Goal: Task Accomplishment & Management: Manage account settings

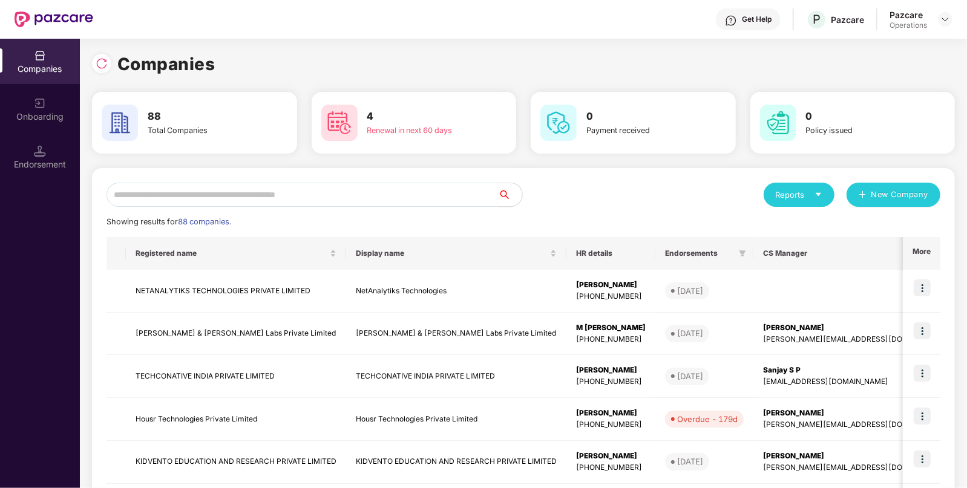
click at [341, 199] on input "text" at bounding box center [301, 195] width 391 height 24
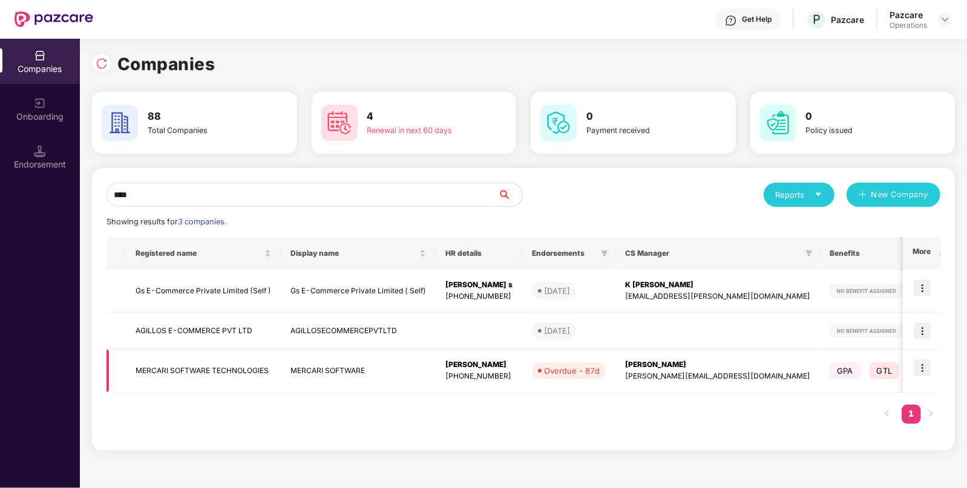
type input "****"
click at [921, 369] on img at bounding box center [921, 367] width 17 height 17
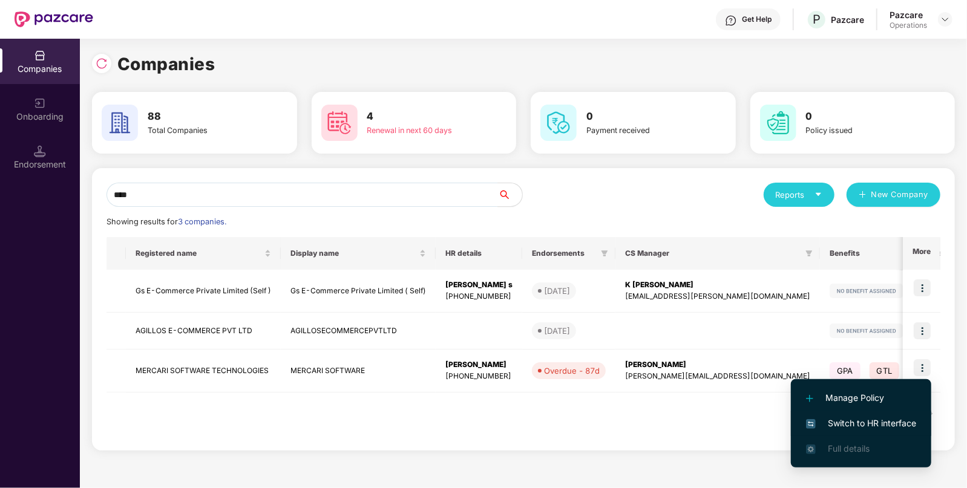
click at [846, 422] on span "Switch to HR interface" at bounding box center [861, 423] width 110 height 13
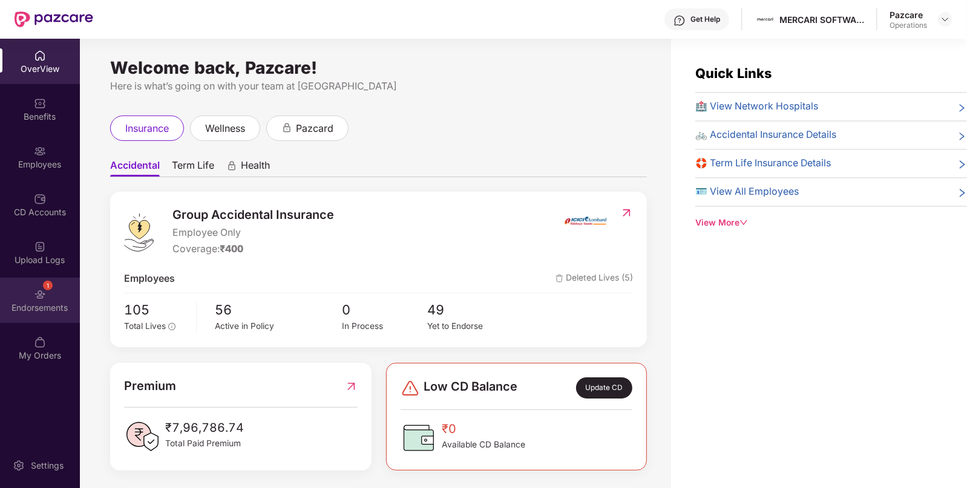
click at [68, 307] on div "Endorsements" at bounding box center [40, 308] width 80 height 12
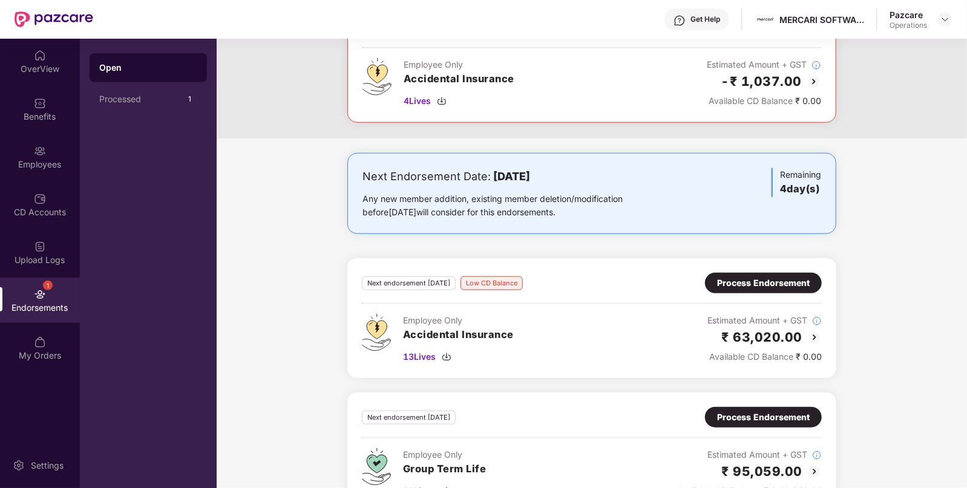
scroll to position [724, 0]
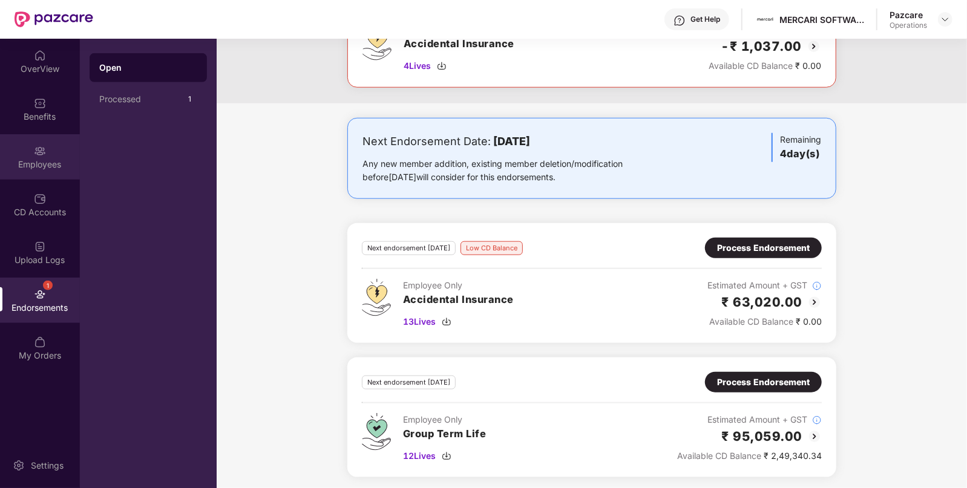
click at [54, 151] on div "Employees" at bounding box center [40, 156] width 80 height 45
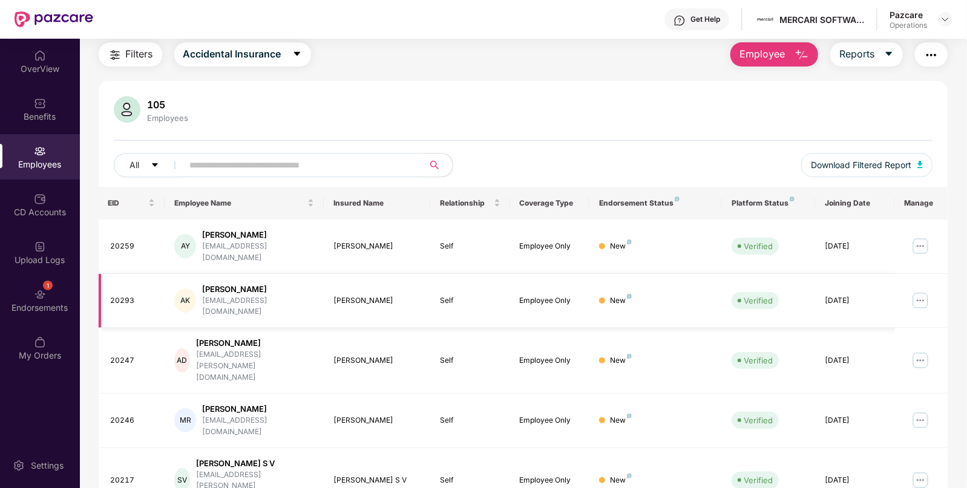
scroll to position [253, 0]
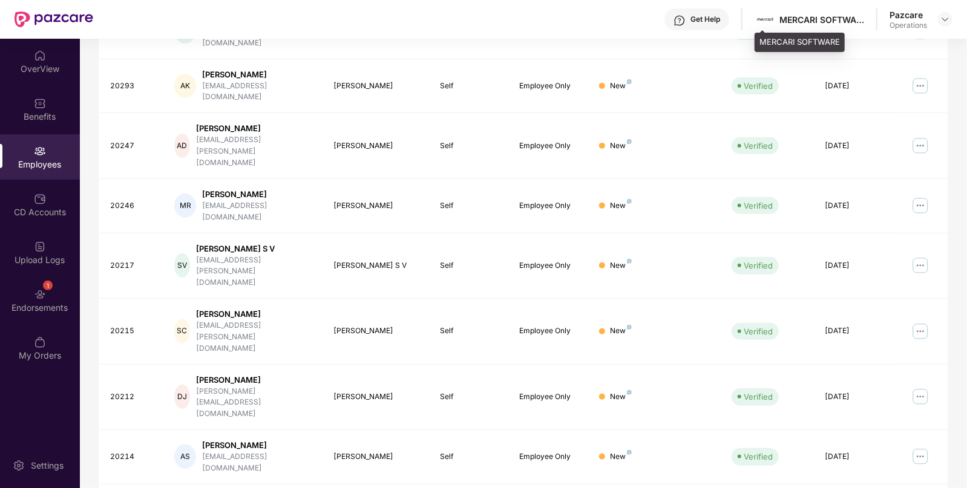
click at [830, 21] on div "MERCARI SOFTWARE" at bounding box center [821, 19] width 85 height 11
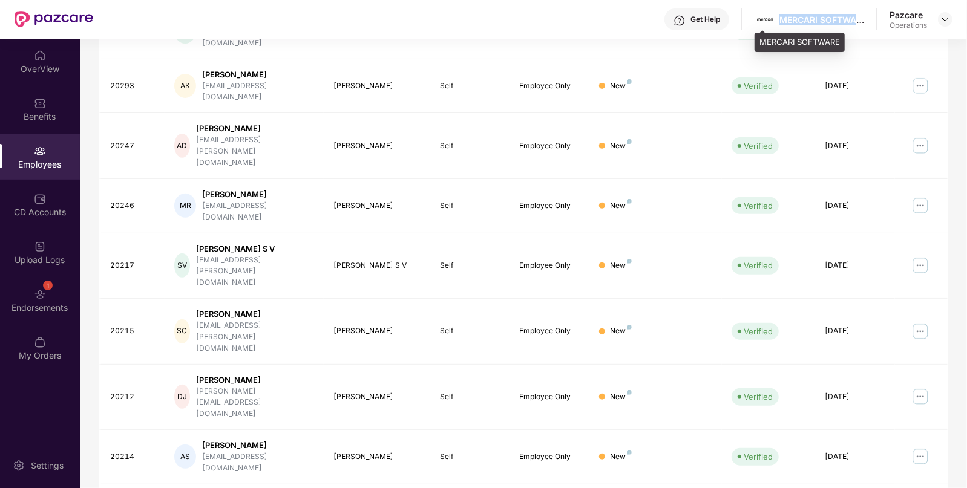
copy div "MERCARI SOFTWARE"
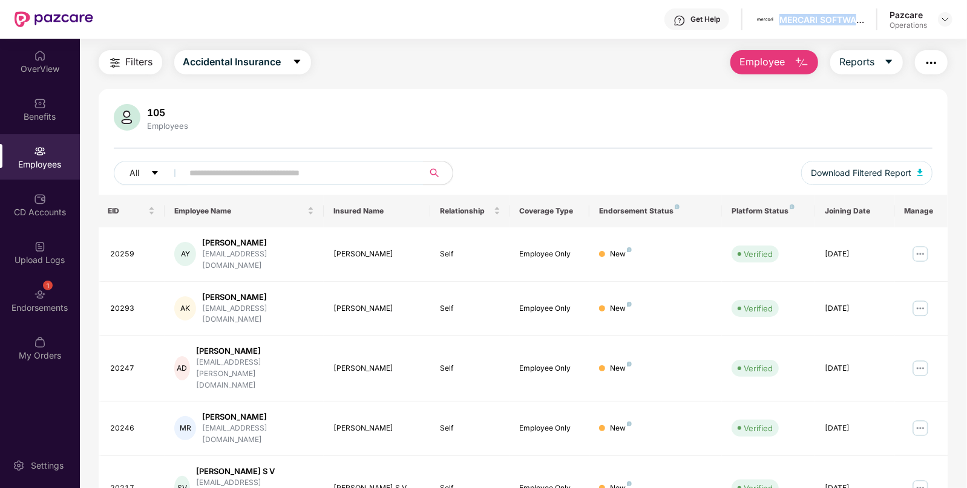
scroll to position [0, 0]
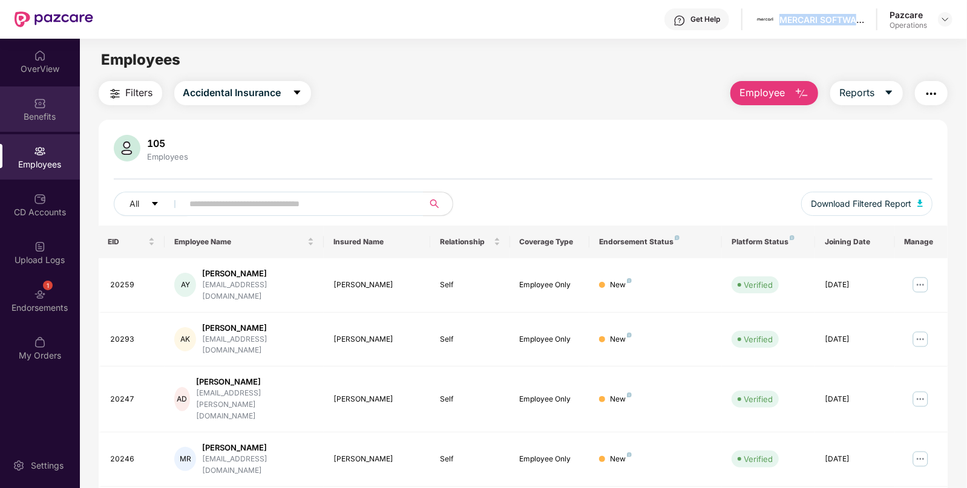
click at [36, 107] on img at bounding box center [40, 103] width 12 height 12
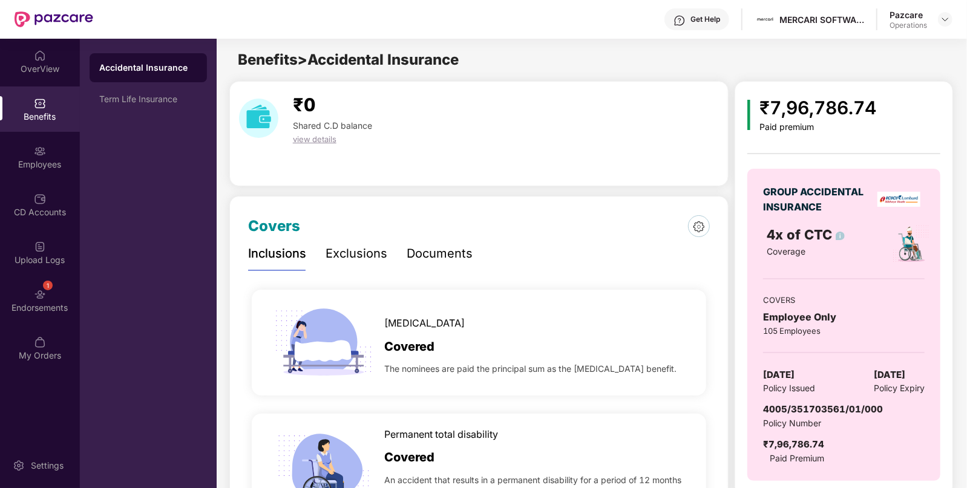
click at [812, 413] on span "4005/351703561/01/000" at bounding box center [823, 408] width 120 height 11
click at [139, 100] on div "Term Life Insurance" at bounding box center [148, 99] width 98 height 10
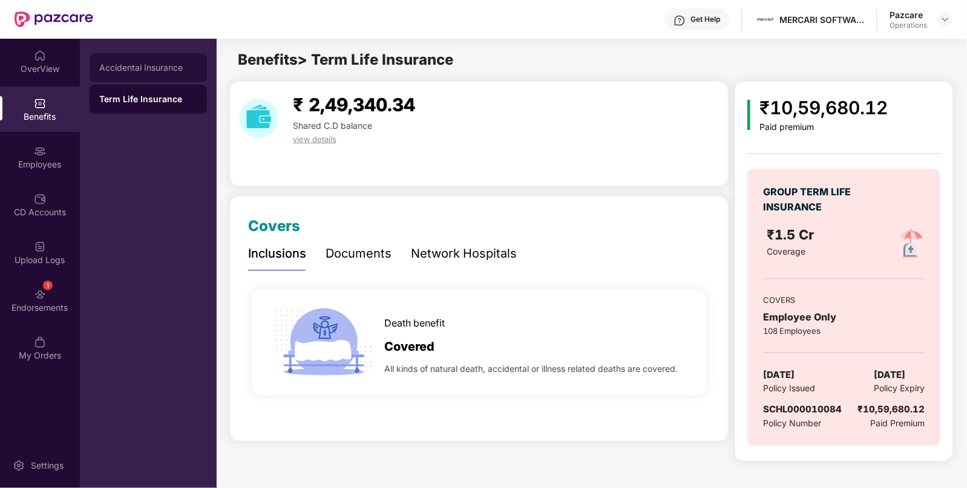
click at [145, 73] on div "Accidental Insurance" at bounding box center [148, 67] width 117 height 29
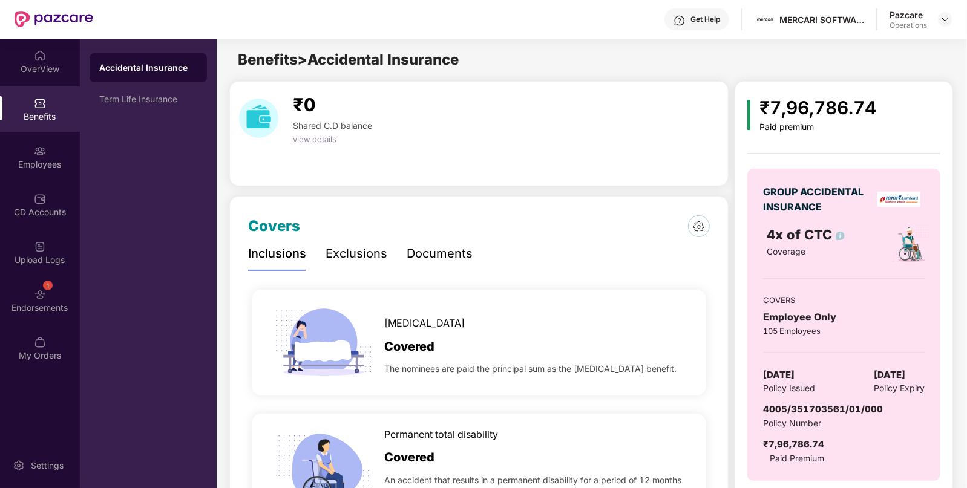
click at [818, 405] on span "4005/351703561/01/000" at bounding box center [823, 408] width 120 height 11
copy span "4005/351703561/01/000"
click at [32, 189] on div "CD Accounts" at bounding box center [40, 204] width 80 height 45
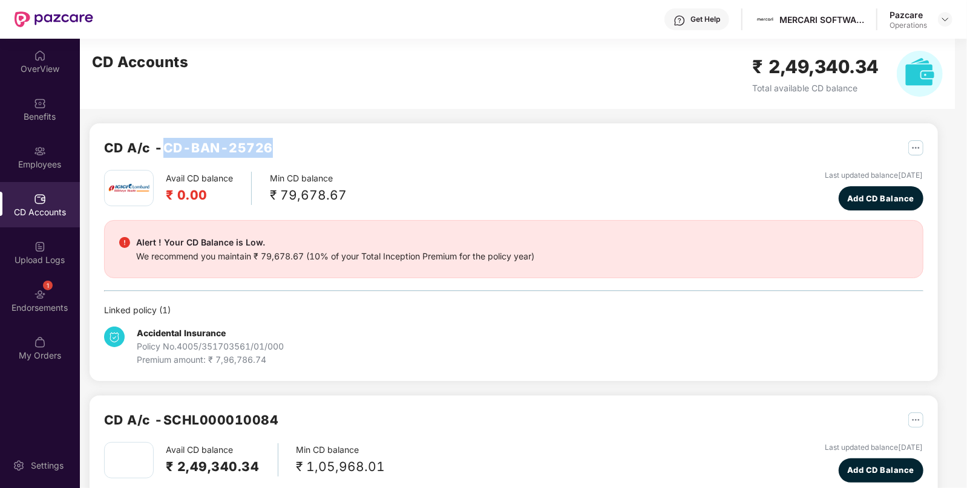
drag, startPoint x: 166, startPoint y: 148, endPoint x: 274, endPoint y: 155, distance: 107.9
click at [274, 155] on div "CD A/c - CD-BAN-25726" at bounding box center [513, 154] width 819 height 32
copy h2 "CD-BAN-25726"
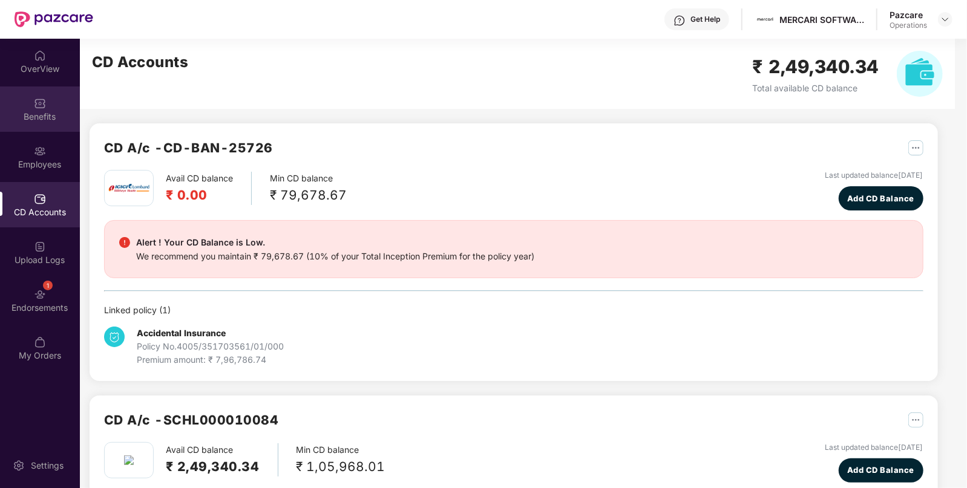
click at [48, 103] on div "Benefits" at bounding box center [40, 108] width 80 height 45
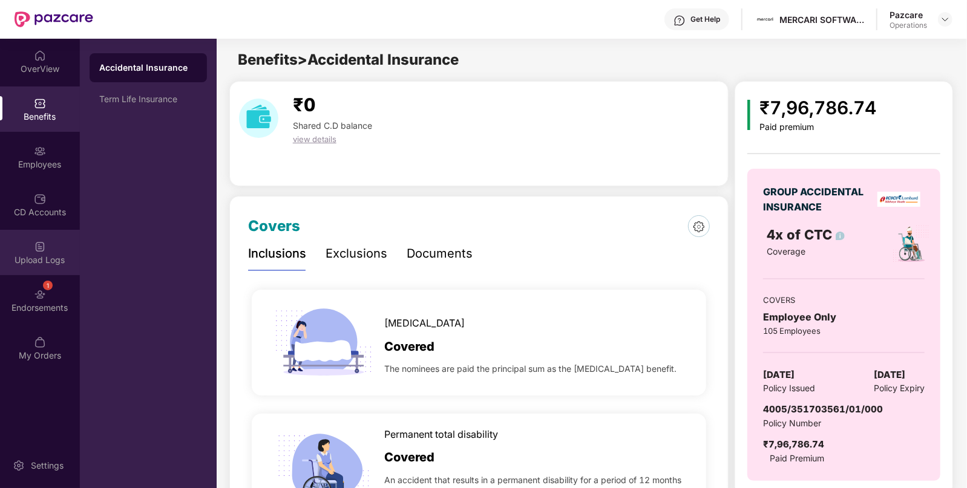
click at [57, 263] on div "Upload Logs" at bounding box center [40, 260] width 80 height 12
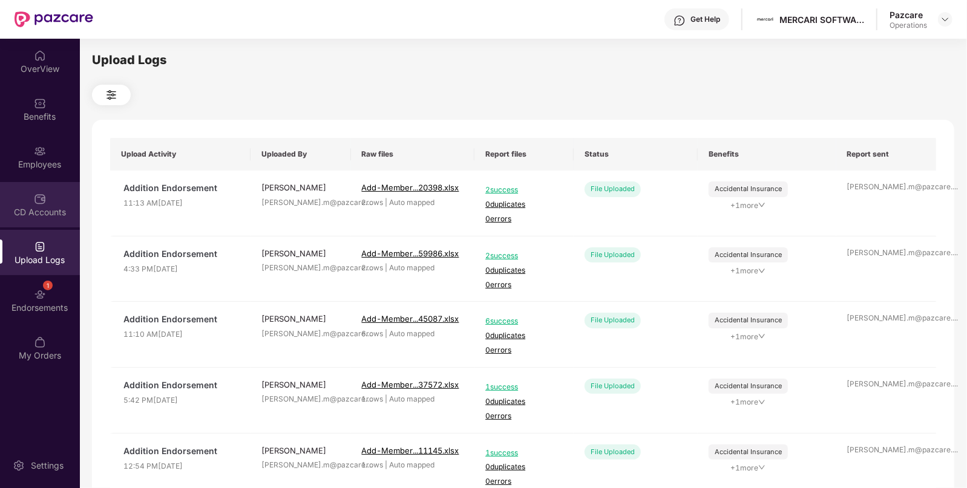
click at [48, 200] on div "CD Accounts" at bounding box center [40, 204] width 80 height 45
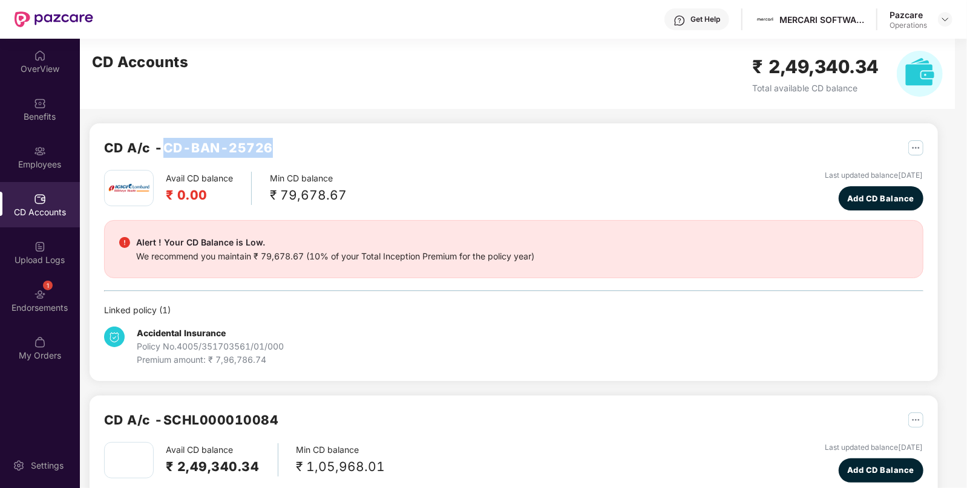
drag, startPoint x: 168, startPoint y: 151, endPoint x: 279, endPoint y: 139, distance: 111.3
click at [279, 139] on div "CD A/c - CD-BAN-25726" at bounding box center [513, 154] width 819 height 32
copy h2 "CD-BAN-25726"
click at [945, 16] on img at bounding box center [945, 20] width 10 height 10
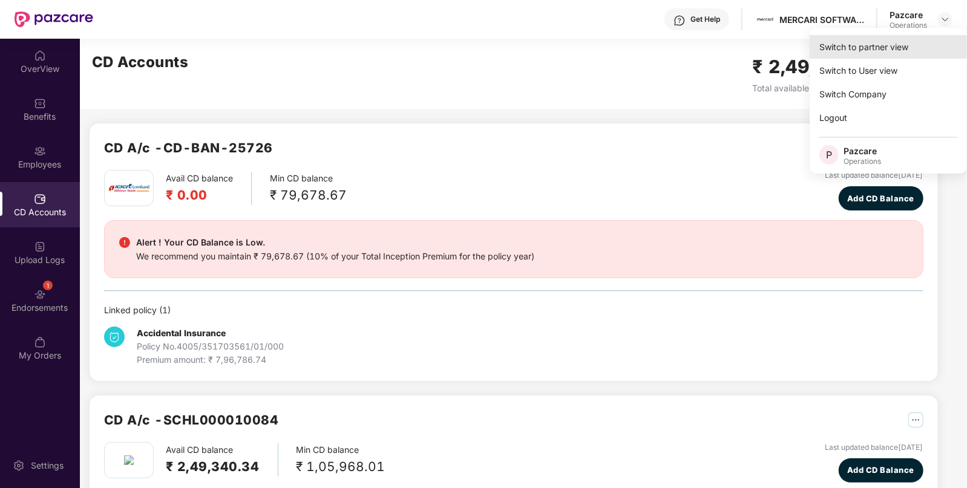
click at [895, 37] on div "Switch to partner view" at bounding box center [887, 47] width 157 height 24
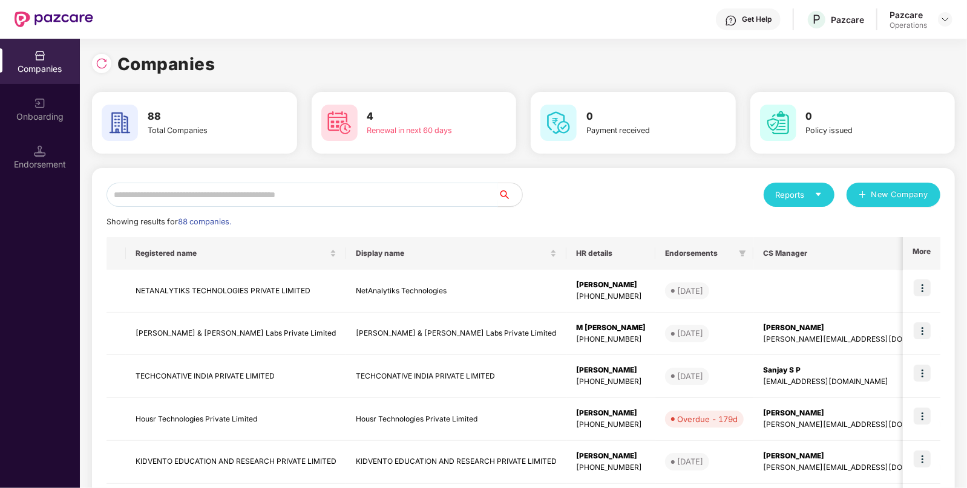
click at [396, 188] on input "text" at bounding box center [301, 195] width 391 height 24
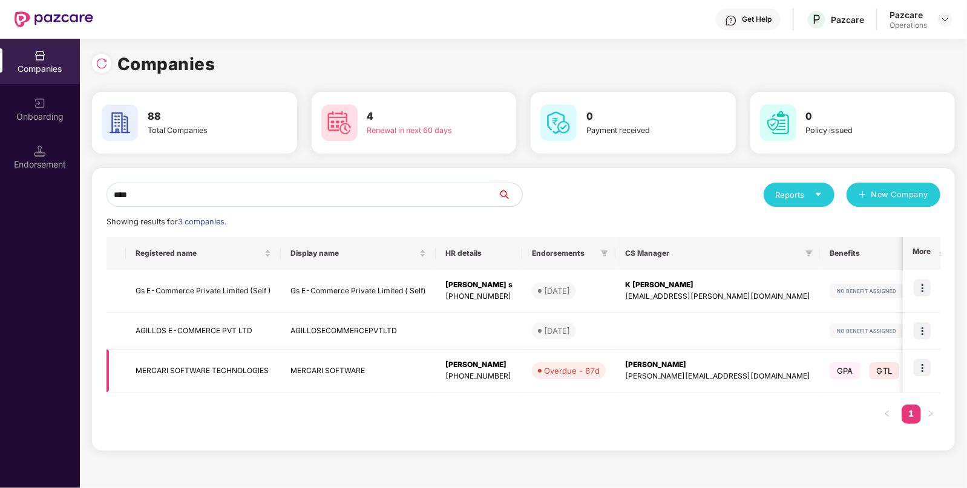
type input "****"
click at [227, 371] on td "MERCARI SOFTWARE TECHNOLOGIES" at bounding box center [203, 371] width 155 height 43
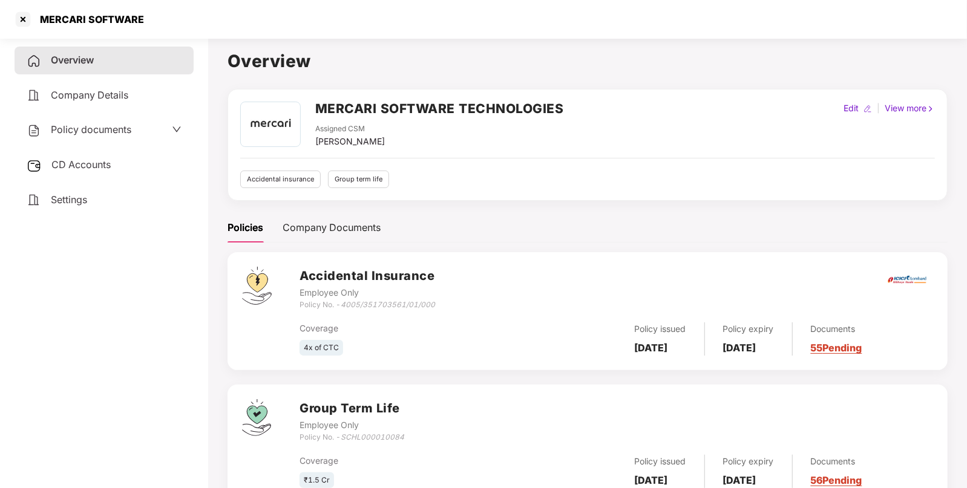
click at [81, 122] on div "Policy documents" at bounding box center [104, 130] width 179 height 28
click at [80, 137] on div "Policy documents" at bounding box center [79, 130] width 105 height 16
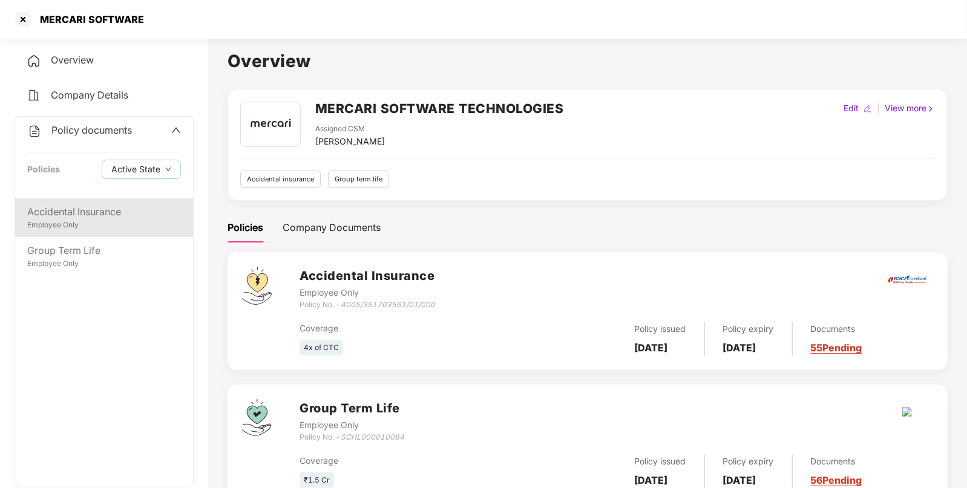
click at [80, 203] on div "Accidental Insurance Employee Only" at bounding box center [104, 217] width 178 height 39
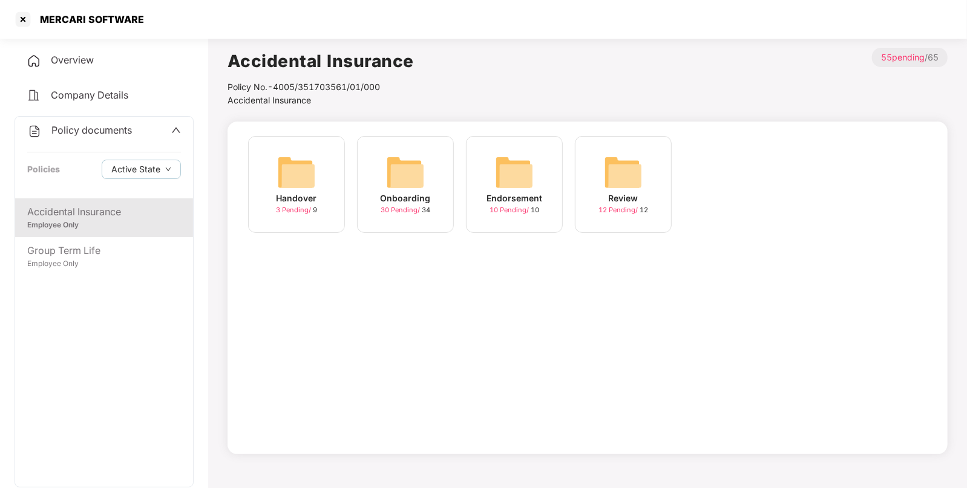
click at [518, 178] on img at bounding box center [514, 172] width 39 height 39
click at [300, 100] on span "Accidental Insurance" at bounding box center [268, 100] width 83 height 10
click at [394, 166] on img at bounding box center [405, 172] width 39 height 39
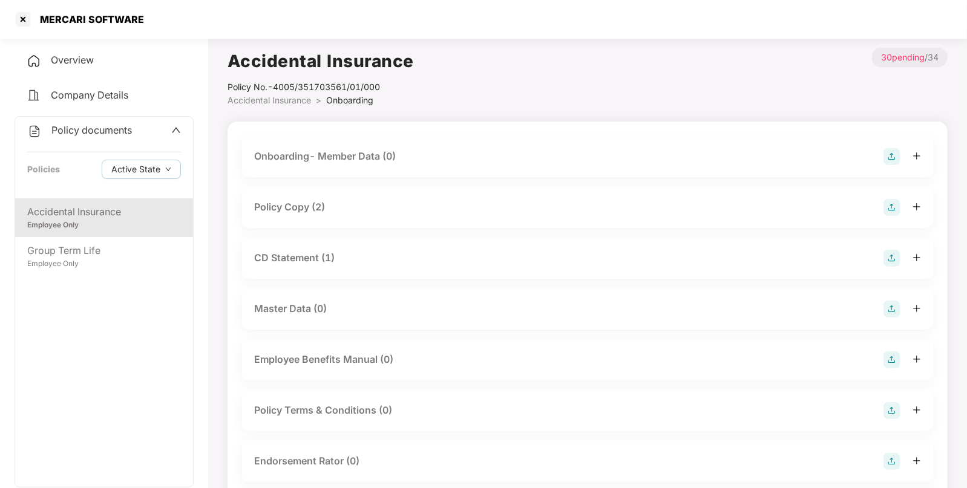
click at [336, 251] on div "CD Statement (1)" at bounding box center [587, 258] width 667 height 17
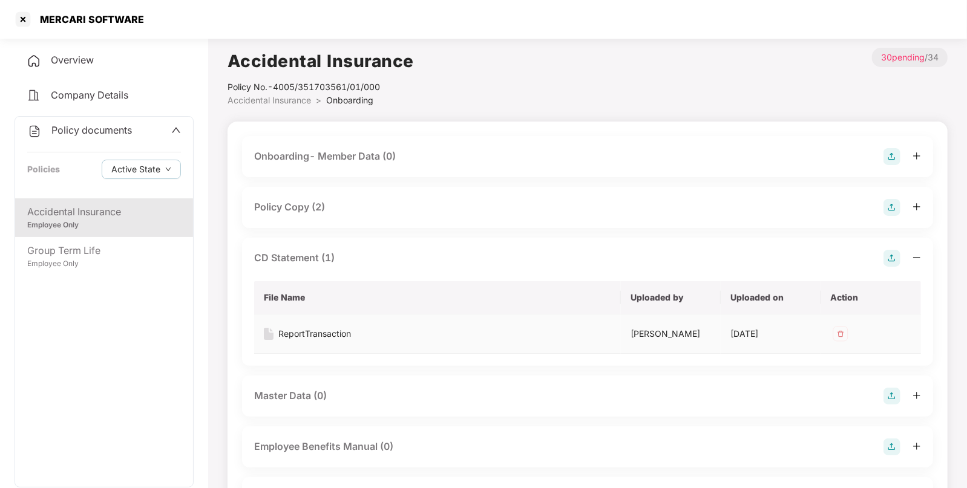
click at [316, 330] on div "ReportTransaction" at bounding box center [314, 333] width 73 height 13
click at [134, 233] on div "Accidental Insurance Employee Only" at bounding box center [104, 217] width 178 height 39
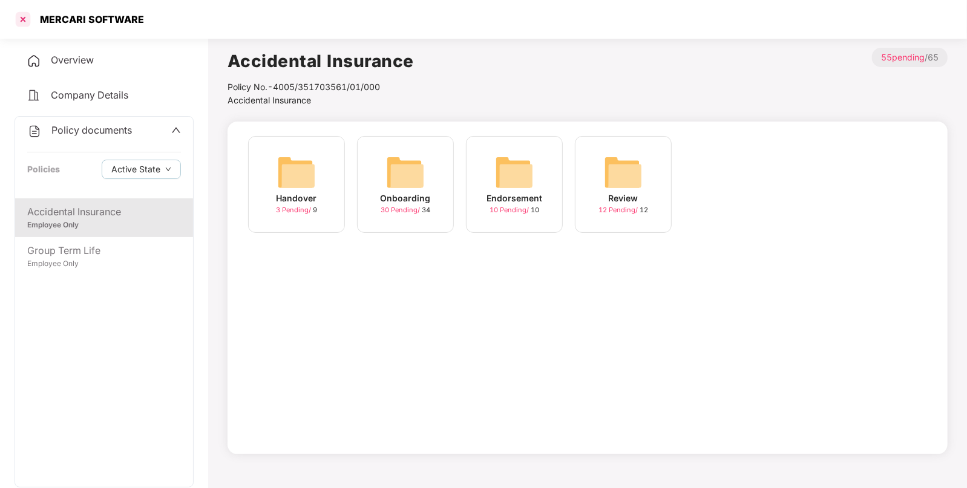
click at [20, 25] on div at bounding box center [22, 19] width 19 height 19
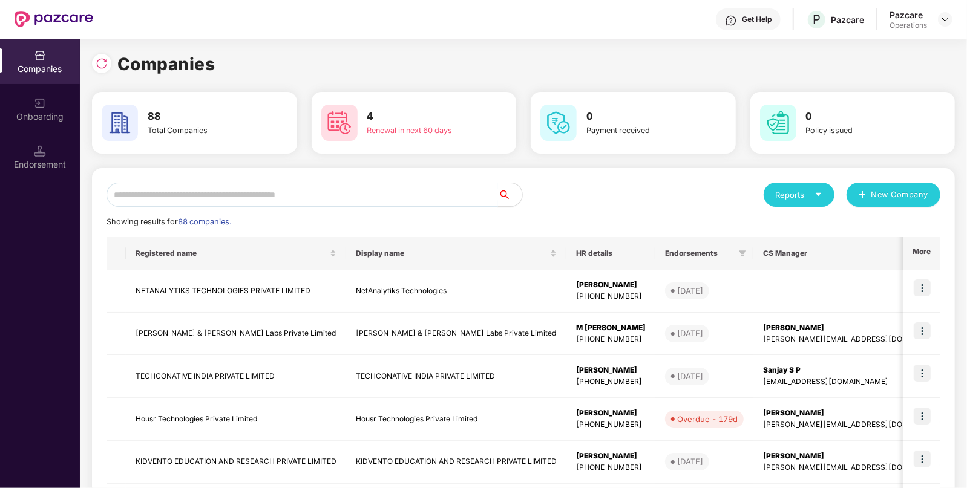
click at [228, 199] on input "text" at bounding box center [301, 195] width 391 height 24
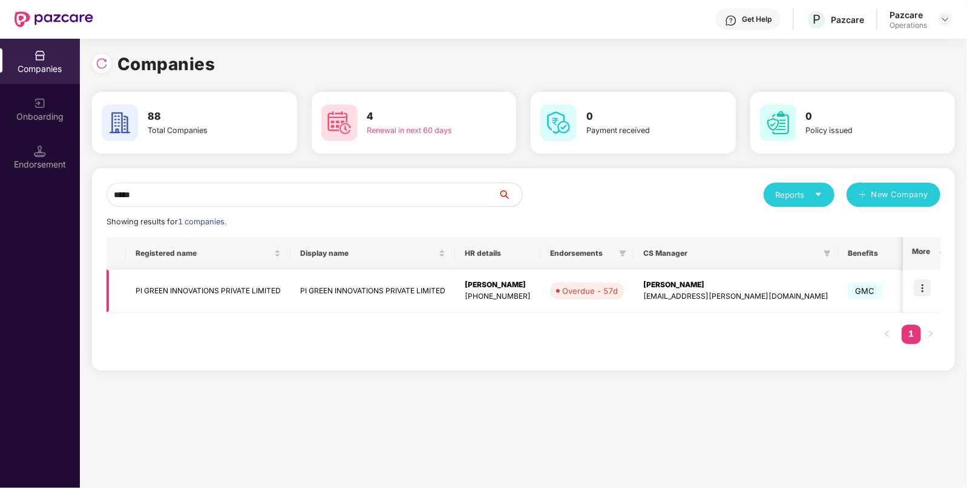
type input "*****"
click at [397, 287] on td "PI GREEN INNOVATIONS PRIVATE LIMITED" at bounding box center [372, 291] width 165 height 43
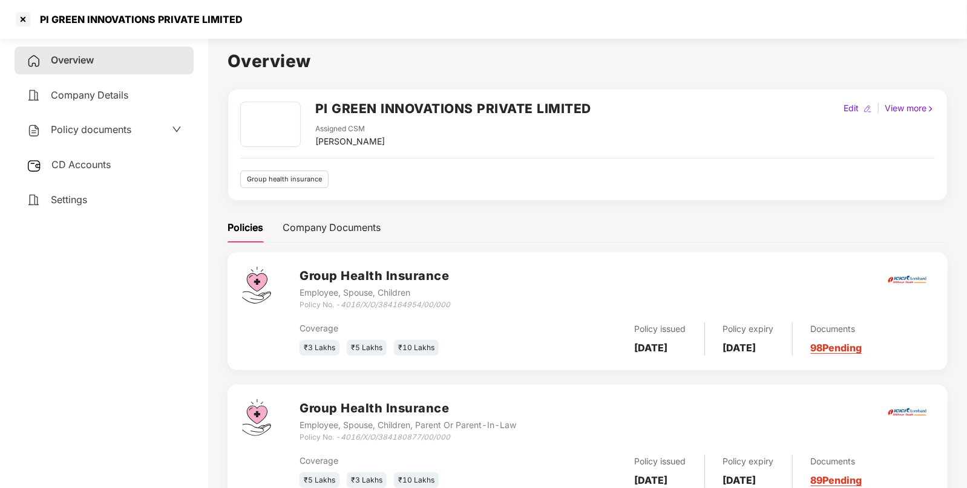
click at [112, 130] on span "Policy documents" at bounding box center [91, 129] width 80 height 12
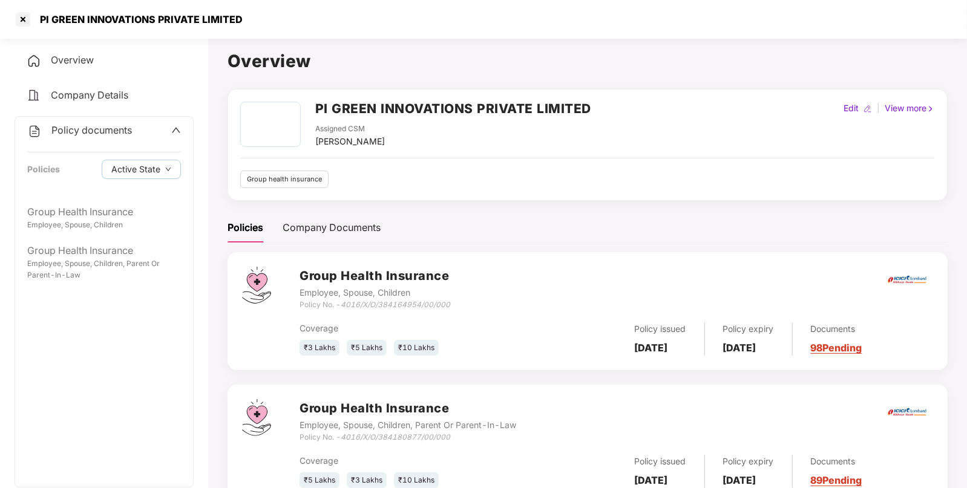
click at [97, 143] on div "Policy documents Policies Active State" at bounding box center [104, 158] width 178 height 82
click at [71, 141] on div "Policy documents Policies Active State" at bounding box center [104, 158] width 178 height 82
click at [85, 130] on span "Policy documents" at bounding box center [91, 130] width 80 height 12
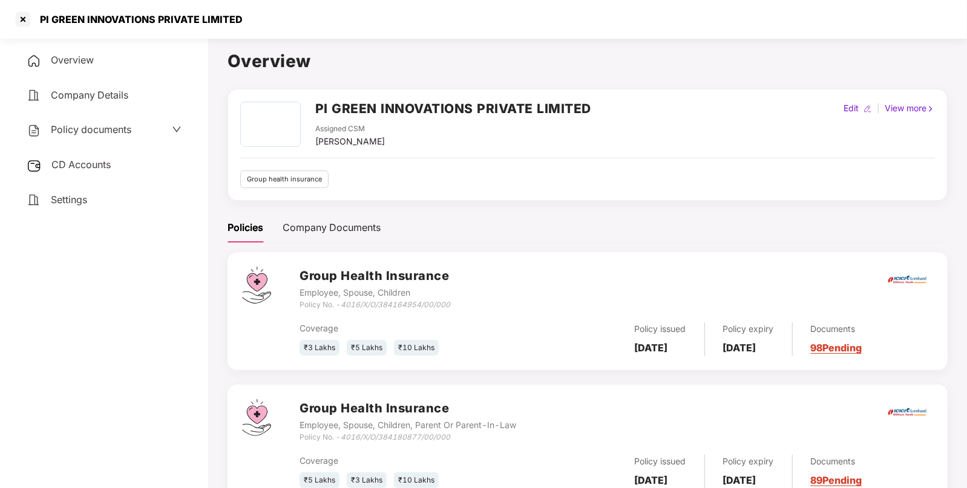
click at [73, 186] on div "Settings" at bounding box center [104, 200] width 179 height 28
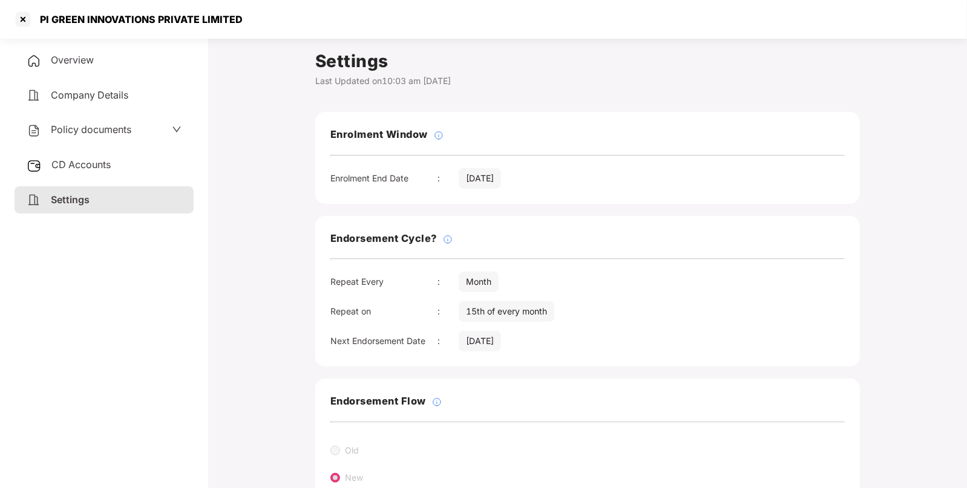
click at [97, 163] on span "CD Accounts" at bounding box center [80, 164] width 59 height 12
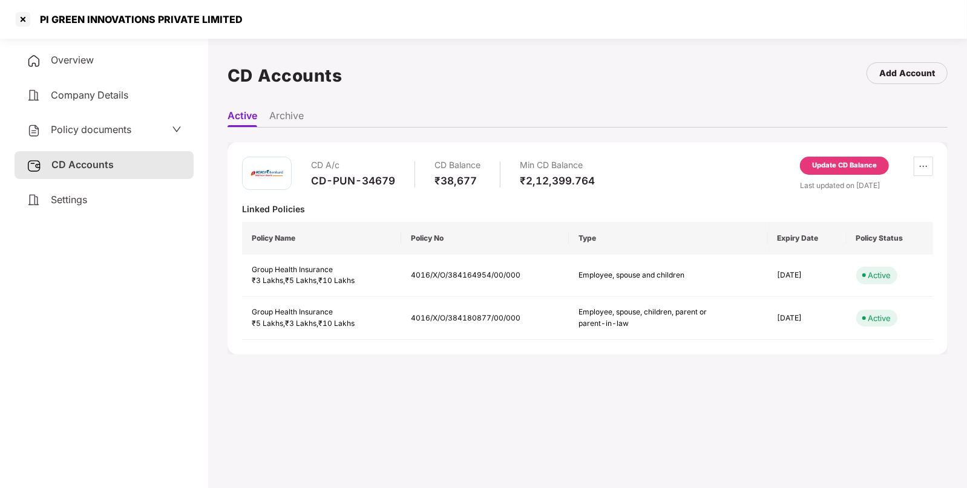
click at [151, 134] on div "Policy documents" at bounding box center [104, 130] width 155 height 16
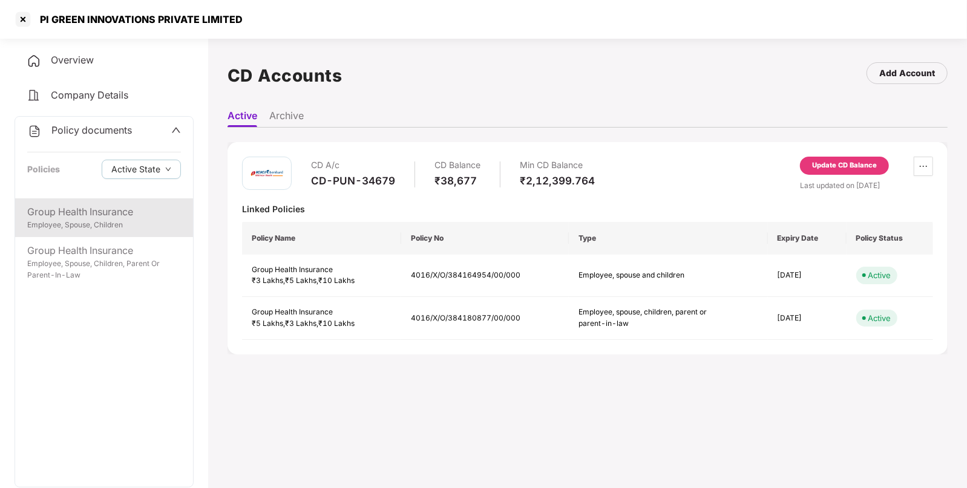
click at [48, 208] on div "Group Health Insurance" at bounding box center [104, 211] width 154 height 15
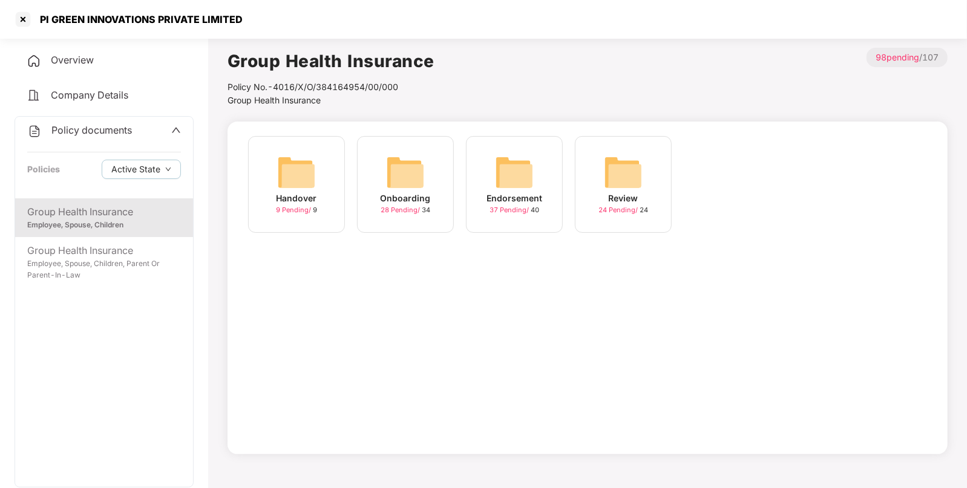
click at [411, 175] on img at bounding box center [405, 172] width 39 height 39
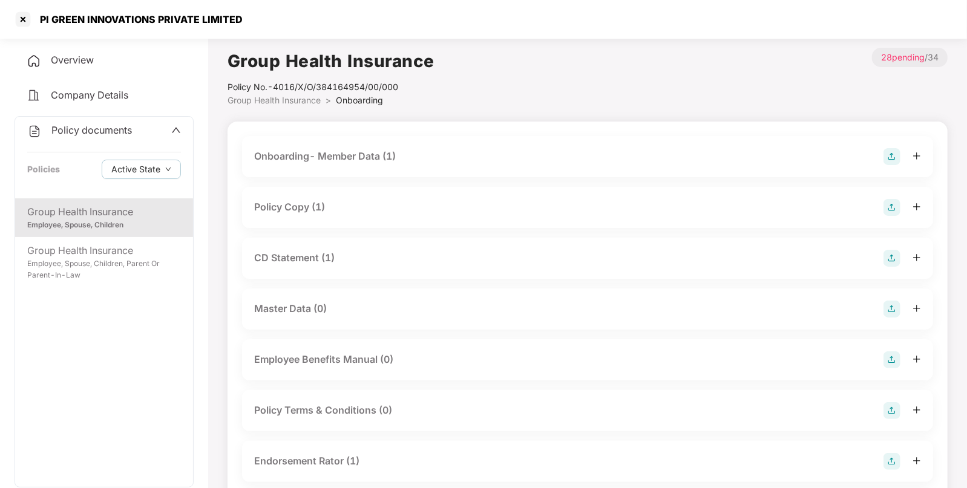
click at [293, 259] on div "CD Statement (1)" at bounding box center [294, 257] width 80 height 15
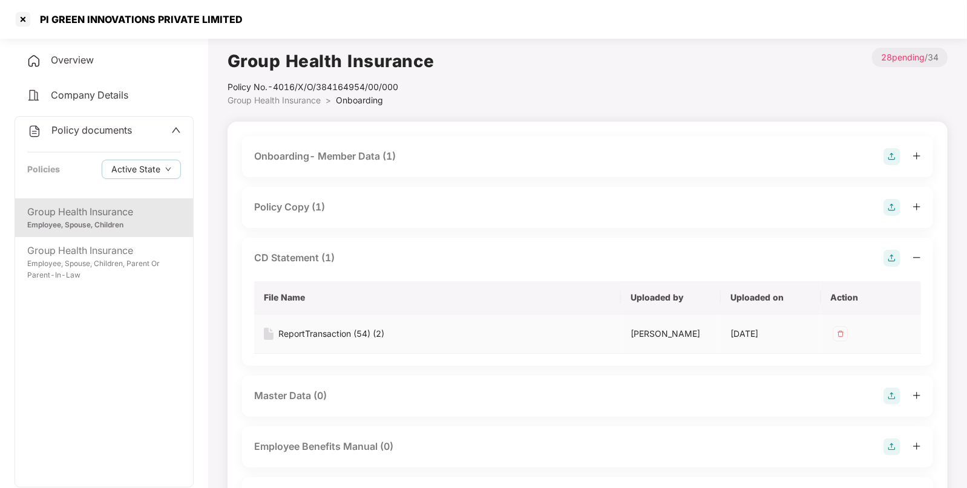
click at [339, 333] on div "ReportTransaction (54) (2)" at bounding box center [331, 333] width 106 height 13
click at [67, 29] on div "PI GREEN INNOVATIONS PRIVATE LIMITED" at bounding box center [483, 19] width 967 height 39
copy div "GREEN"
click at [28, 21] on div at bounding box center [22, 19] width 19 height 19
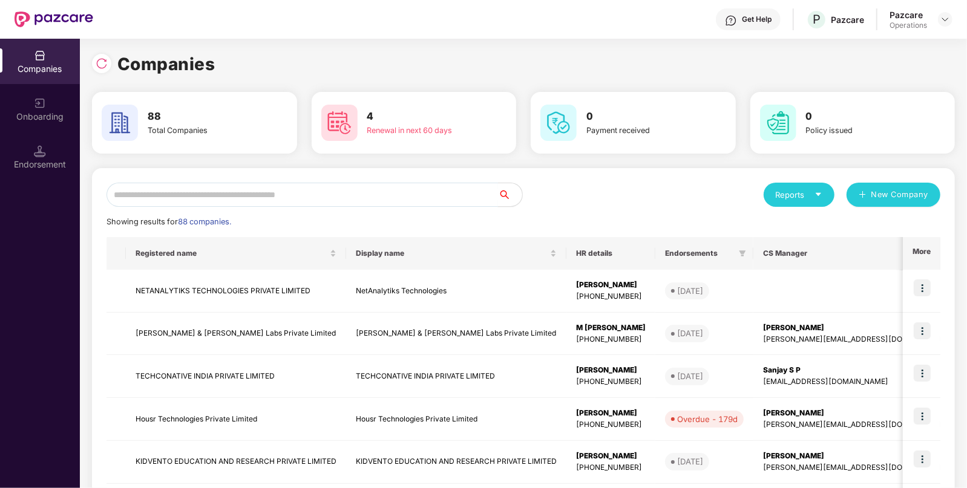
paste input "*****"
click at [297, 192] on input "text" at bounding box center [301, 195] width 391 height 24
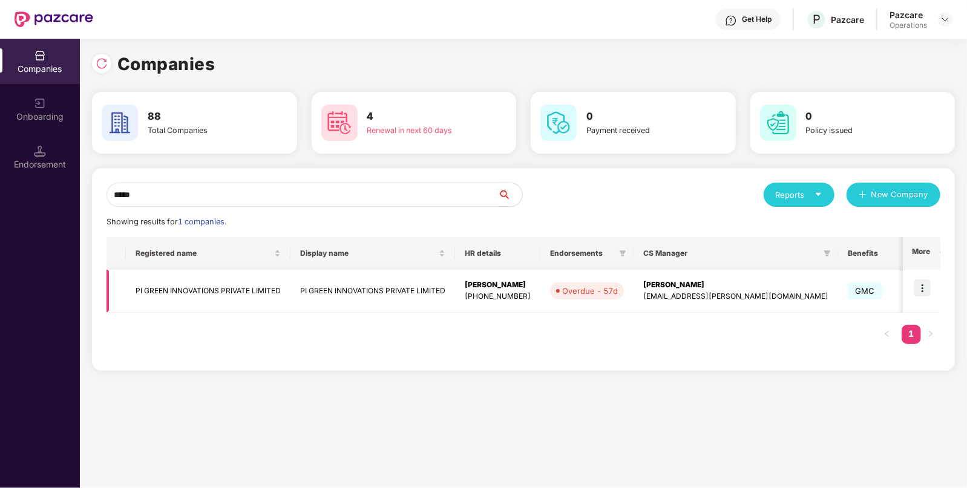
type input "*****"
click at [927, 290] on img at bounding box center [921, 287] width 17 height 17
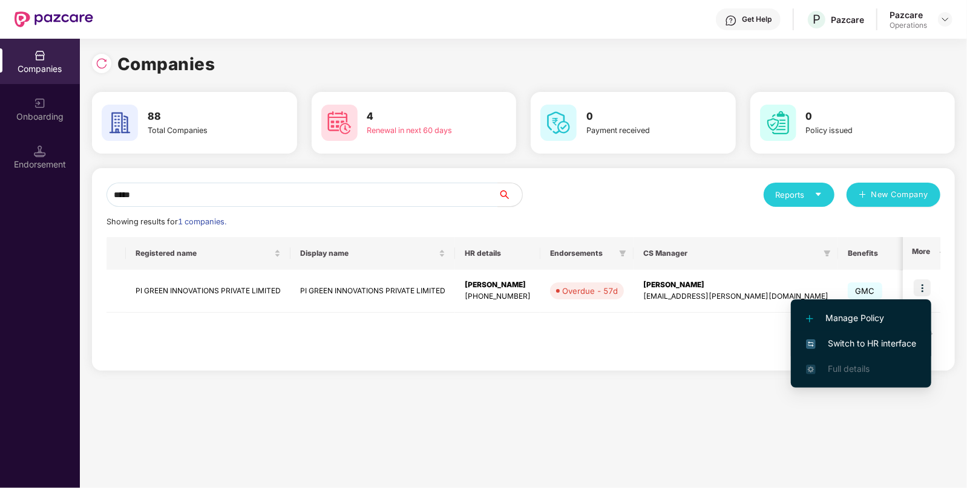
click at [834, 346] on span "Switch to HR interface" at bounding box center [861, 343] width 110 height 13
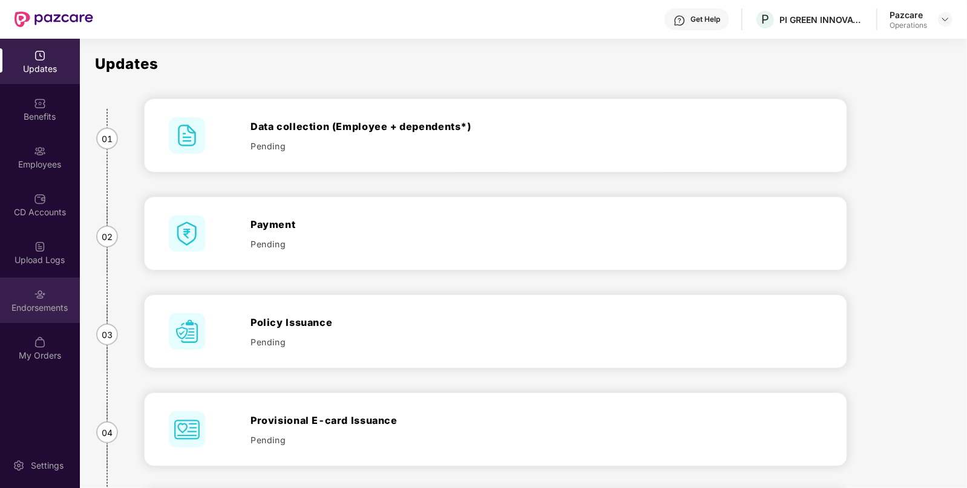
click at [61, 311] on div "Endorsements" at bounding box center [40, 308] width 80 height 12
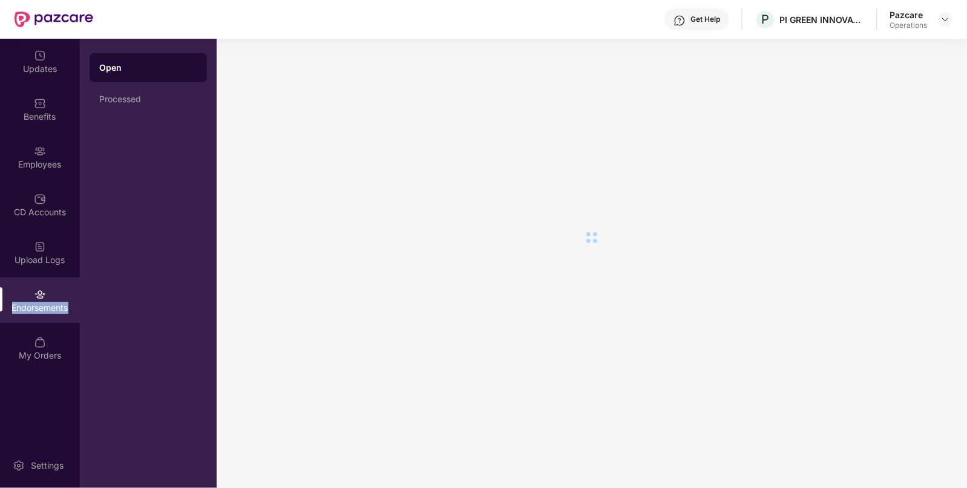
click at [61, 311] on div "Endorsements" at bounding box center [40, 308] width 80 height 12
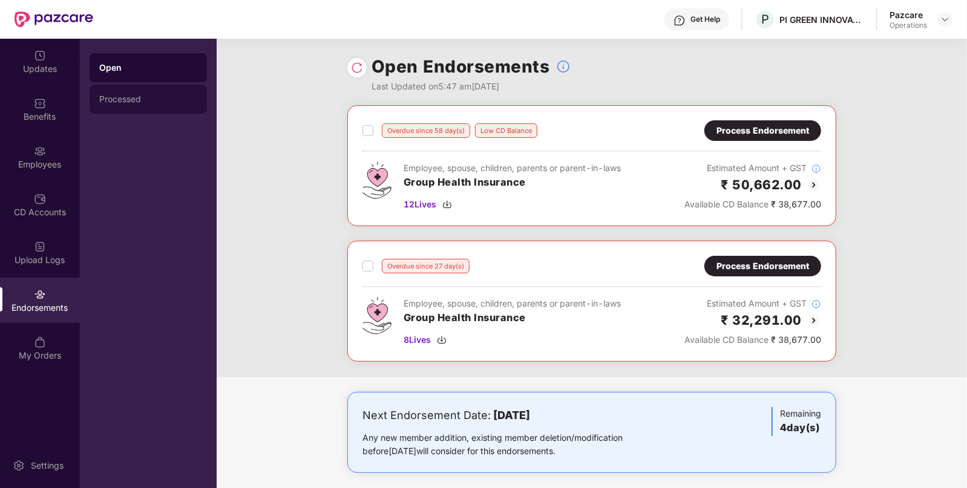
click at [160, 103] on div "Processed" at bounding box center [148, 99] width 98 height 10
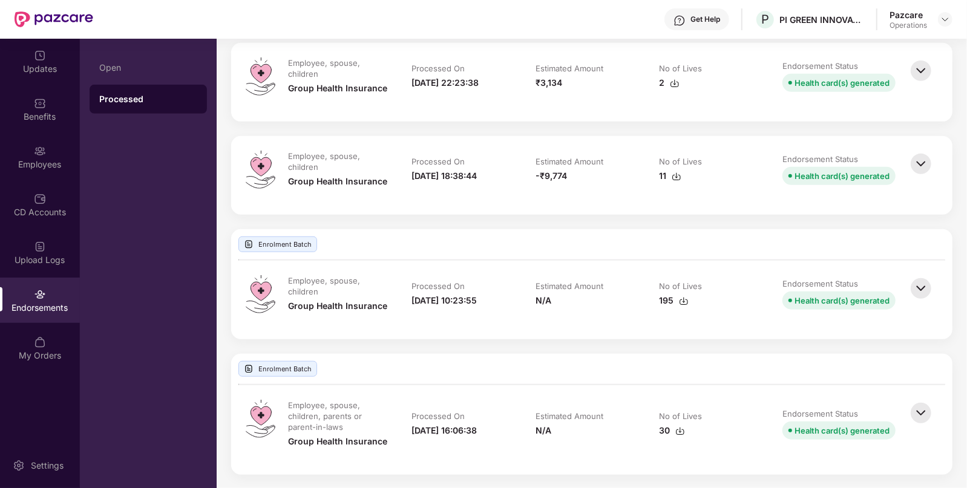
scroll to position [410, 0]
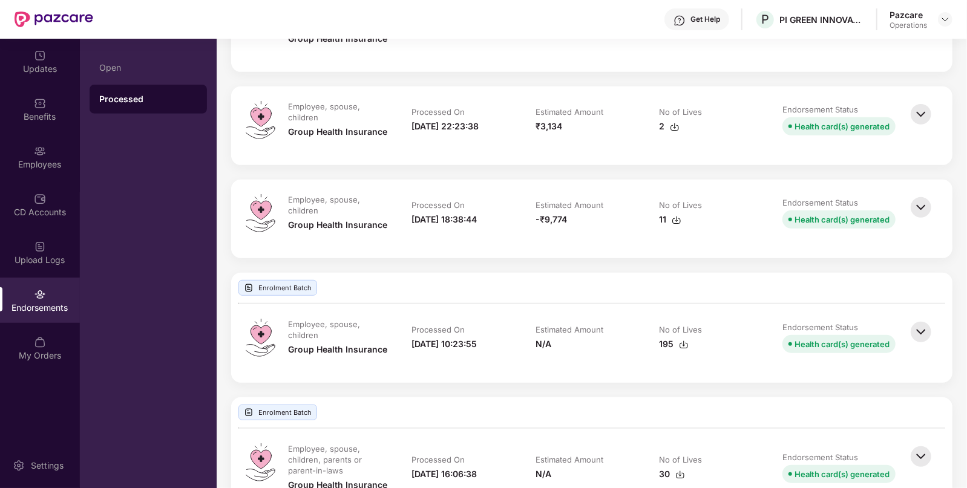
click at [917, 212] on img at bounding box center [920, 207] width 27 height 27
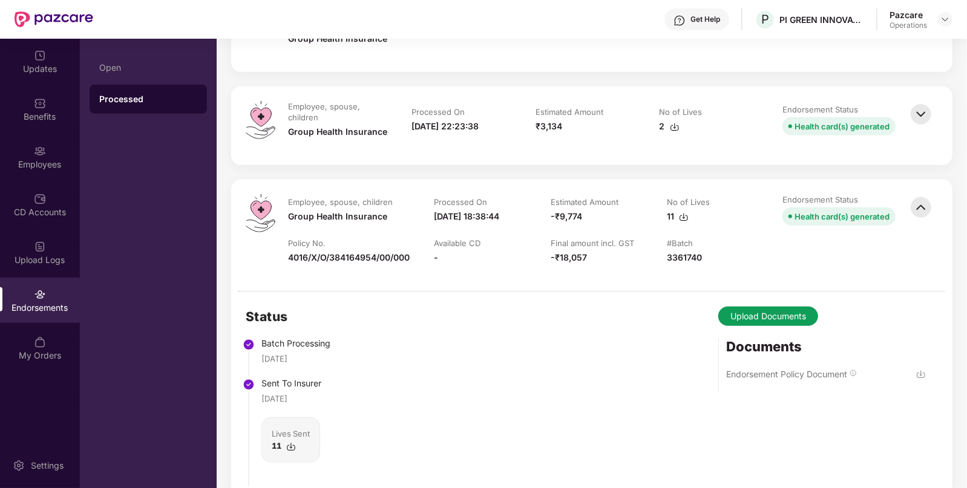
click at [682, 218] on img at bounding box center [684, 217] width 10 height 10
click at [922, 110] on img at bounding box center [920, 114] width 27 height 27
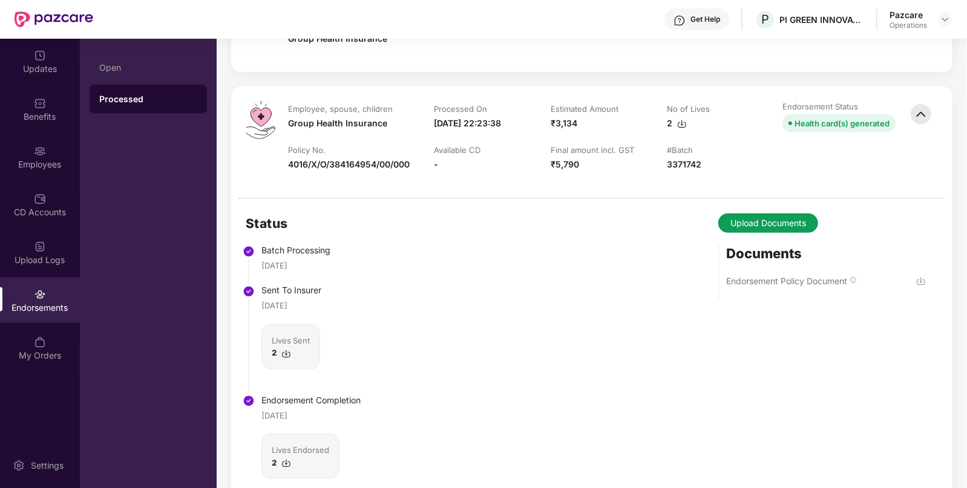
click at [680, 127] on img at bounding box center [682, 124] width 10 height 10
click at [48, 160] on div "Employees" at bounding box center [40, 164] width 80 height 12
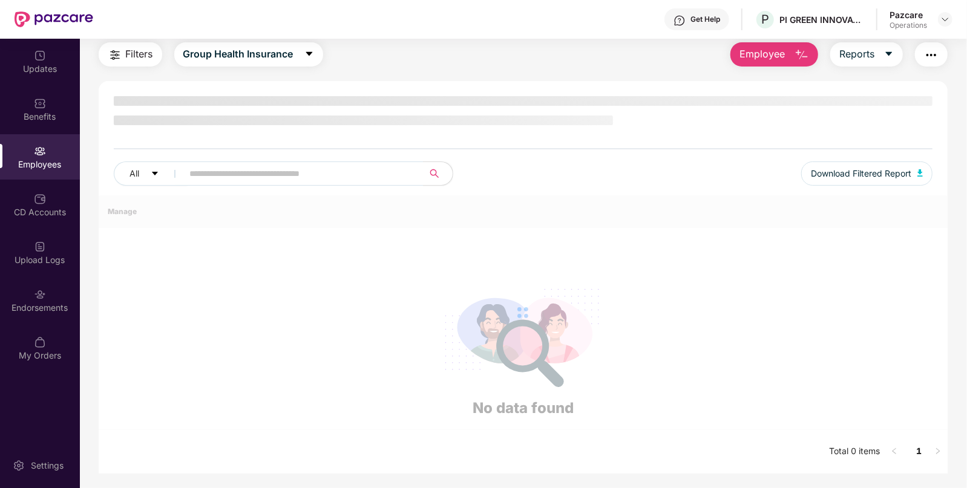
scroll to position [39, 0]
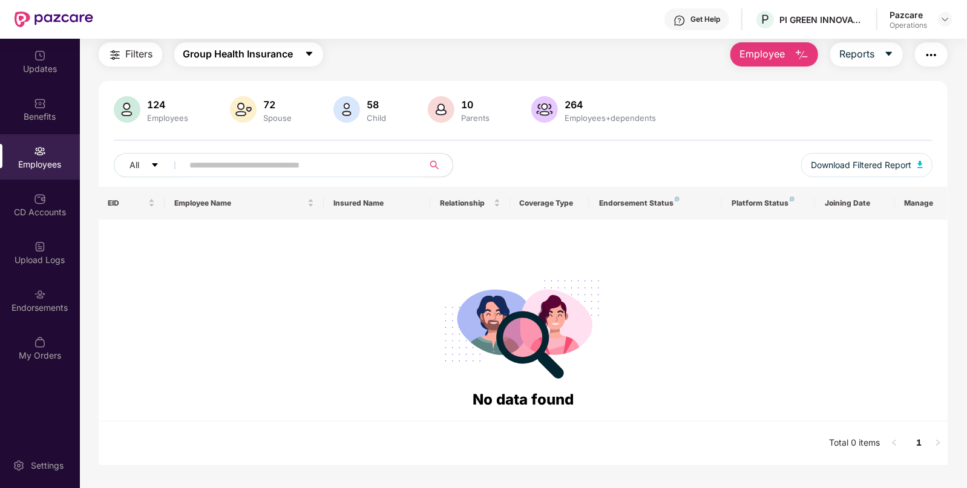
click at [284, 52] on span "Group Health Insurance" at bounding box center [238, 54] width 110 height 15
click at [290, 163] on input "text" at bounding box center [298, 165] width 217 height 18
click at [948, 18] on img at bounding box center [945, 20] width 10 height 10
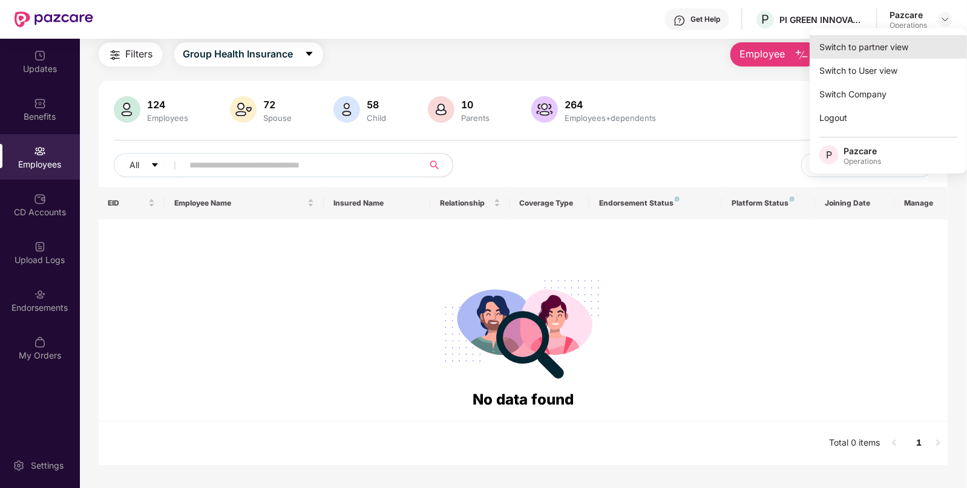
click at [864, 39] on div "Switch to partner view" at bounding box center [887, 47] width 157 height 24
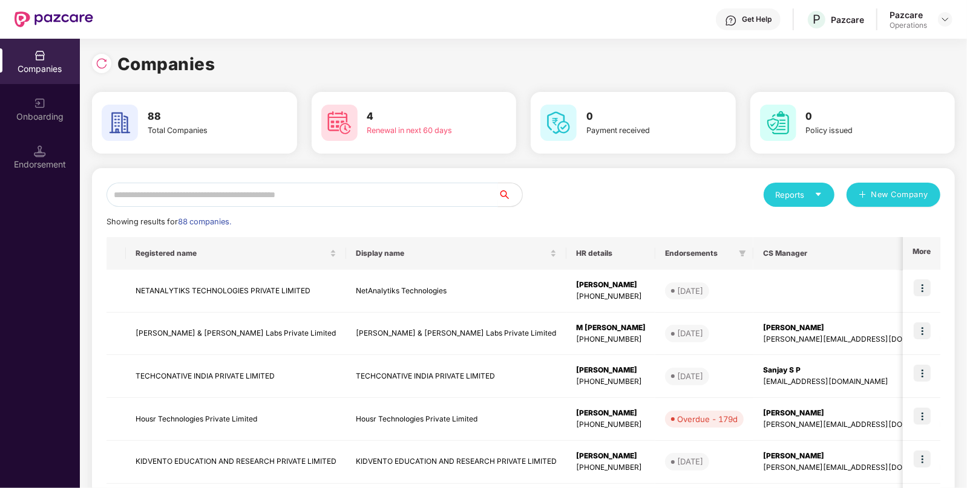
click at [457, 184] on input "text" at bounding box center [301, 195] width 391 height 24
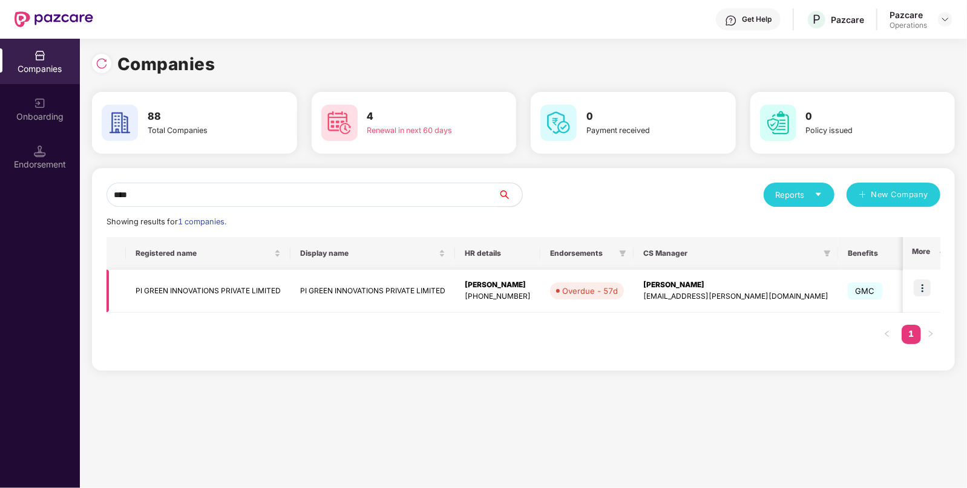
type input "****"
click at [421, 289] on td "PI GREEN INNOVATIONS PRIVATE LIMITED" at bounding box center [372, 291] width 165 height 43
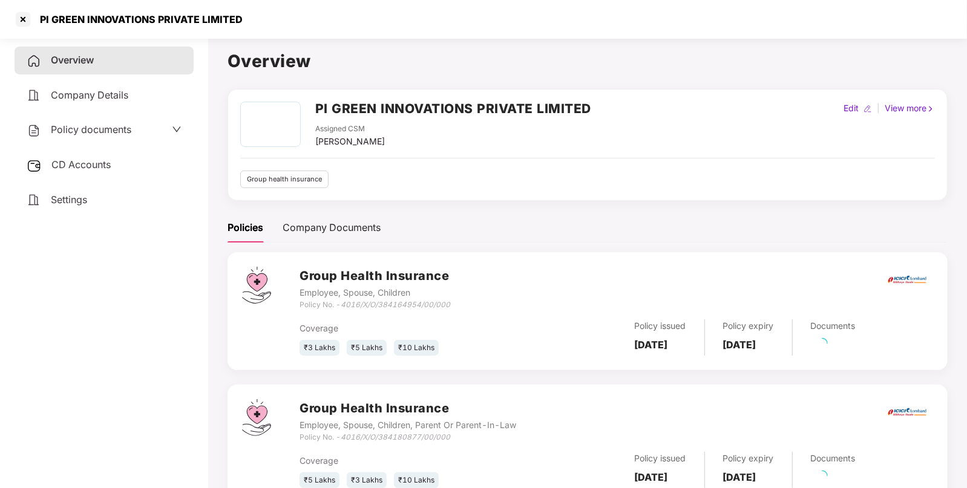
click at [83, 158] on div "CD Accounts" at bounding box center [104, 165] width 179 height 28
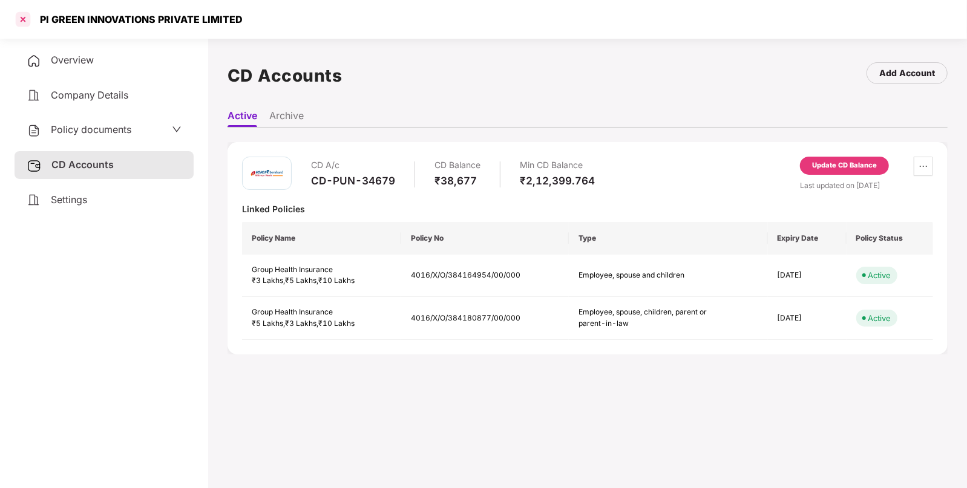
click at [27, 20] on div at bounding box center [22, 19] width 19 height 19
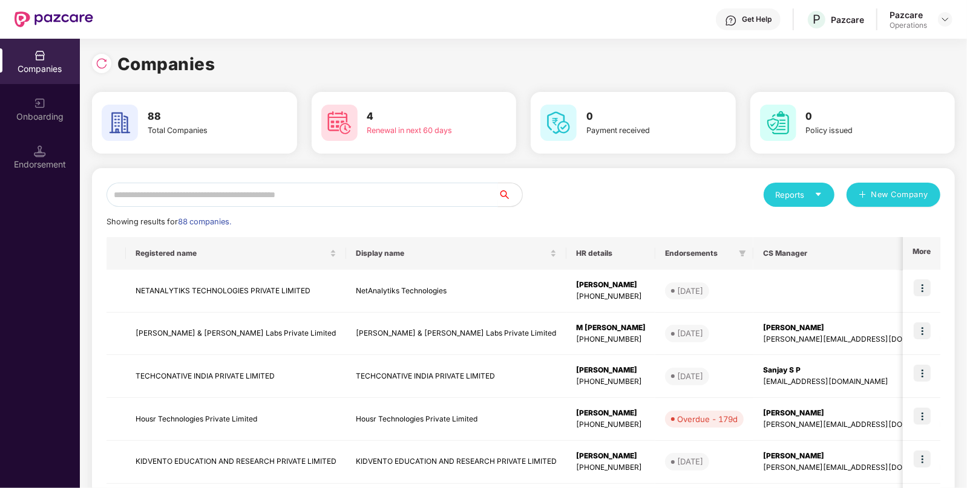
click at [330, 197] on input "text" at bounding box center [301, 195] width 391 height 24
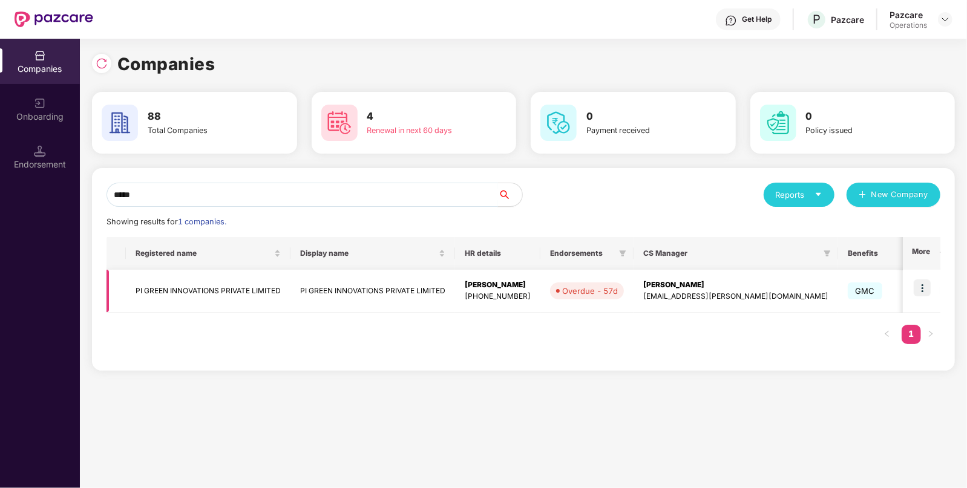
type input "*****"
click at [922, 288] on img at bounding box center [921, 287] width 17 height 17
click at [409, 294] on td "PI GREEN INNOVATIONS PRIVATE LIMITED" at bounding box center [372, 291] width 165 height 43
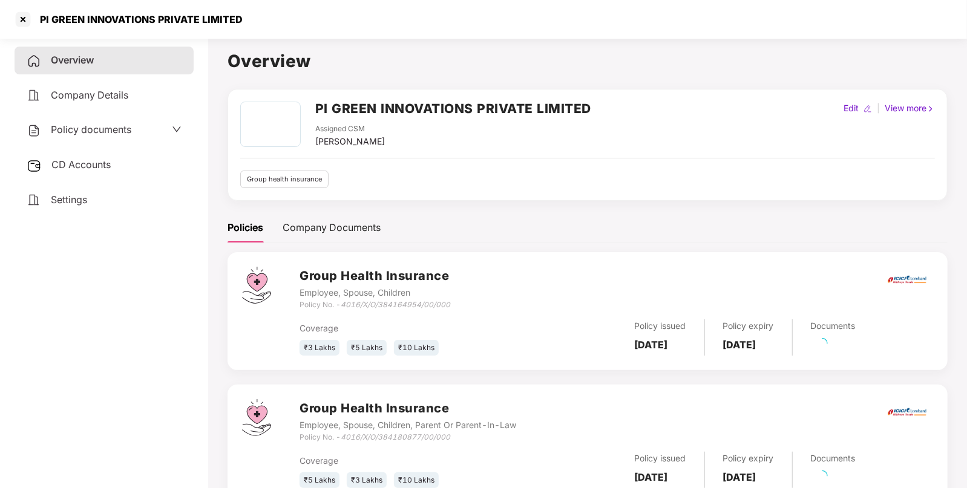
click at [105, 157] on div "CD Accounts" at bounding box center [104, 165] width 179 height 28
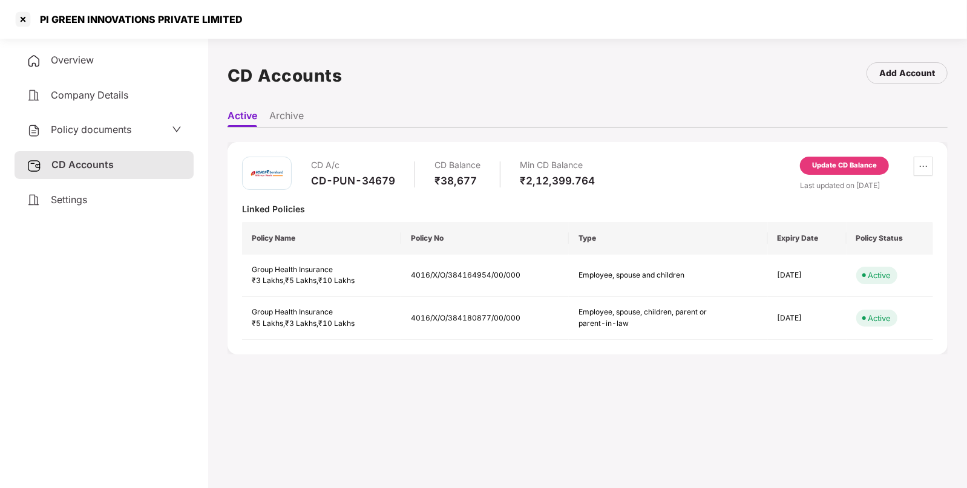
click at [109, 134] on span "Policy documents" at bounding box center [91, 129] width 80 height 12
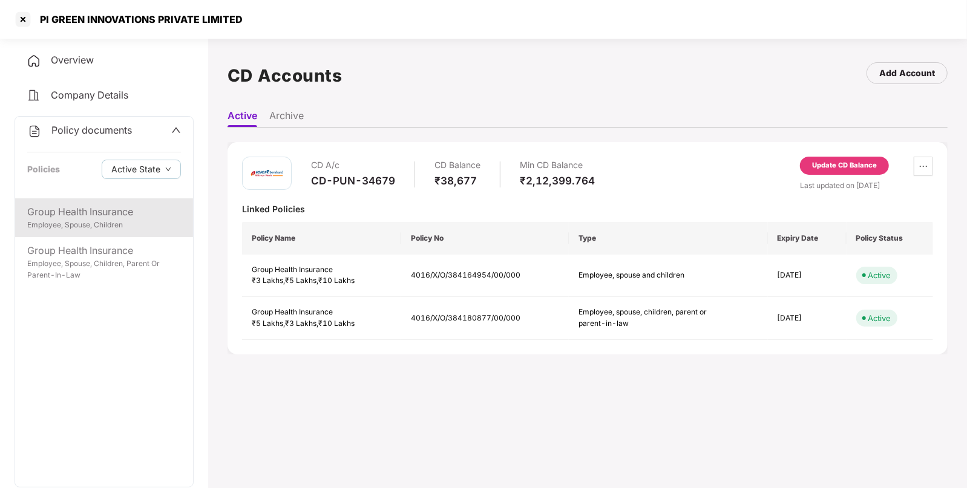
click at [80, 212] on div "Group Health Insurance" at bounding box center [104, 211] width 154 height 15
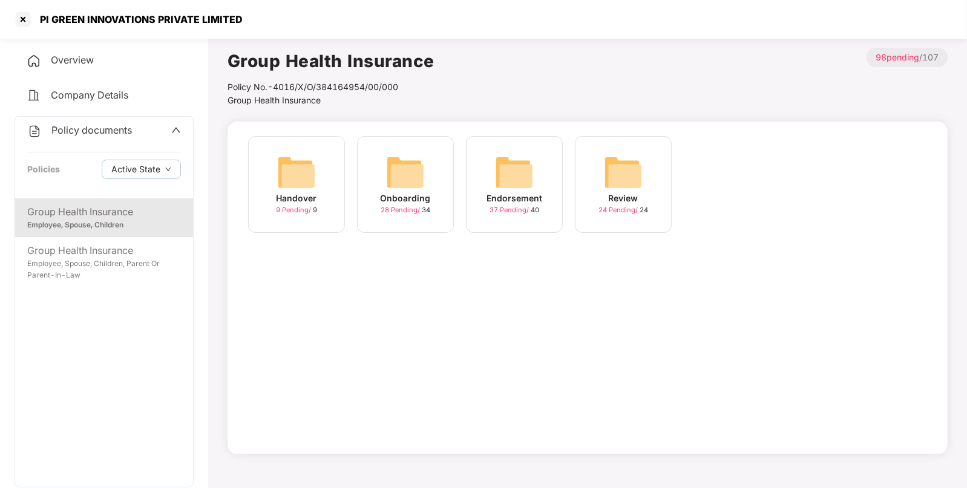
click at [523, 189] on img at bounding box center [514, 172] width 39 height 39
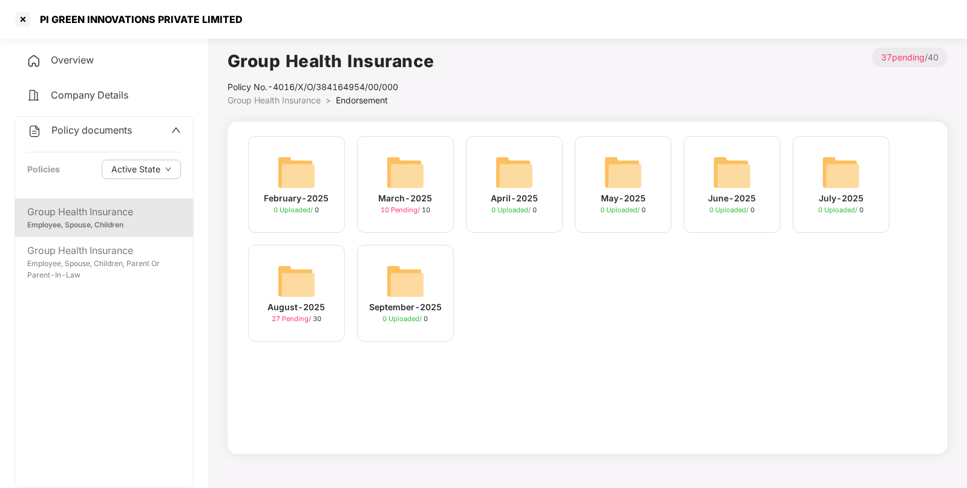
click at [81, 61] on span "Overview" at bounding box center [72, 60] width 43 height 12
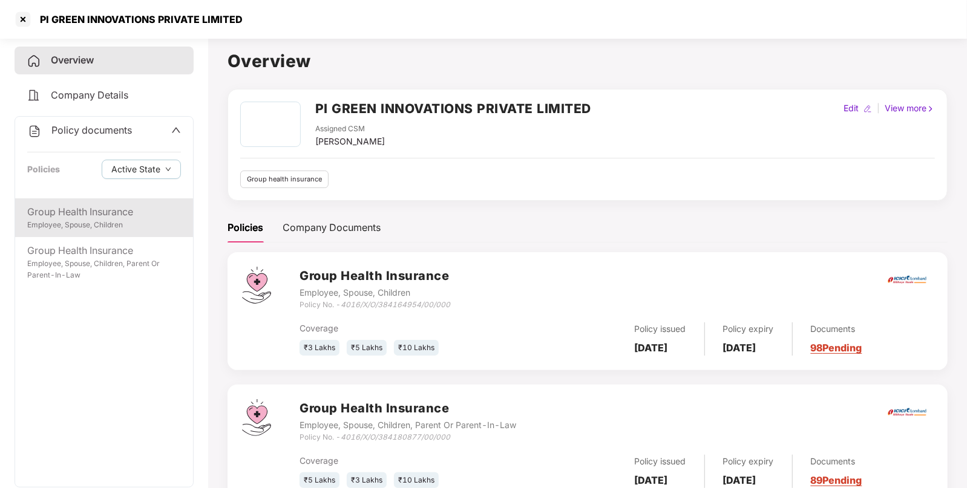
click at [79, 218] on div "Group Health Insurance" at bounding box center [104, 211] width 154 height 15
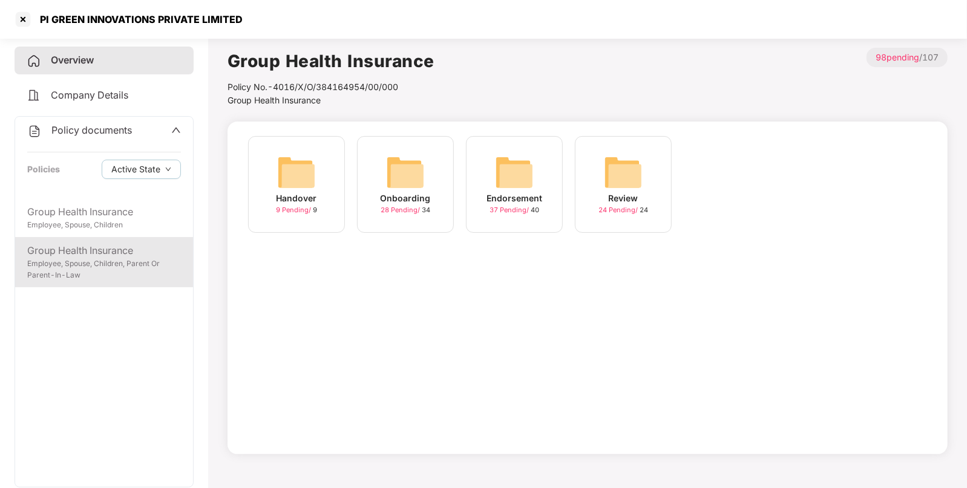
click at [99, 267] on div "Employee, Spouse, Children, Parent Or Parent-In-Law" at bounding box center [104, 269] width 154 height 23
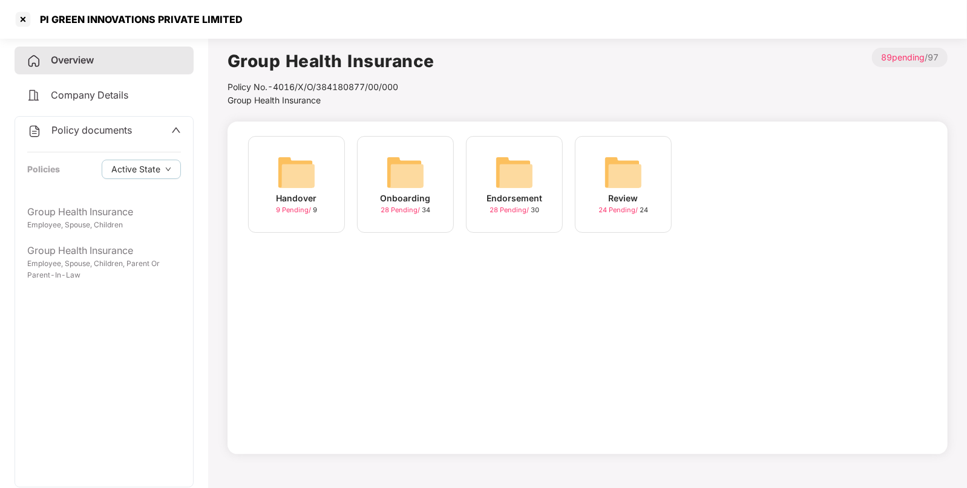
click at [478, 158] on div "Endorsement 28 Pending / 30" at bounding box center [514, 184] width 97 height 97
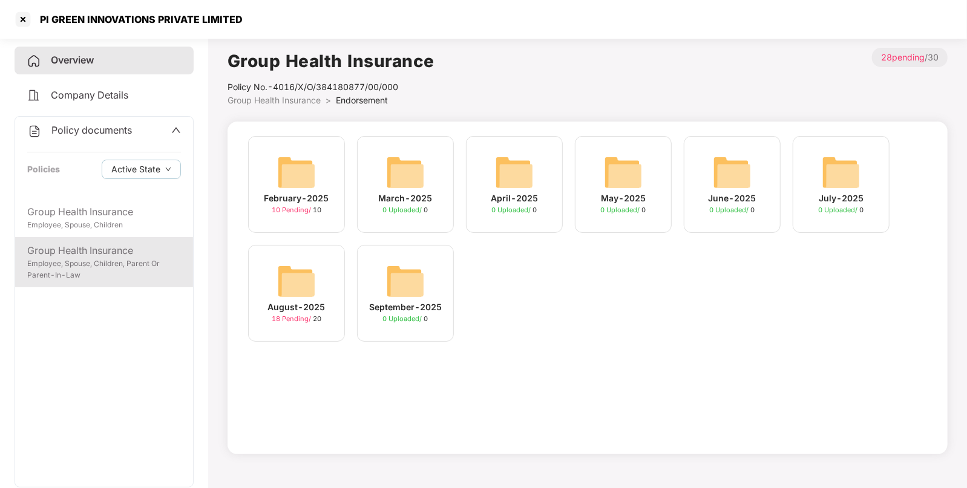
click at [120, 270] on div "Employee, Spouse, Children, Parent Or Parent-In-Law" at bounding box center [104, 269] width 154 height 23
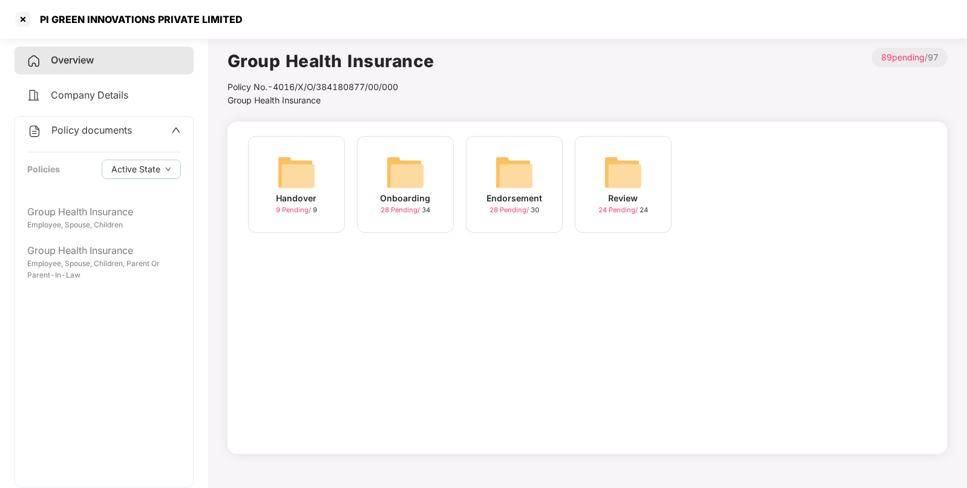
click at [534, 174] on div "Endorsement 28 Pending / 30" at bounding box center [514, 184] width 97 height 97
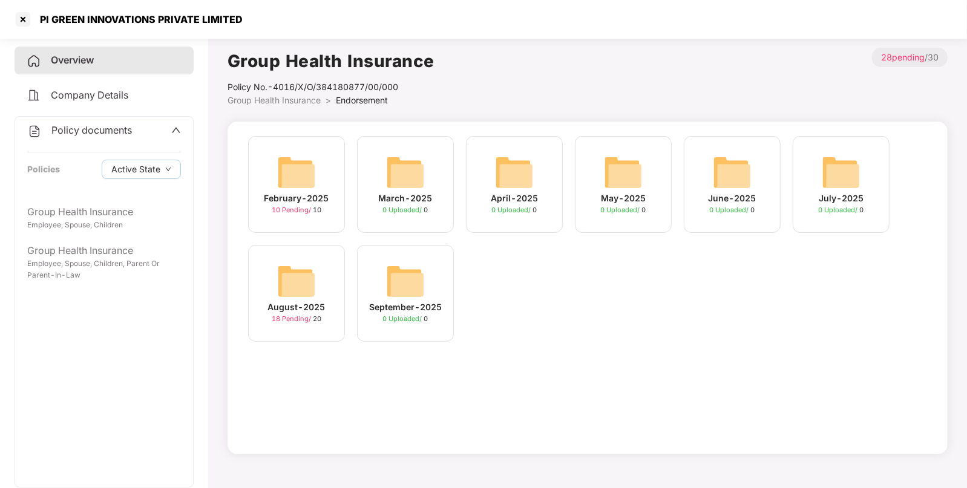
click at [302, 281] on img at bounding box center [296, 281] width 39 height 39
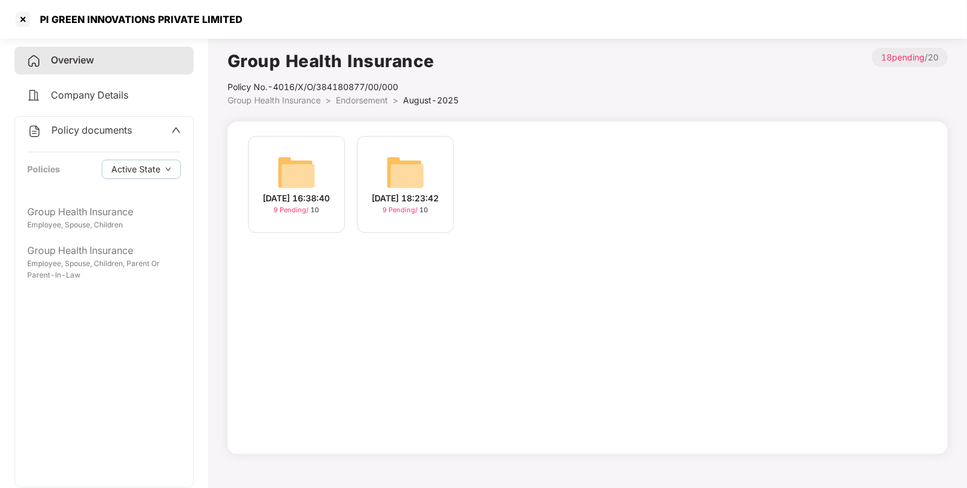
click at [420, 159] on img at bounding box center [405, 172] width 39 height 39
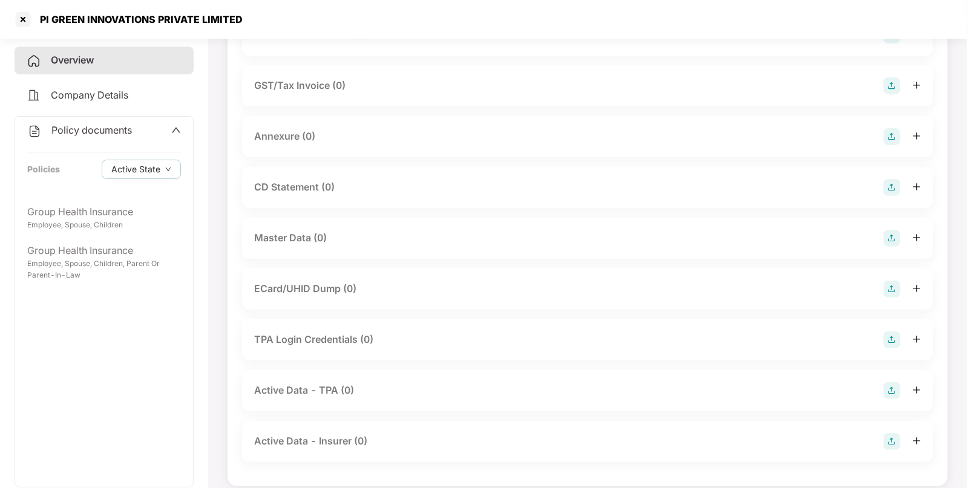
scroll to position [0, 0]
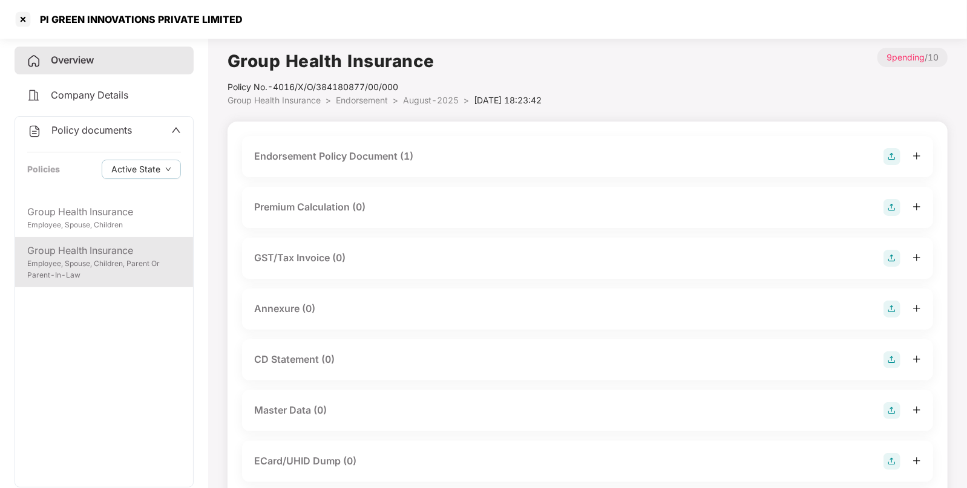
click at [148, 253] on div "Group Health Insurance" at bounding box center [104, 250] width 154 height 15
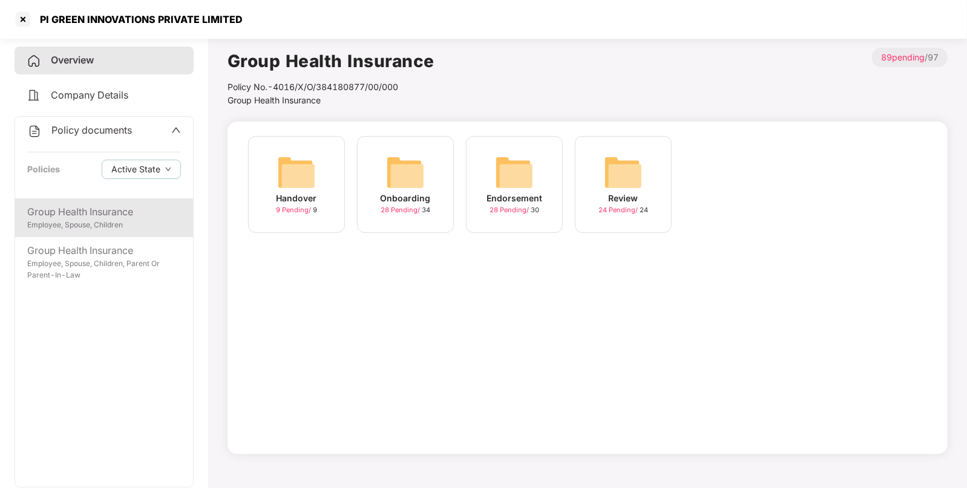
click at [139, 214] on div "Group Health Insurance" at bounding box center [104, 211] width 154 height 15
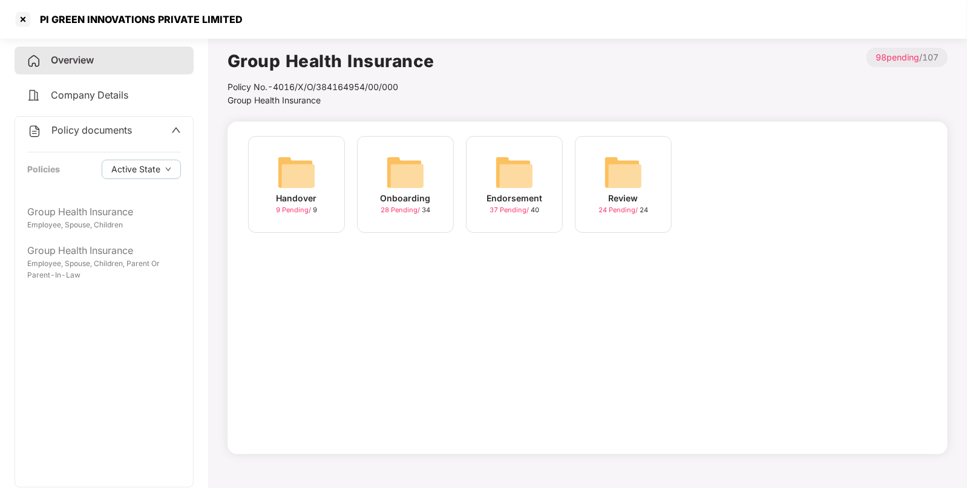
click at [532, 181] on img at bounding box center [514, 172] width 39 height 39
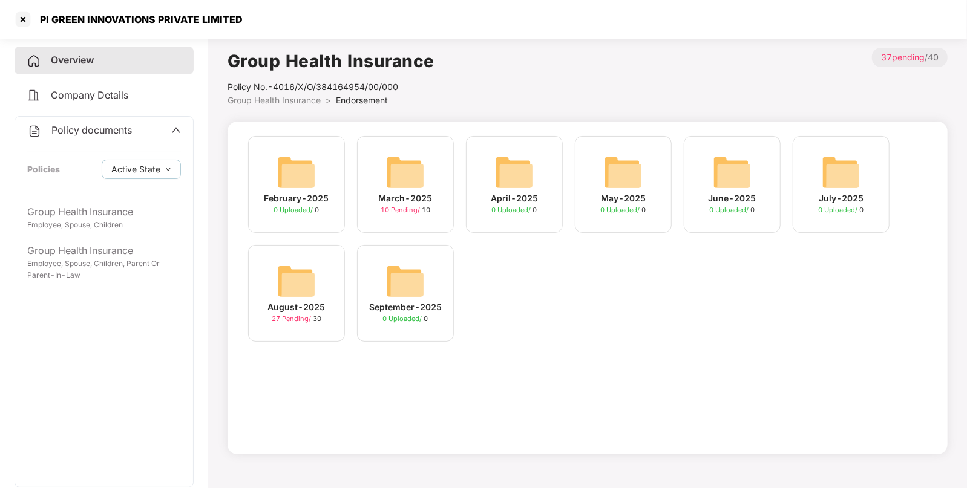
click at [309, 285] on img at bounding box center [296, 281] width 39 height 39
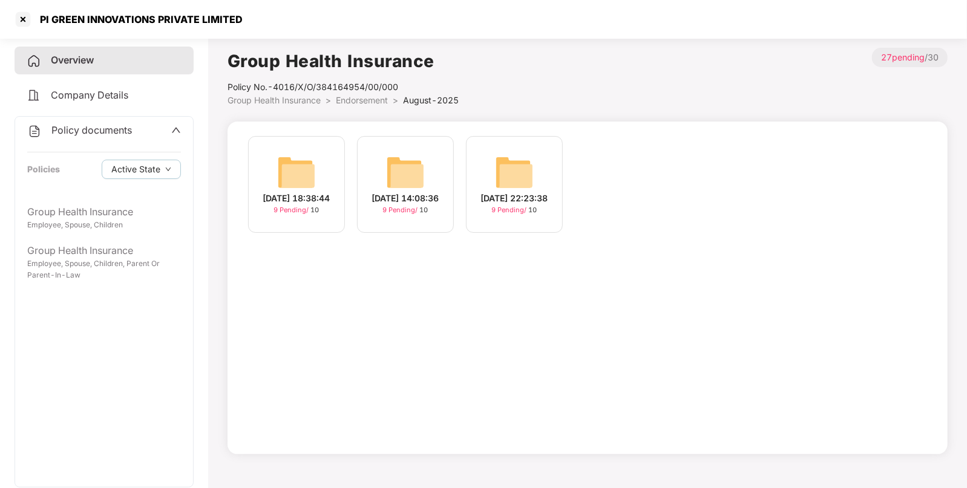
click at [491, 161] on div "[DATE] 22:23:38 9 Pending / 10" at bounding box center [514, 184] width 97 height 97
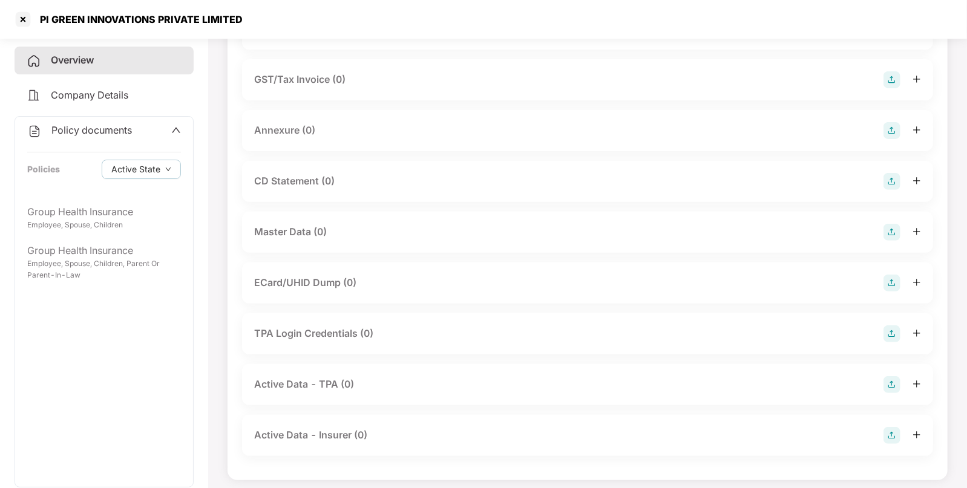
scroll to position [180, 0]
click at [889, 227] on img at bounding box center [891, 231] width 17 height 17
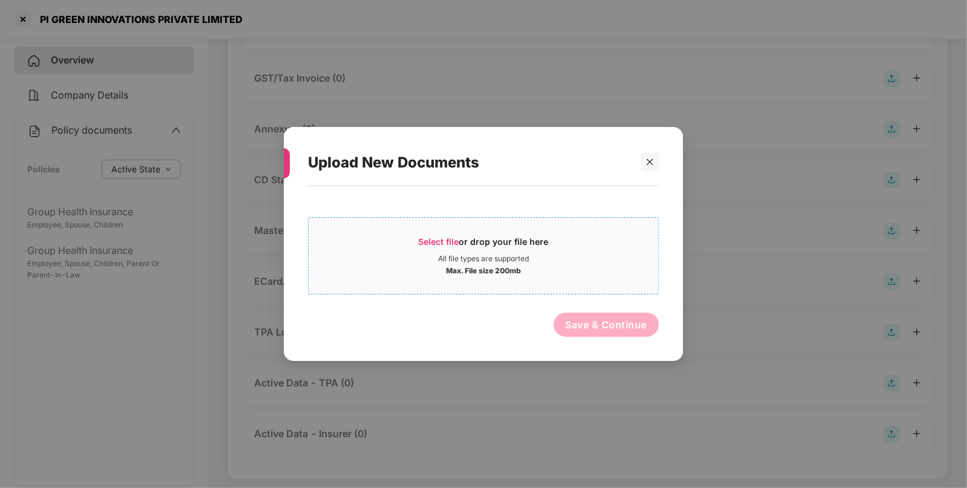
click at [439, 269] on div "Max. File size 200mb" at bounding box center [483, 270] width 350 height 12
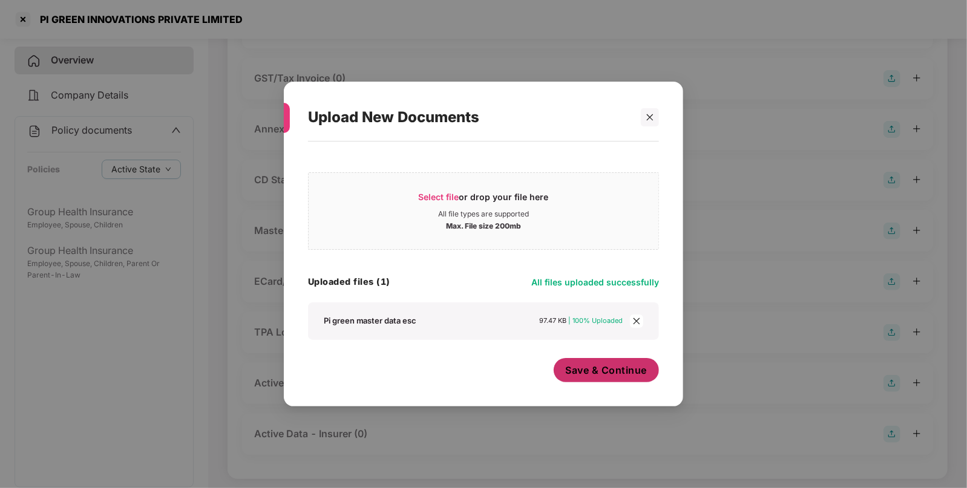
click at [571, 375] on span "Save & Continue" at bounding box center [607, 370] width 82 height 13
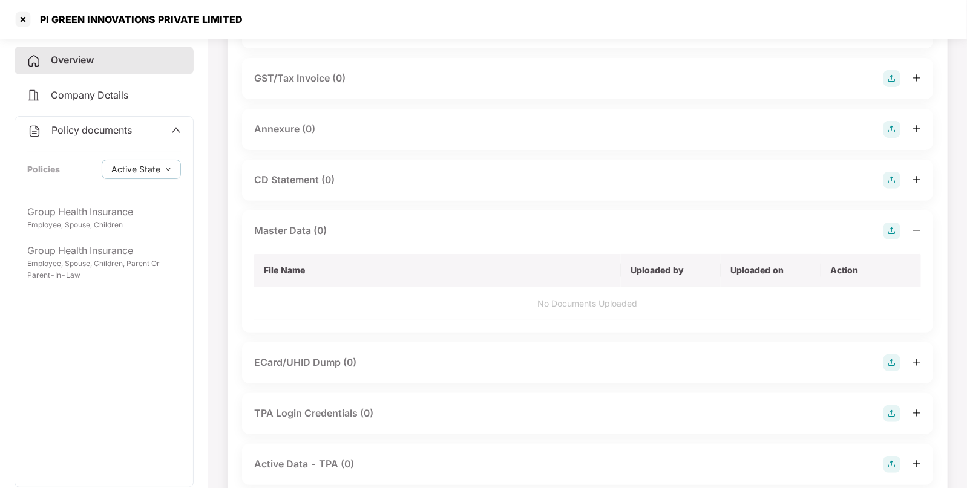
scroll to position [0, 0]
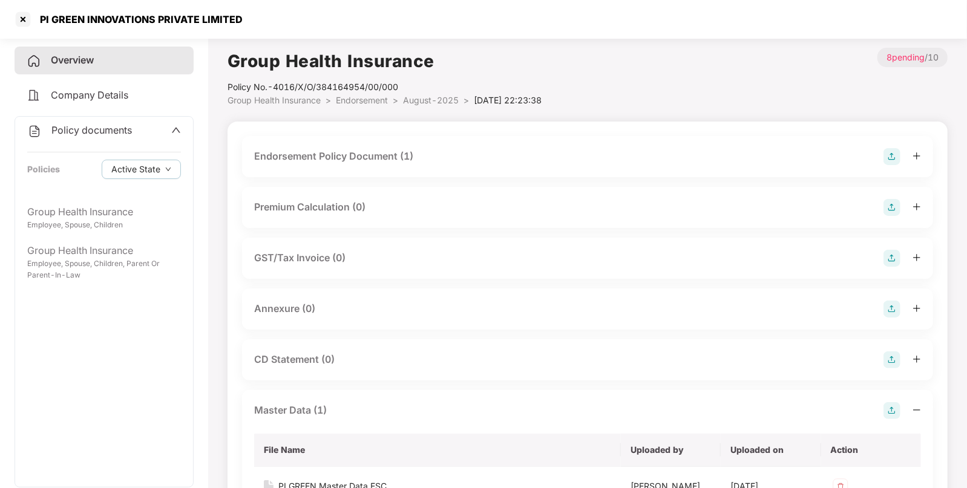
click at [393, 103] on li "Endorsement >" at bounding box center [369, 100] width 67 height 13
click at [416, 100] on span "August-2025" at bounding box center [431, 100] width 56 height 10
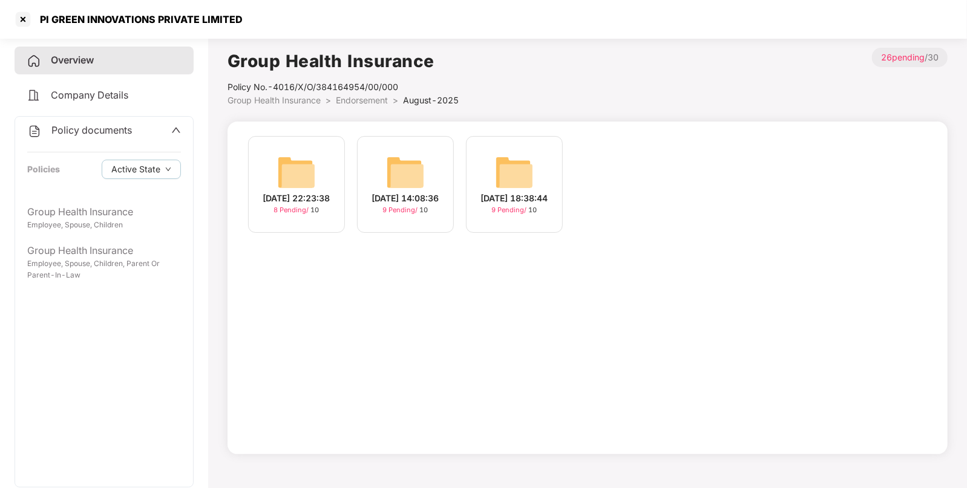
click at [400, 168] on img at bounding box center [405, 172] width 39 height 39
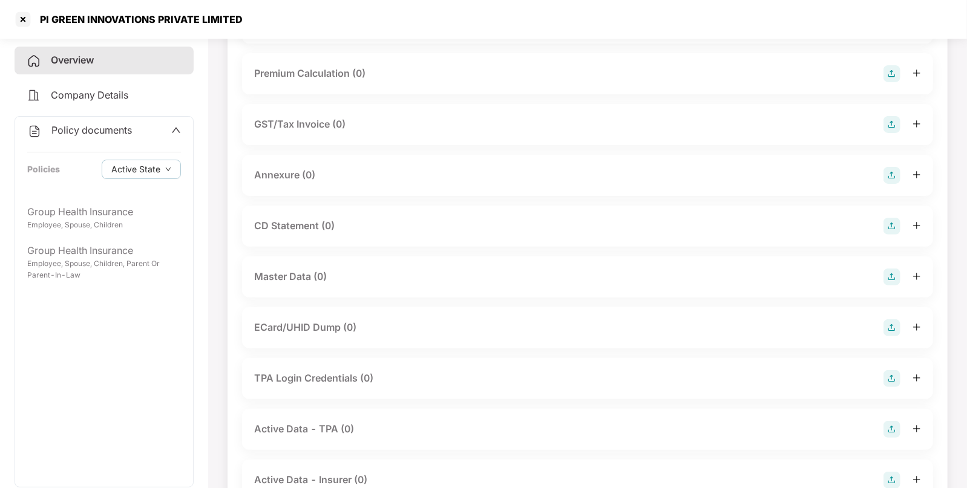
scroll to position [134, 0]
click at [894, 270] on img at bounding box center [891, 276] width 17 height 17
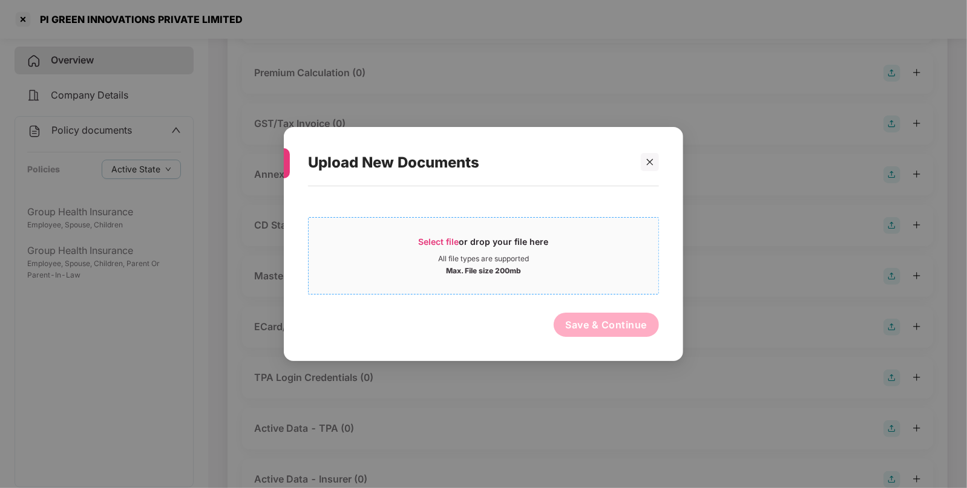
click at [467, 235] on span "Select file or drop your file here All file types are supported Max. File size …" at bounding box center [483, 256] width 350 height 58
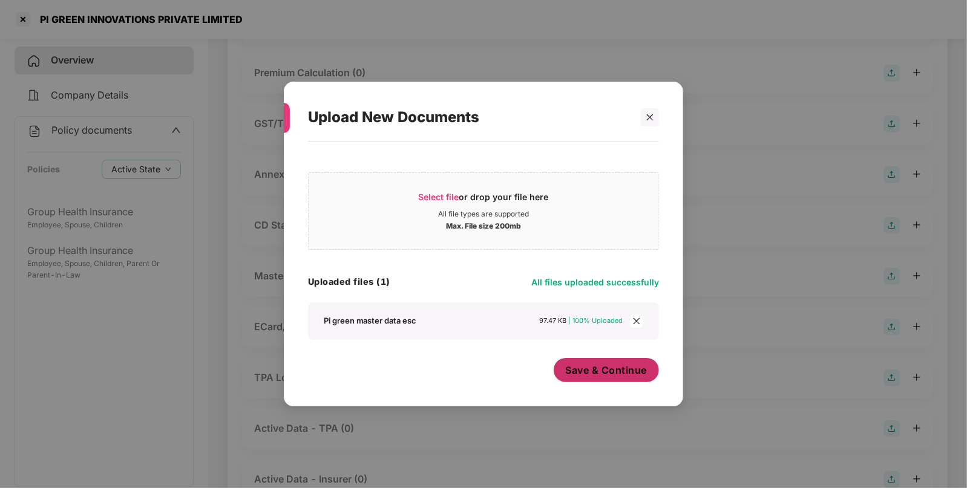
click at [616, 373] on span "Save & Continue" at bounding box center [607, 370] width 82 height 13
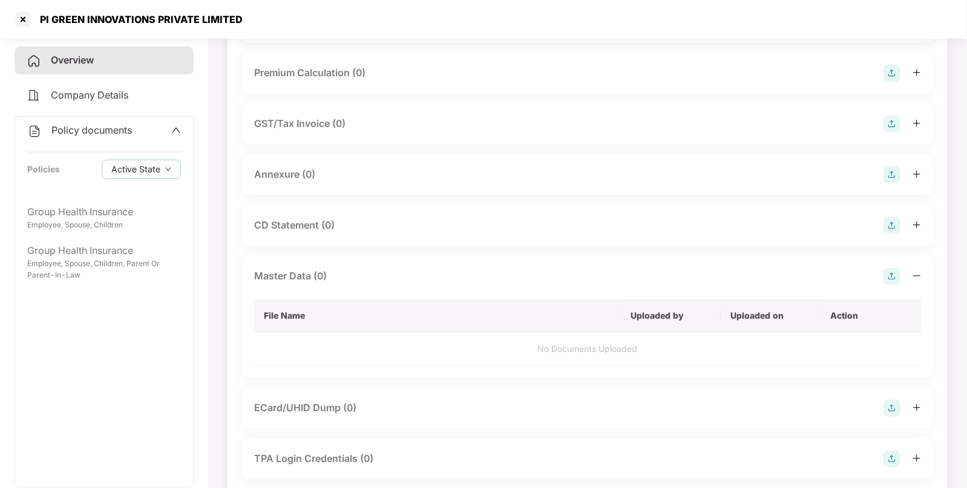
scroll to position [0, 0]
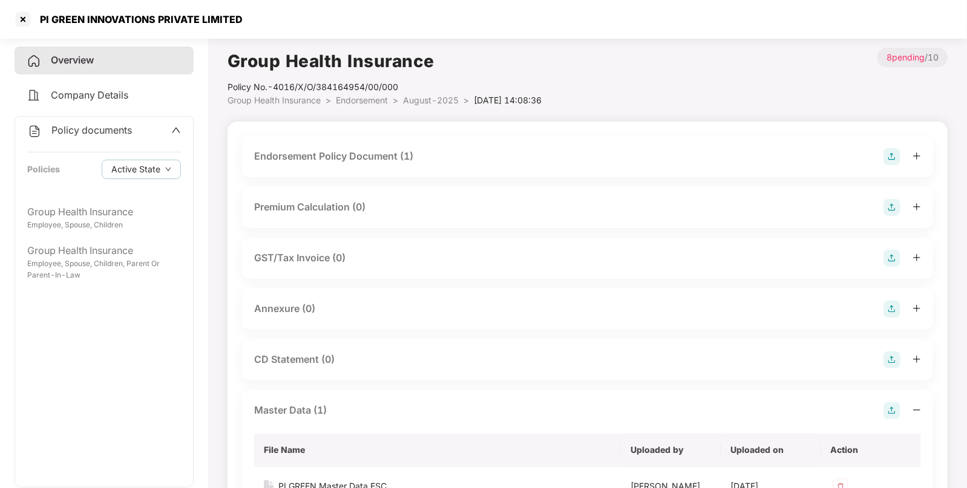
click at [434, 105] on span "August-2025" at bounding box center [431, 100] width 56 height 10
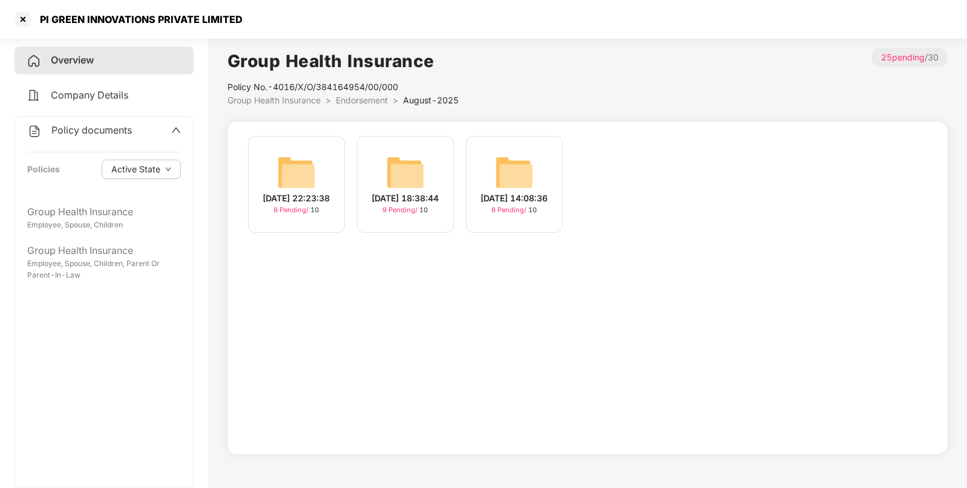
click at [403, 172] on img at bounding box center [405, 172] width 39 height 39
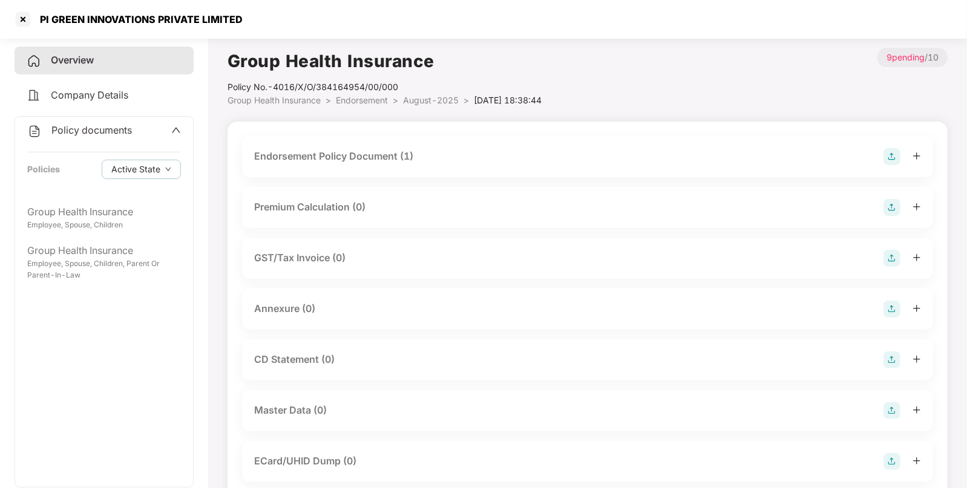
scroll to position [184, 0]
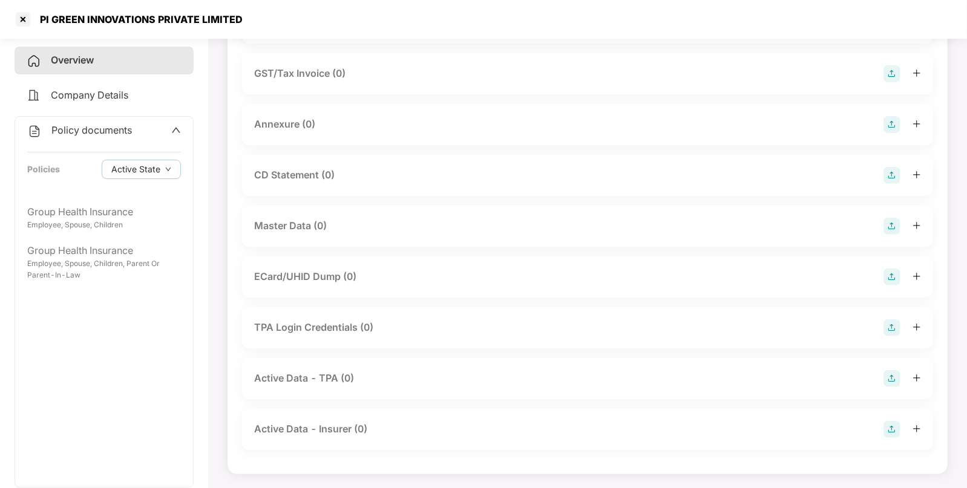
click at [889, 230] on img at bounding box center [891, 226] width 17 height 17
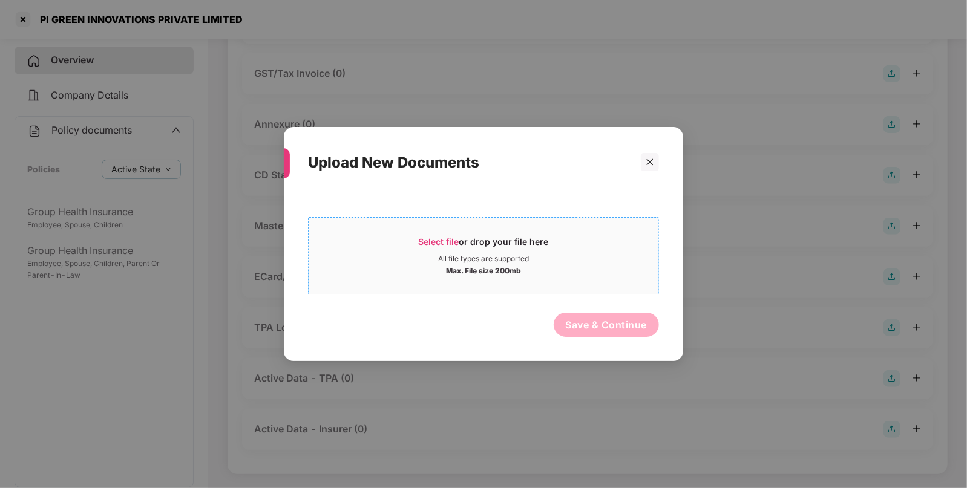
click at [468, 269] on div "Max. File size 200mb" at bounding box center [483, 270] width 75 height 12
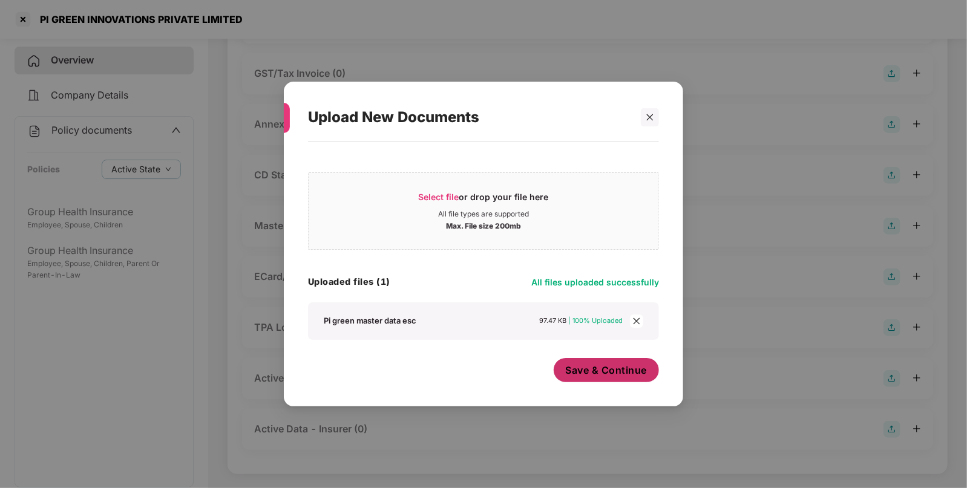
click at [602, 370] on span "Save & Continue" at bounding box center [607, 370] width 82 height 13
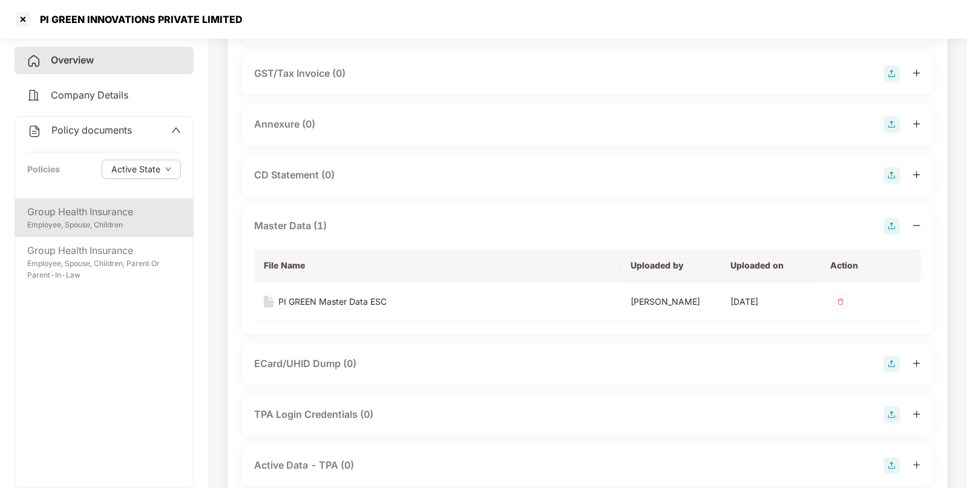
click at [102, 236] on div "Group Health Insurance Employee, Spouse, Children" at bounding box center [104, 217] width 178 height 39
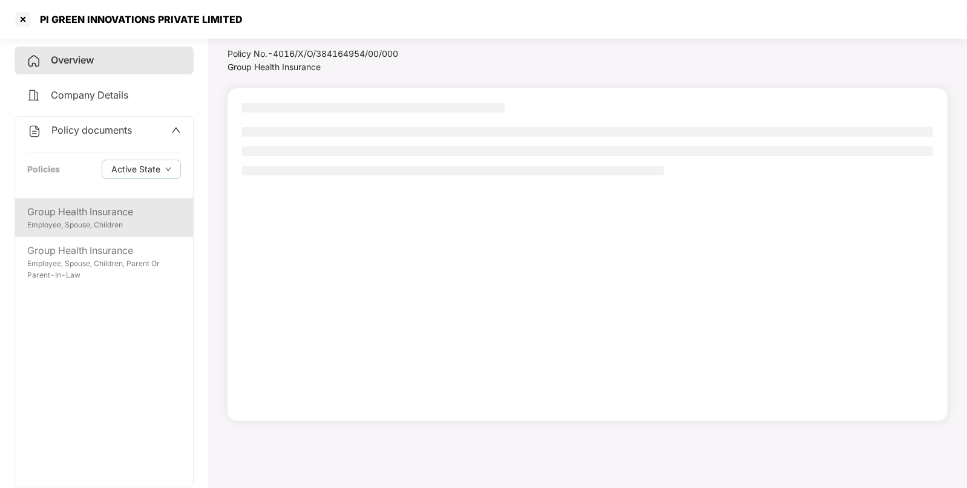
scroll to position [33, 0]
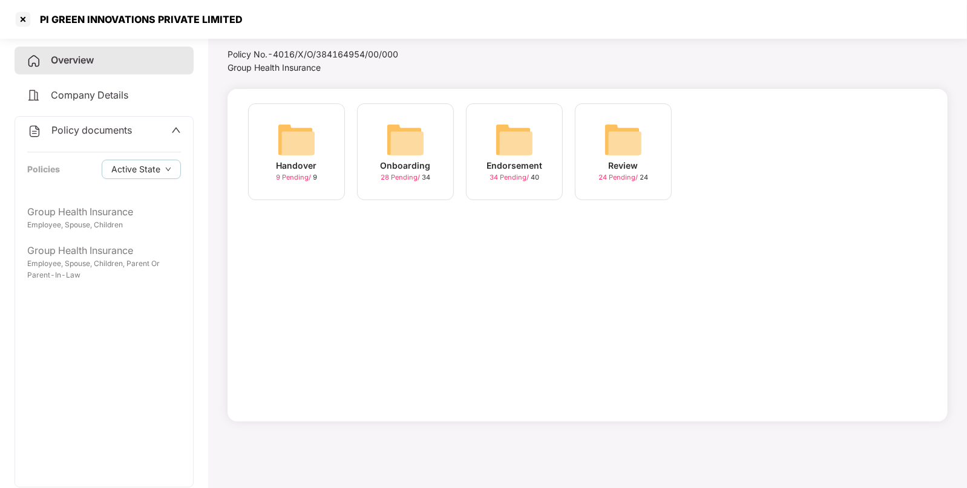
click at [511, 138] on img at bounding box center [514, 139] width 39 height 39
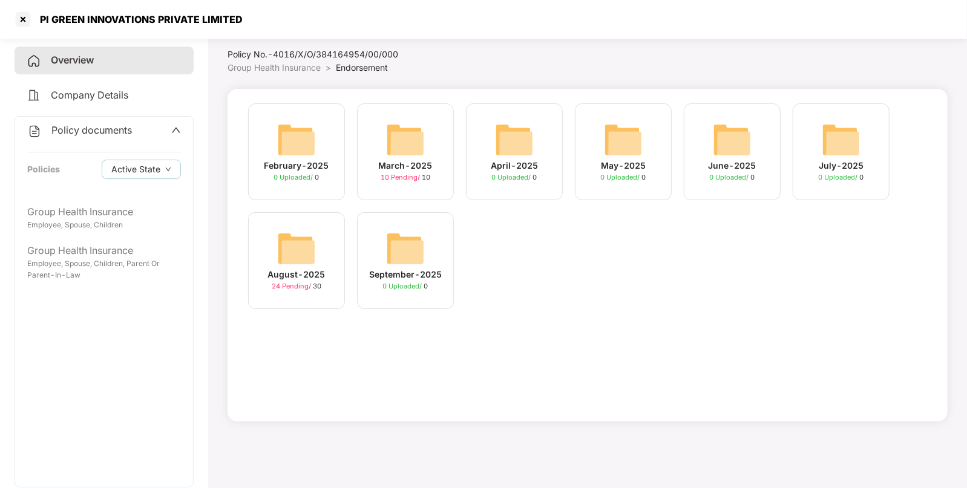
click at [287, 295] on div "August-2025 24 Pending / 30" at bounding box center [296, 260] width 97 height 97
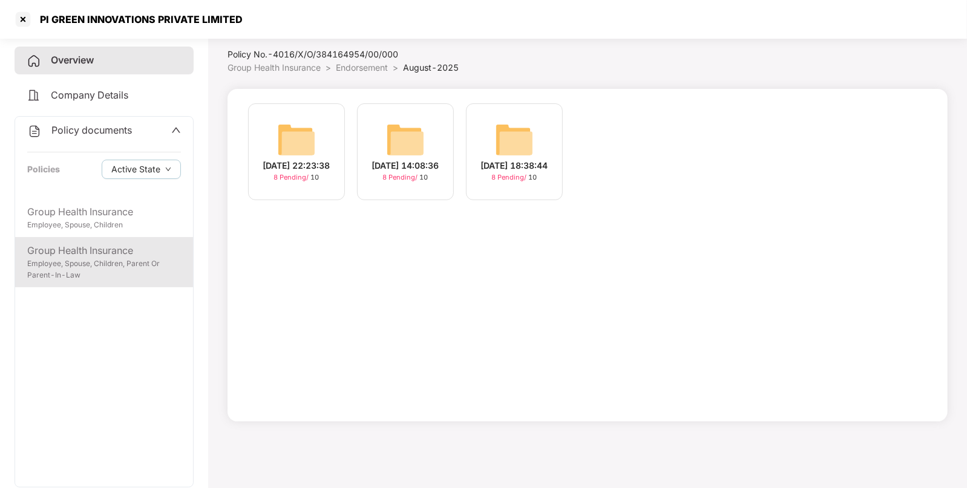
click at [106, 258] on div "Employee, Spouse, Children, Parent Or Parent-In-Law" at bounding box center [104, 269] width 154 height 23
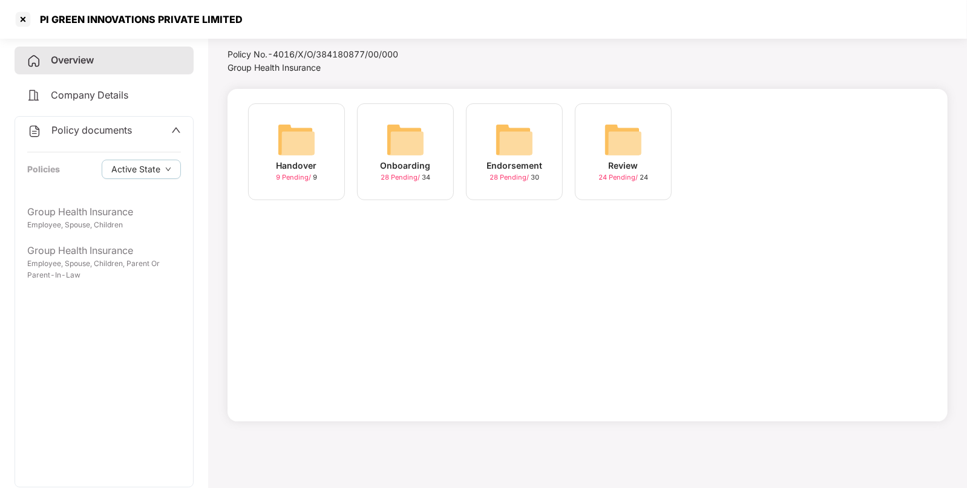
click at [523, 127] on img at bounding box center [514, 139] width 39 height 39
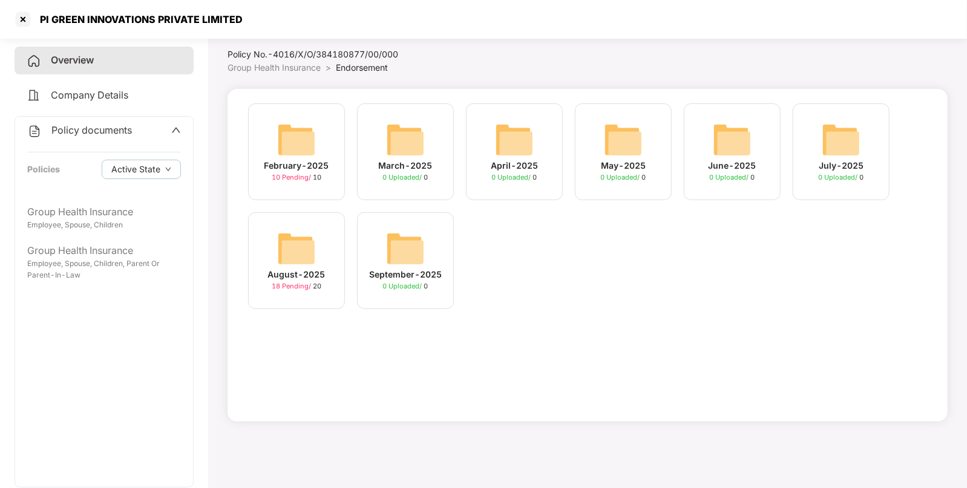
click at [302, 256] on img at bounding box center [296, 248] width 39 height 39
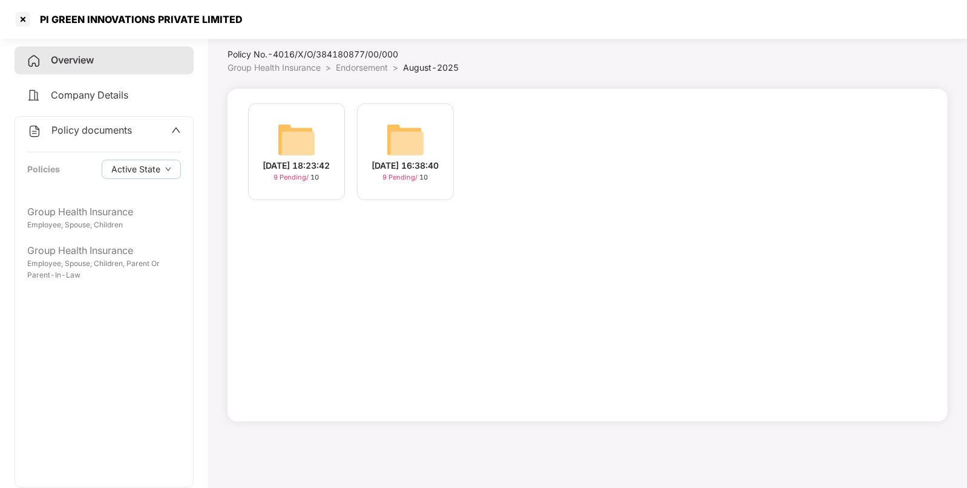
click at [285, 159] on div "[DATE] 18:23:42" at bounding box center [296, 165] width 67 height 13
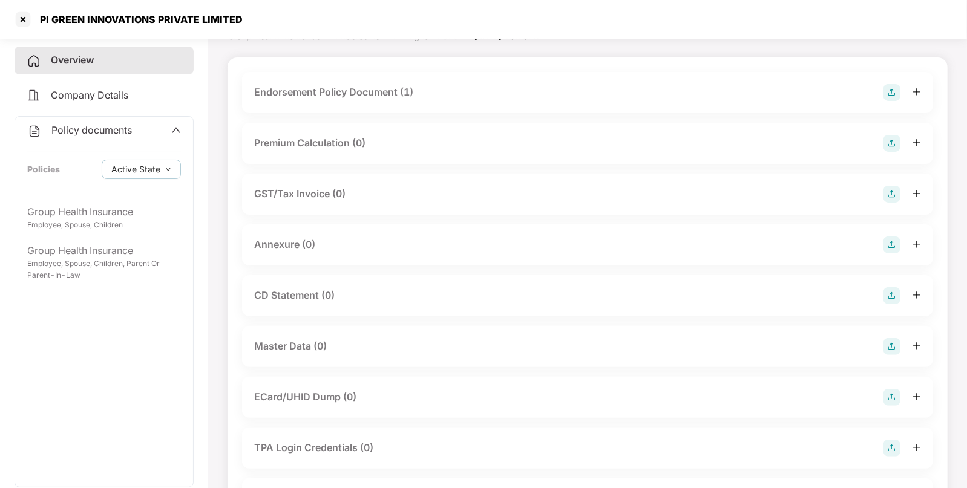
scroll to position [63, 0]
click at [894, 240] on img at bounding box center [891, 246] width 17 height 17
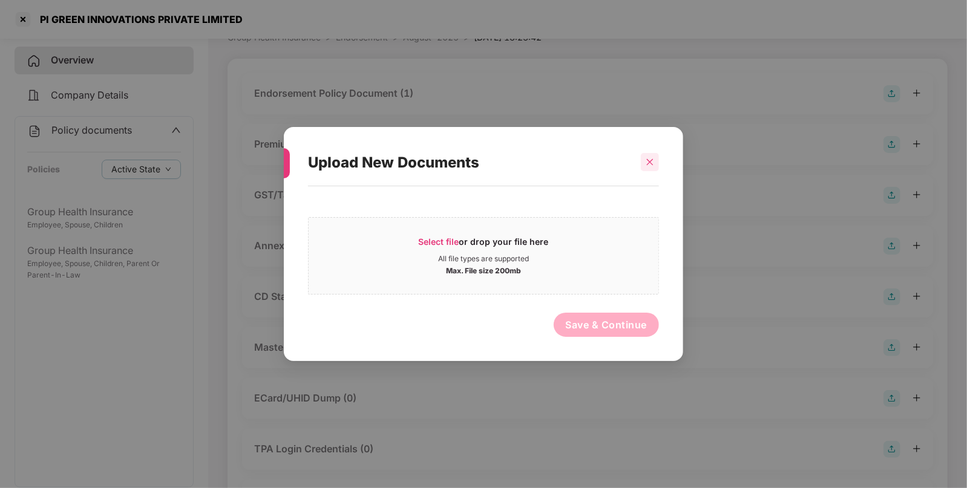
click at [650, 158] on icon "close" at bounding box center [649, 162] width 8 height 8
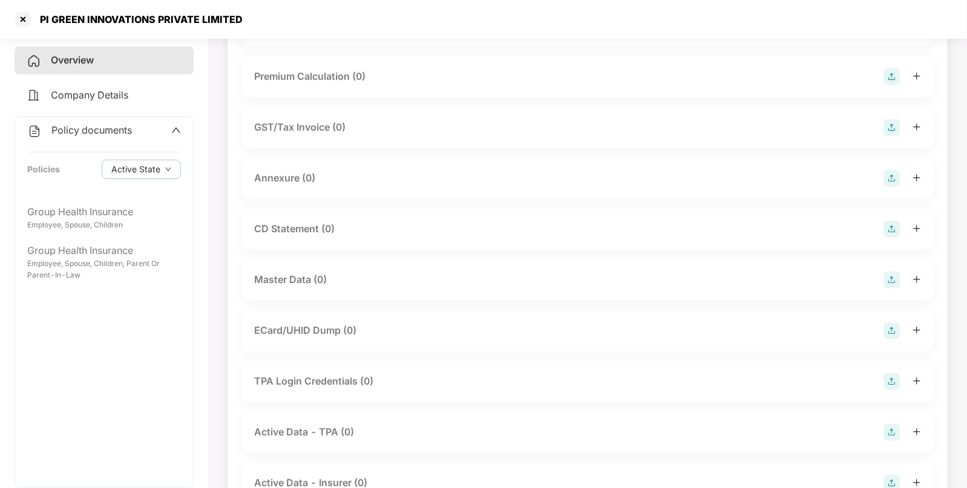
scroll to position [131, 0]
click at [883, 281] on img at bounding box center [891, 279] width 17 height 17
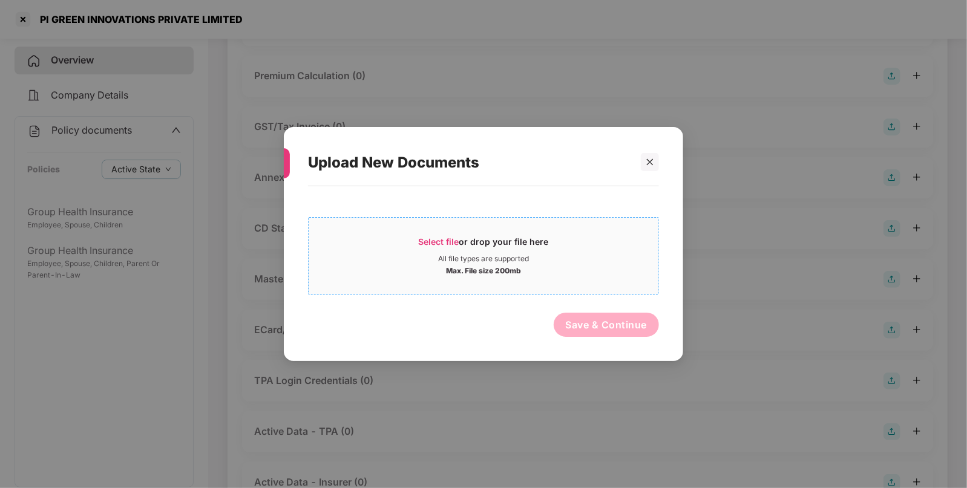
click at [466, 227] on span "Select file or drop your file here All file types are supported Max. File size …" at bounding box center [483, 256] width 350 height 58
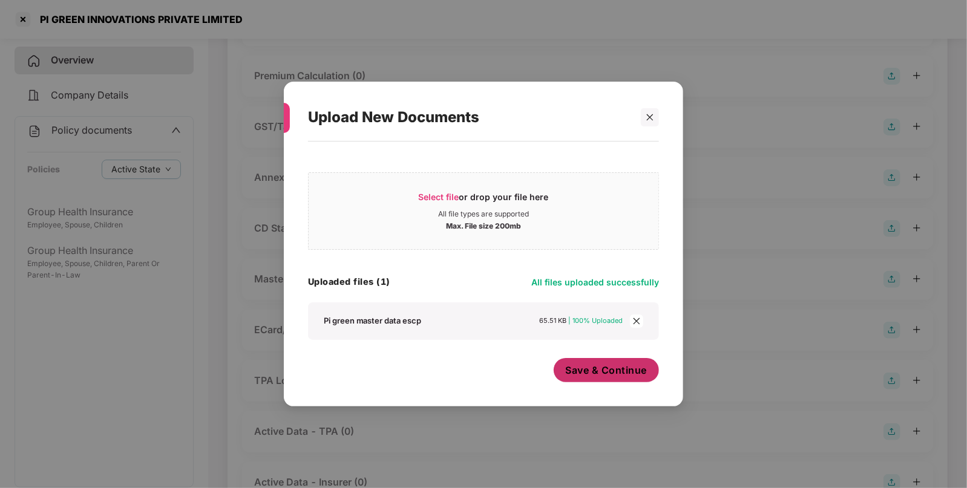
click at [605, 369] on span "Save & Continue" at bounding box center [607, 370] width 82 height 13
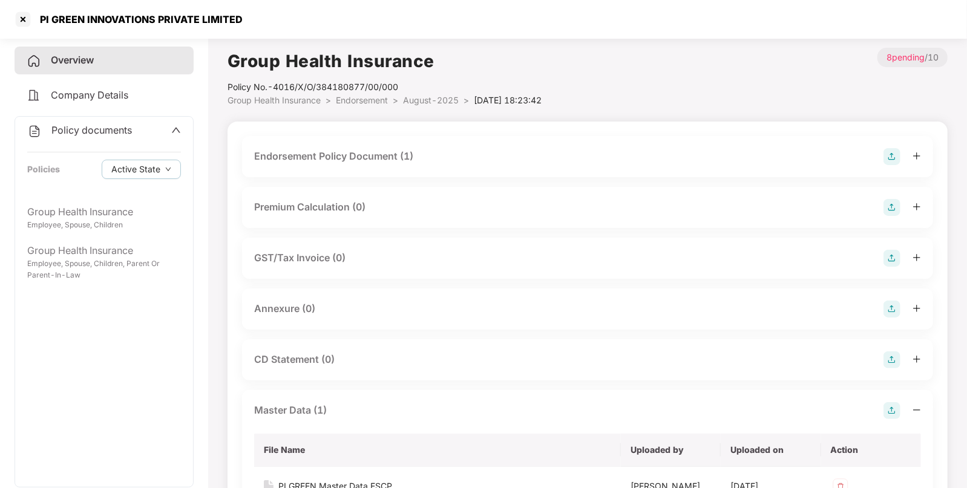
click at [377, 103] on span "Endorsement" at bounding box center [362, 100] width 52 height 10
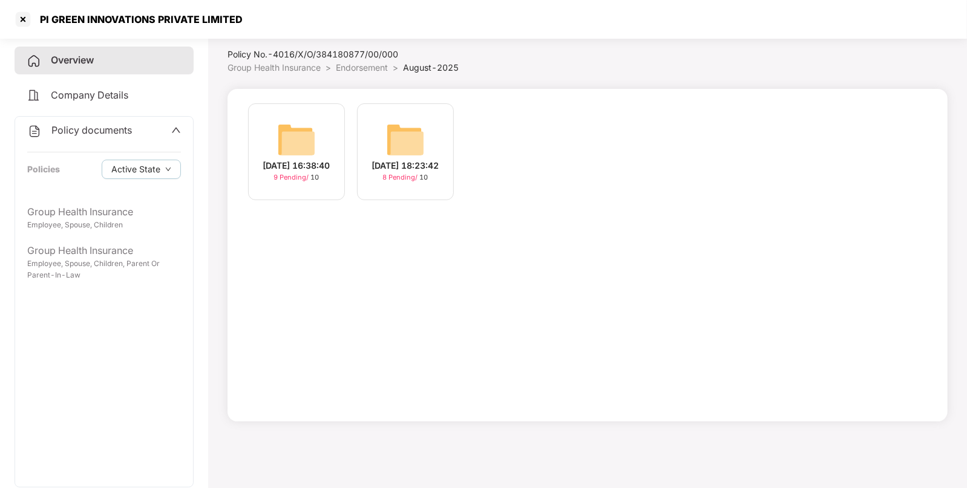
click at [277, 135] on img at bounding box center [296, 139] width 39 height 39
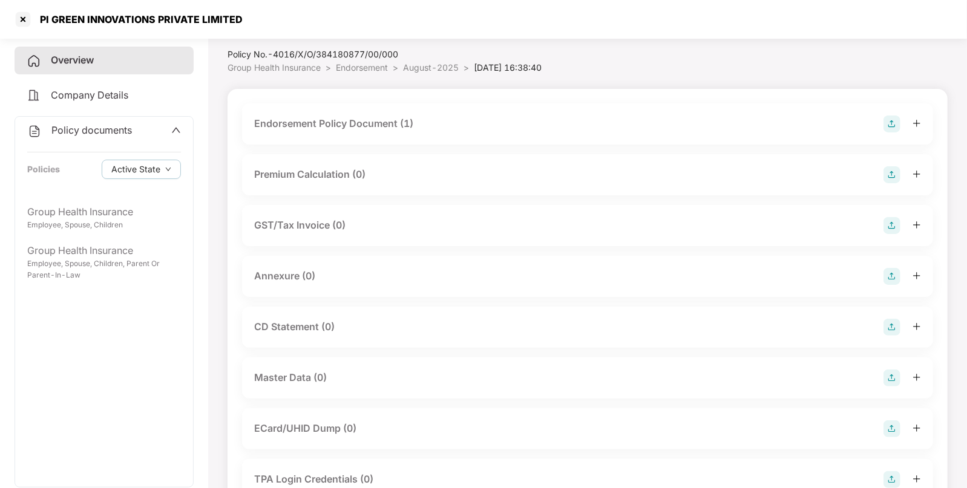
scroll to position [184, 0]
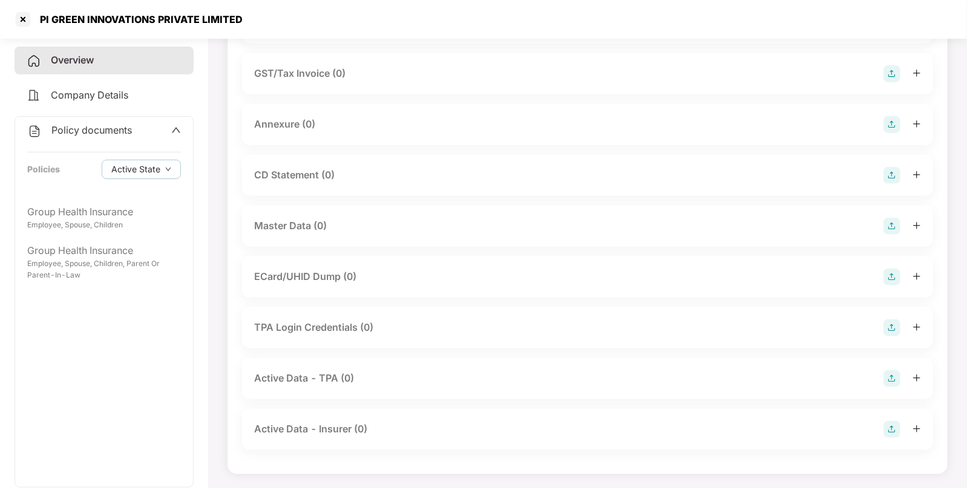
click at [892, 229] on img at bounding box center [891, 226] width 17 height 17
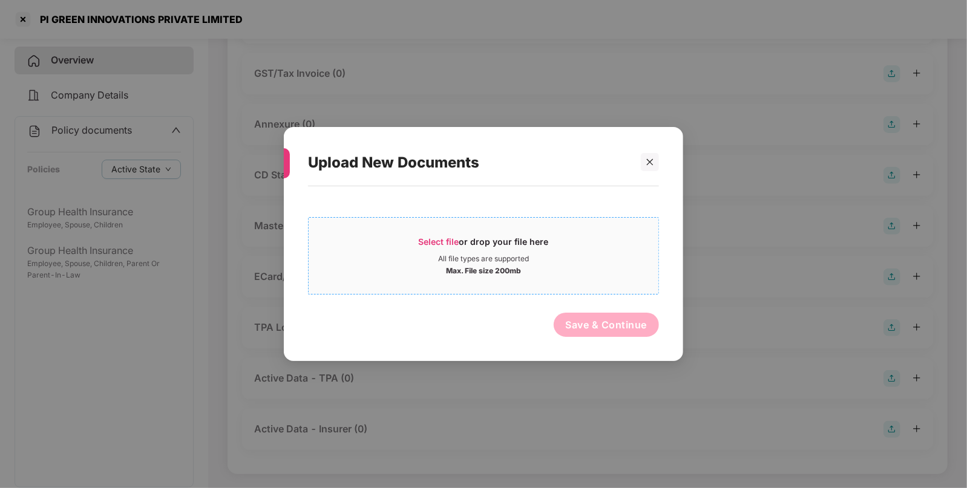
click at [493, 256] on div "All file types are supported" at bounding box center [483, 259] width 91 height 10
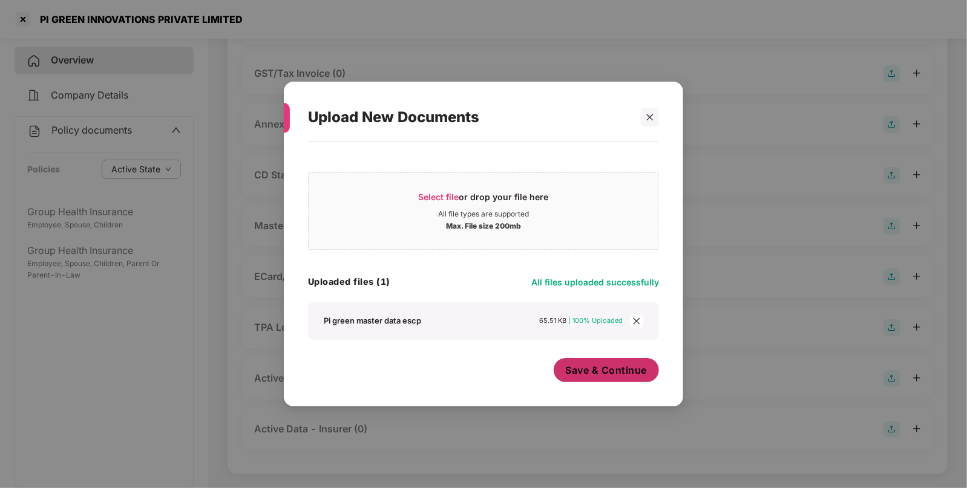
click at [613, 376] on span "Save & Continue" at bounding box center [607, 370] width 82 height 13
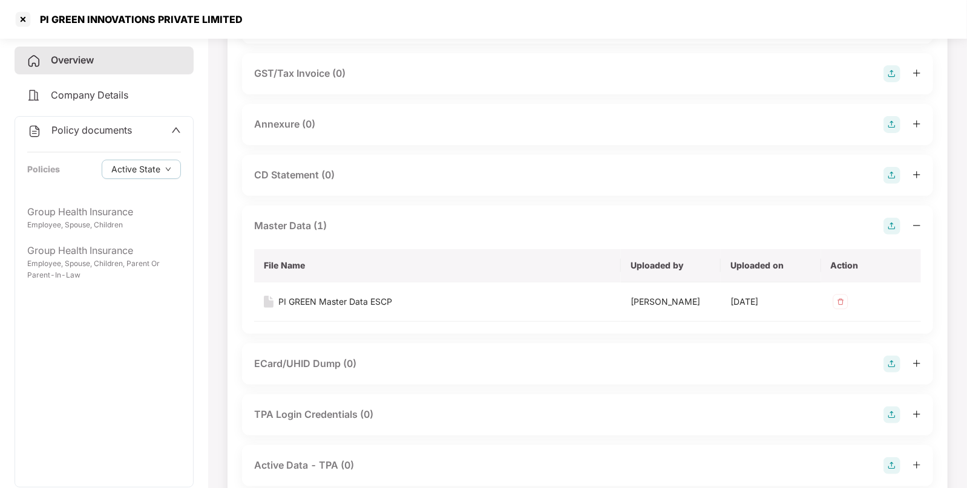
scroll to position [0, 0]
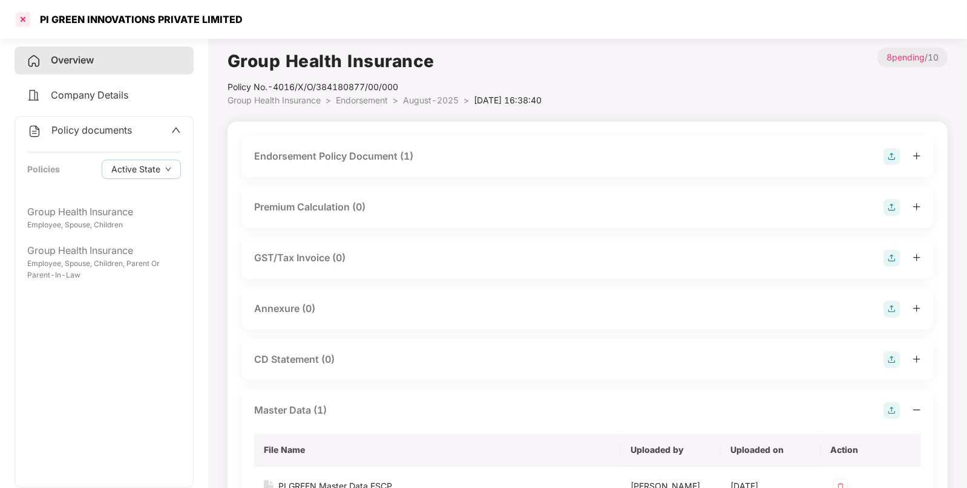
click at [25, 26] on div at bounding box center [22, 19] width 19 height 19
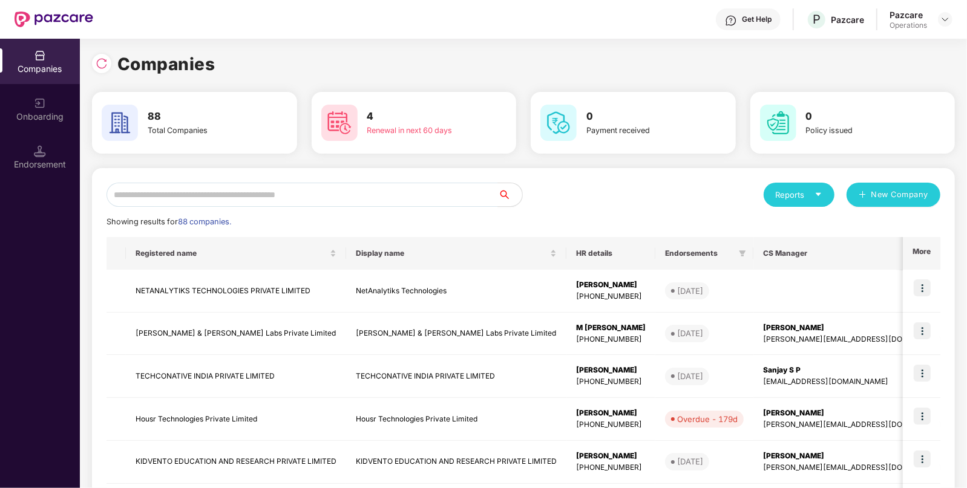
click at [273, 180] on div "Reports New Company Showing results for 88 companies. Registered name Display n…" at bounding box center [523, 461] width 863 height 587
click at [240, 197] on input "text" at bounding box center [301, 195] width 391 height 24
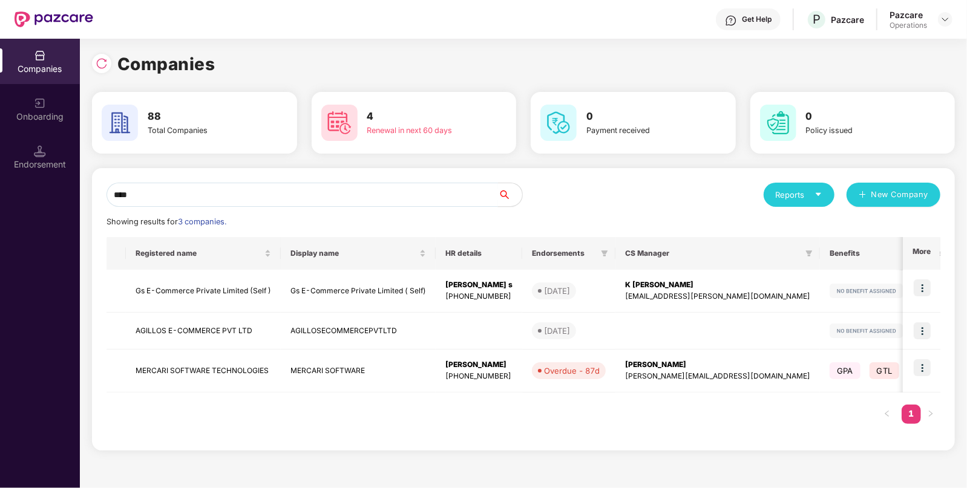
type input "****"
click at [232, 405] on div "Registered name Display name HR details Endorsements CS Manager Benefits Earlie…" at bounding box center [523, 336] width 834 height 199
click at [233, 389] on td "MERCARI SOFTWARE TECHNOLOGIES" at bounding box center [203, 371] width 155 height 43
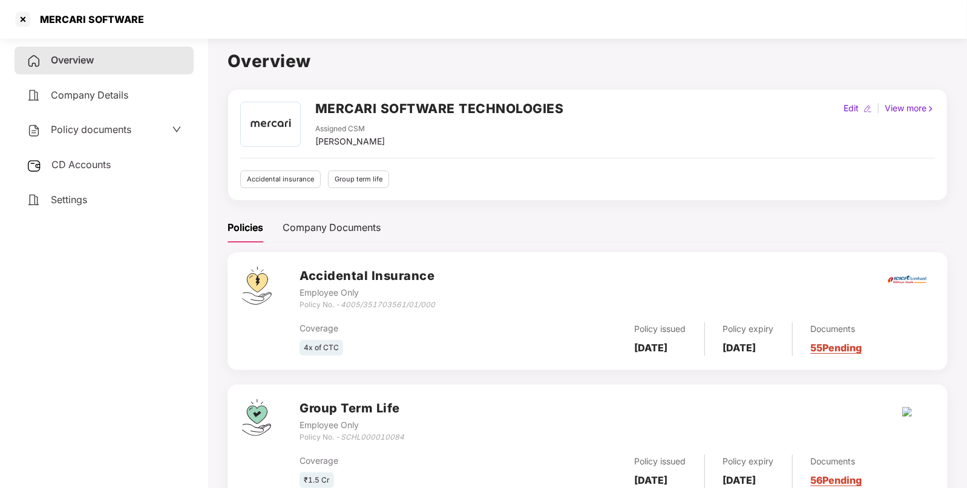
click at [368, 298] on div "Employee Only" at bounding box center [366, 292] width 135 height 13
click at [396, 311] on div "Coverage 4x of CTC Policy issued [DATE] Policy expiry [DATE] Documents 55 Pendi…" at bounding box center [615, 333] width 633 height 45
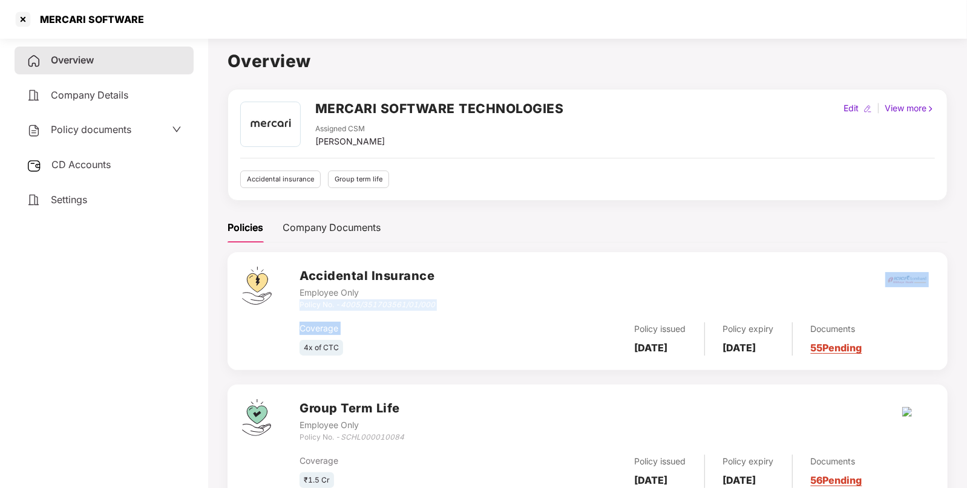
drag, startPoint x: 396, startPoint y: 311, endPoint x: 409, endPoint y: 298, distance: 18.4
click at [409, 298] on div "Accidental Insurance Employee Only Policy No. - 4005/351703561/01/000 Coverage …" at bounding box center [615, 311] width 633 height 89
click at [409, 299] on div "Policy No. - 4005/351703561/01/000" at bounding box center [366, 304] width 135 height 11
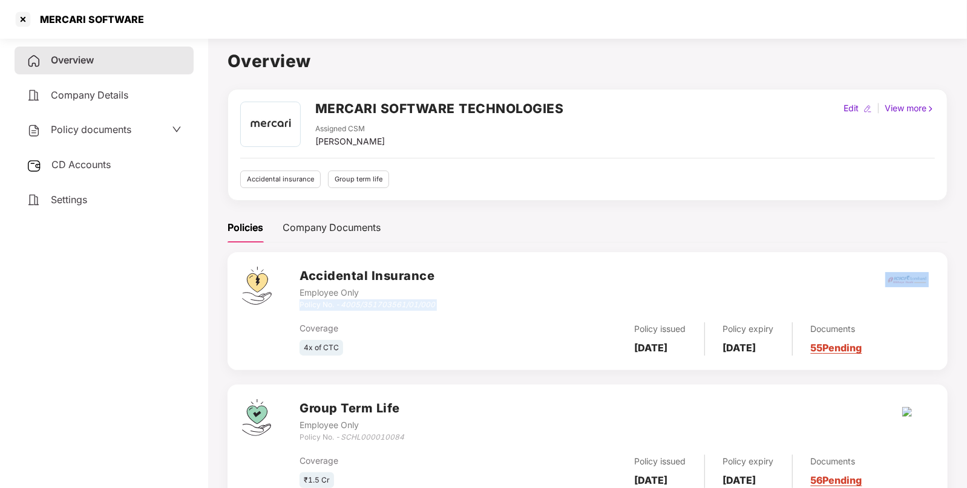
copy div "Policy No. - 4005/351703561/01/000"
click at [82, 161] on span "CD Accounts" at bounding box center [80, 164] width 59 height 12
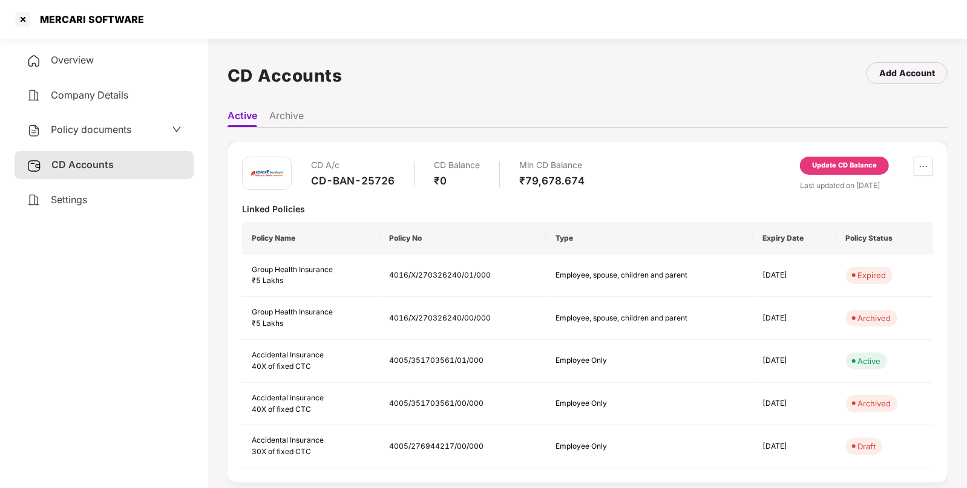
click at [354, 186] on div "CD-BAN-25726" at bounding box center [352, 180] width 83 height 13
copy div "CD-BAN-25726"
click at [354, 186] on div "CD-BAN-25726" at bounding box center [352, 180] width 83 height 13
click at [19, 18] on div at bounding box center [22, 19] width 19 height 19
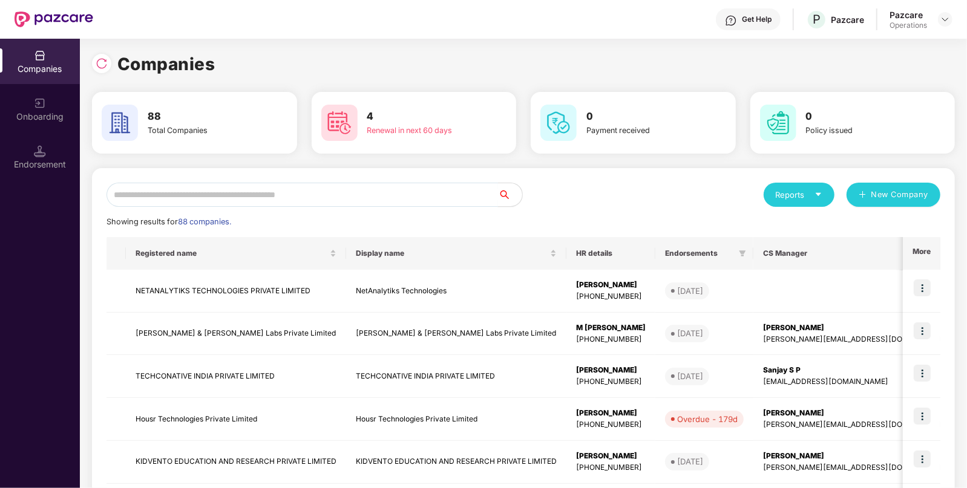
click at [218, 188] on input "text" at bounding box center [301, 195] width 391 height 24
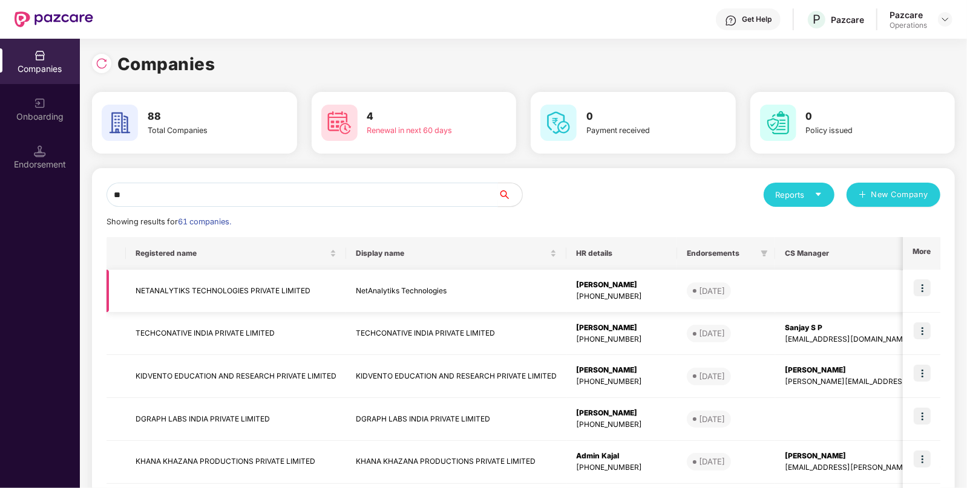
type input "*"
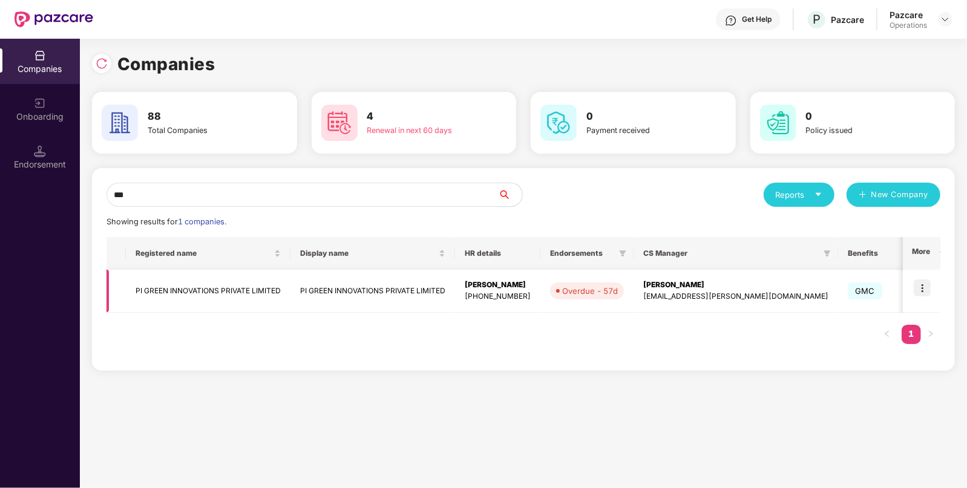
type input "**"
click at [925, 290] on img at bounding box center [921, 287] width 17 height 17
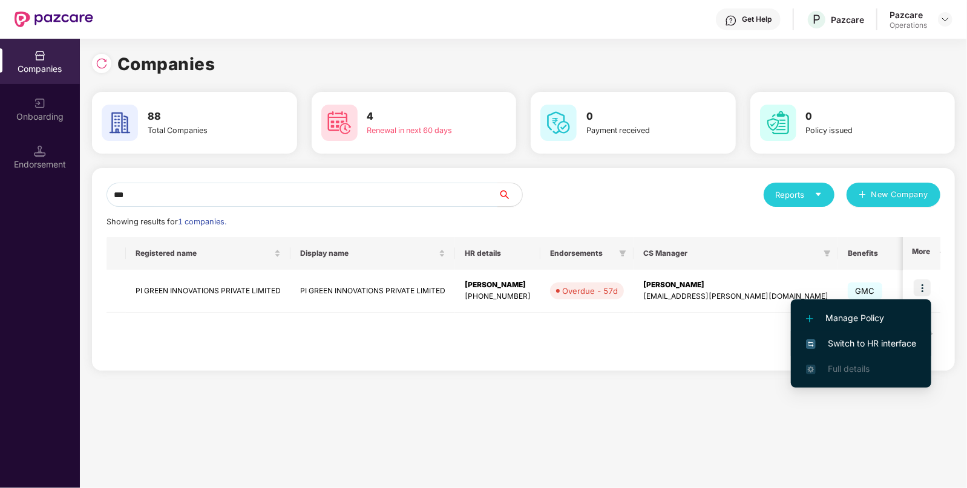
click at [861, 345] on span "Switch to HR interface" at bounding box center [861, 343] width 110 height 13
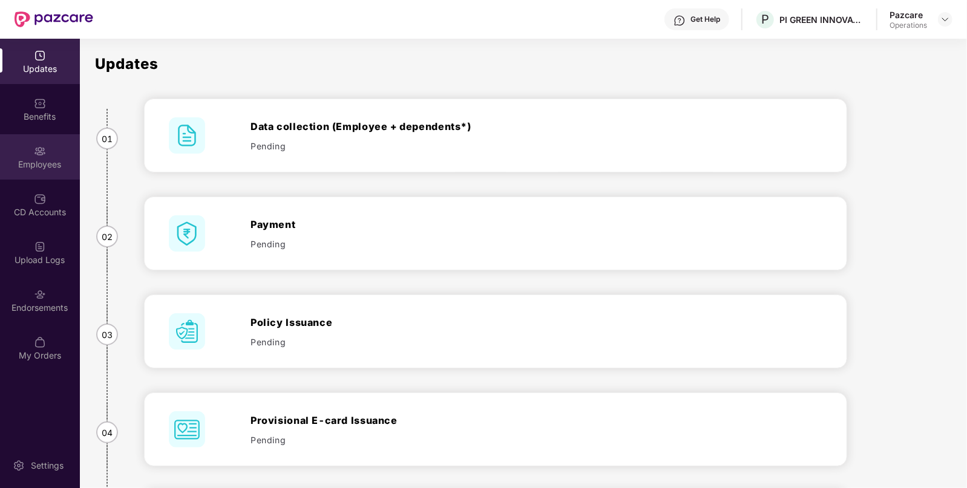
click at [51, 161] on div "Employees" at bounding box center [40, 164] width 80 height 12
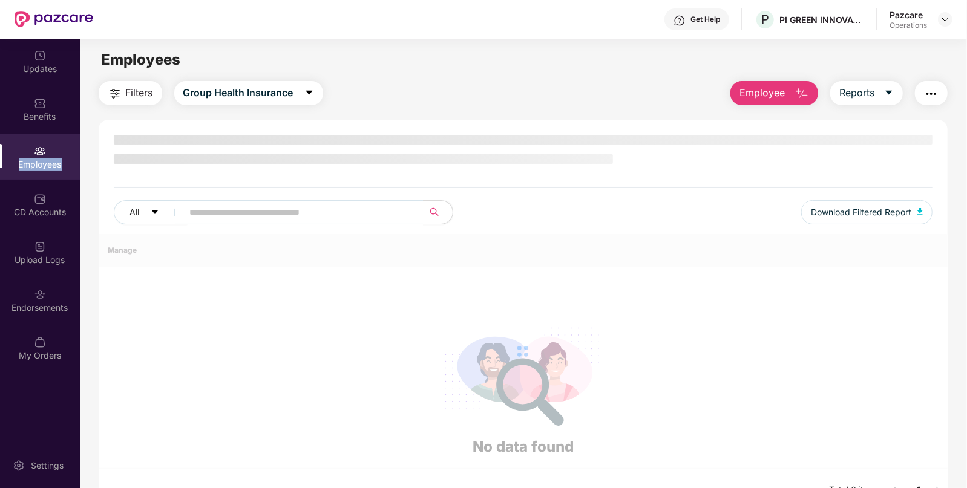
click at [51, 161] on div "Employees" at bounding box center [40, 164] width 80 height 12
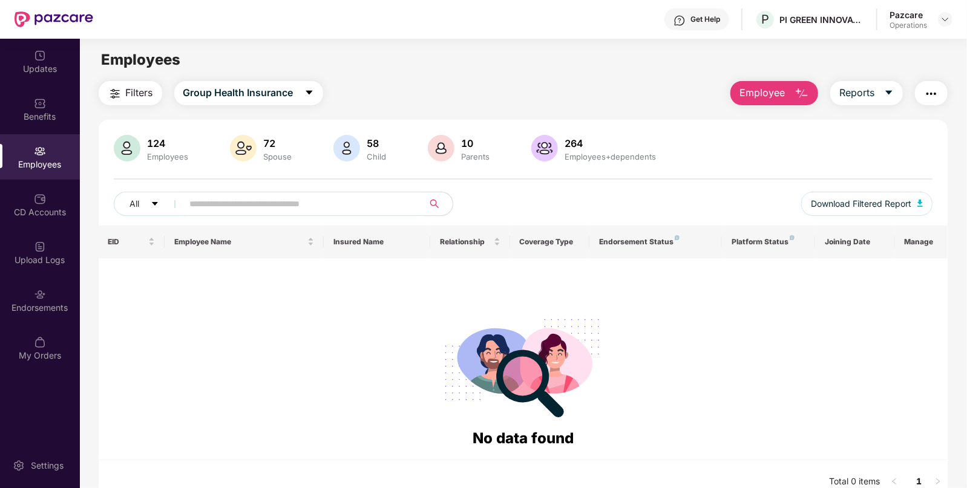
click at [141, 100] on button "Filters" at bounding box center [131, 93] width 64 height 24
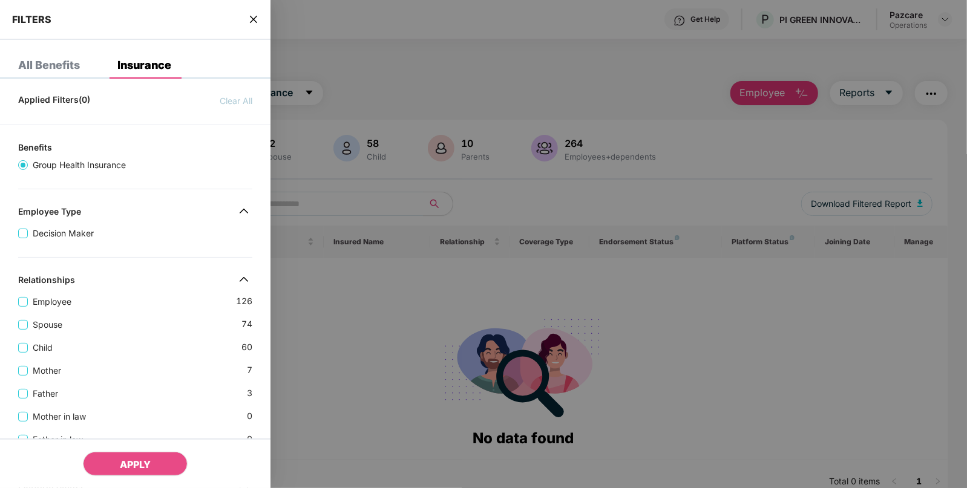
scroll to position [370, 0]
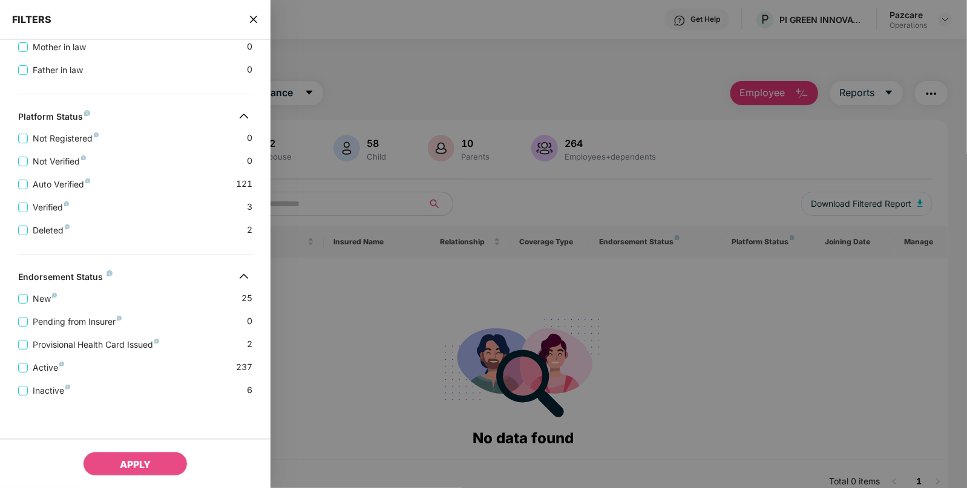
click at [25, 351] on div "Active 237" at bounding box center [135, 362] width 234 height 23
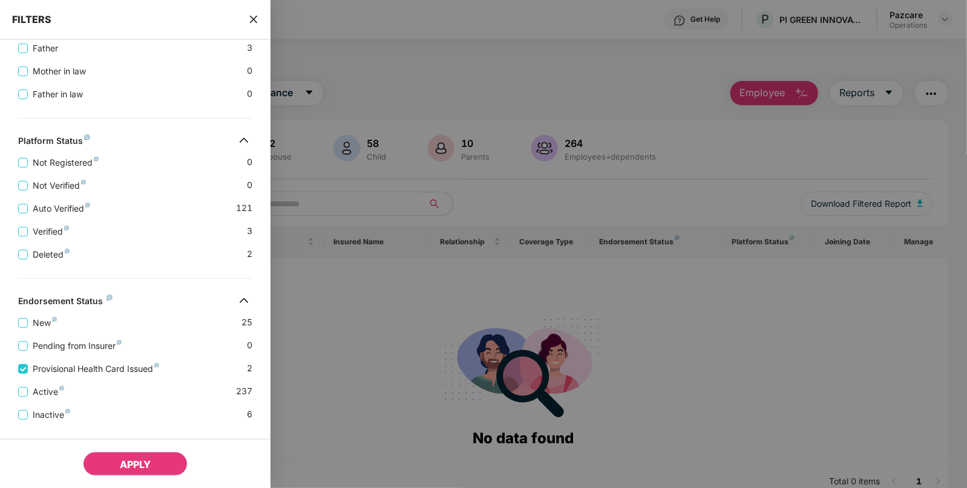
click at [130, 457] on button "APPLY" at bounding box center [135, 464] width 105 height 24
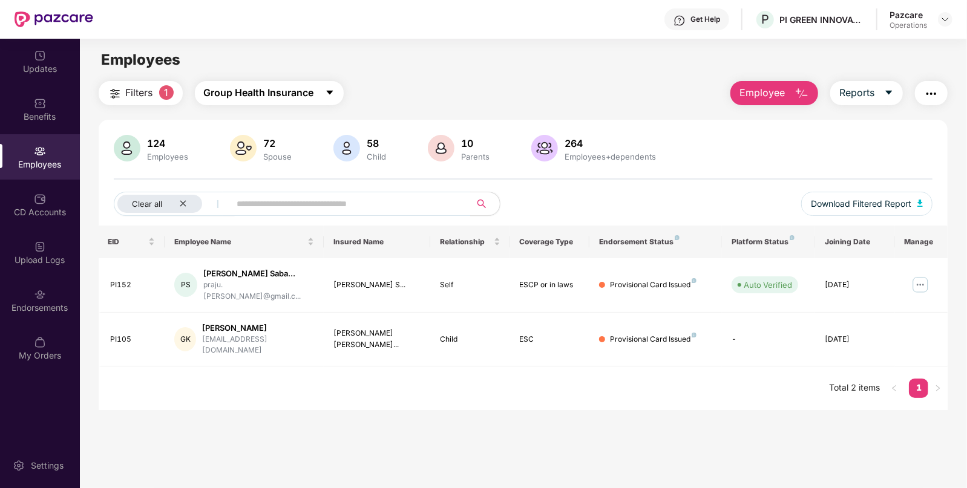
click at [270, 97] on span "Group Health Insurance" at bounding box center [259, 92] width 110 height 15
click at [604, 32] on div "Get Help P PI GREEN INNOVATIONS PRIVATE LIMITED Pazcare Operations" at bounding box center [522, 19] width 859 height 39
click at [188, 209] on div "Clear all" at bounding box center [159, 204] width 85 height 18
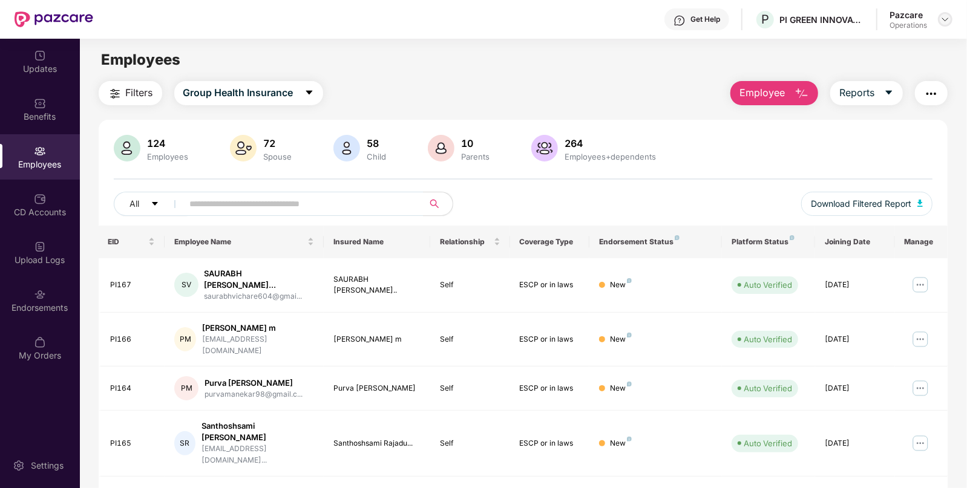
click at [943, 18] on img at bounding box center [945, 20] width 10 height 10
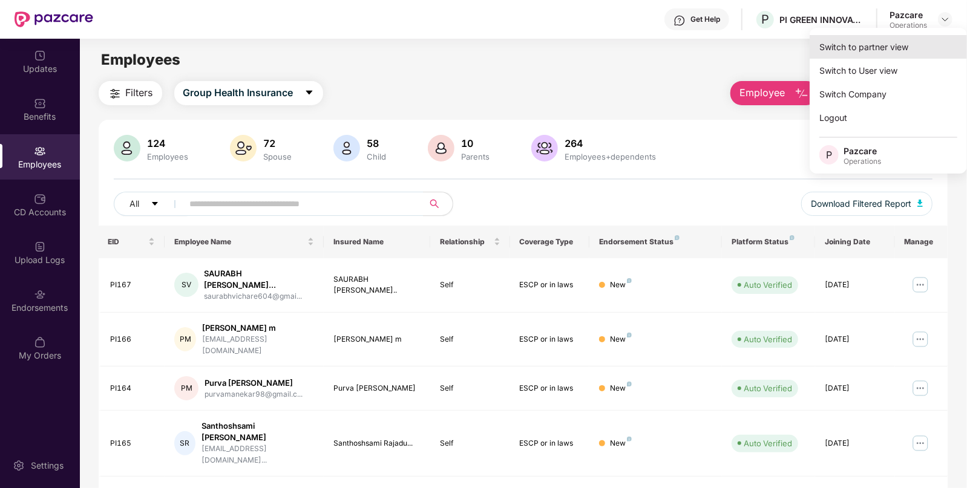
click at [892, 39] on div "Switch to partner view" at bounding box center [887, 47] width 157 height 24
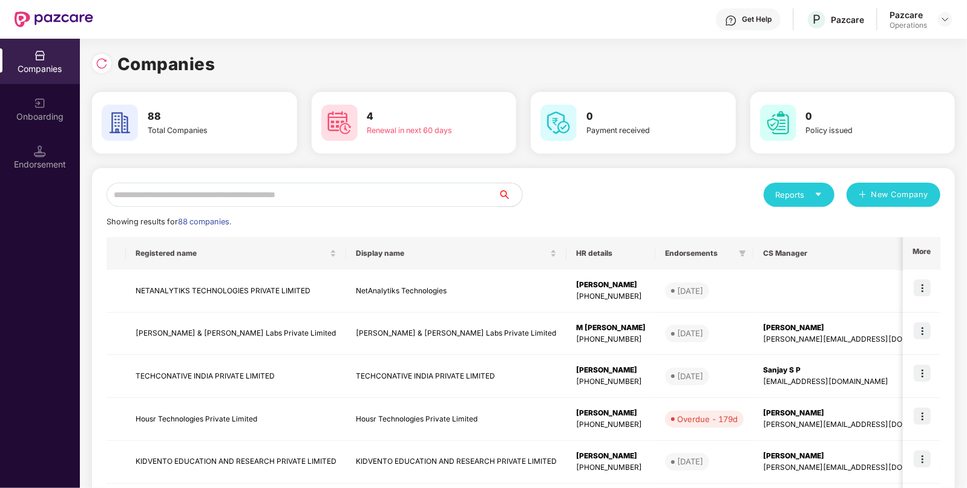
click at [394, 189] on input "text" at bounding box center [301, 195] width 391 height 24
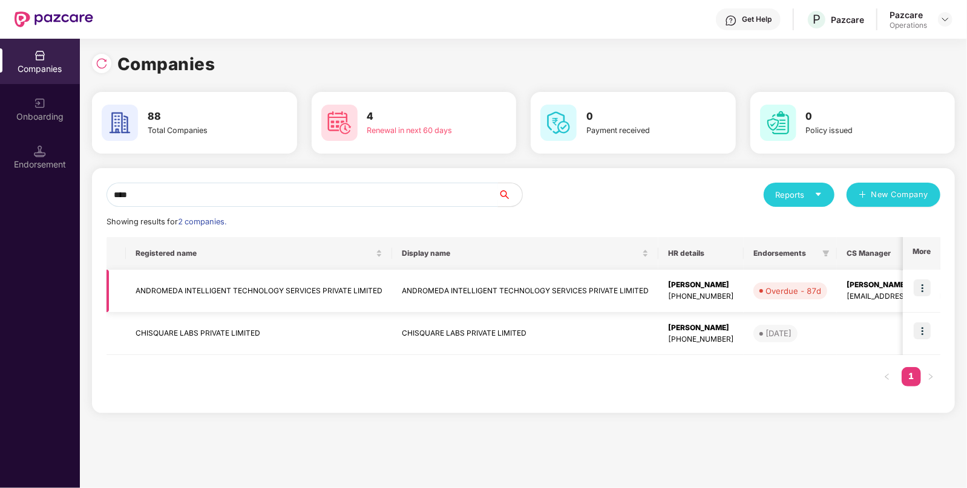
type input "****"
click at [924, 289] on img at bounding box center [921, 287] width 17 height 17
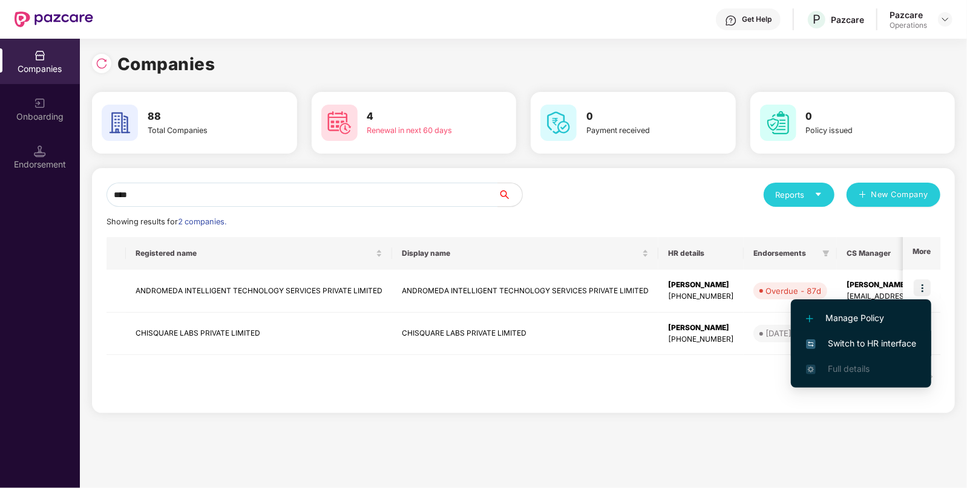
click at [854, 346] on span "Switch to HR interface" at bounding box center [861, 343] width 110 height 13
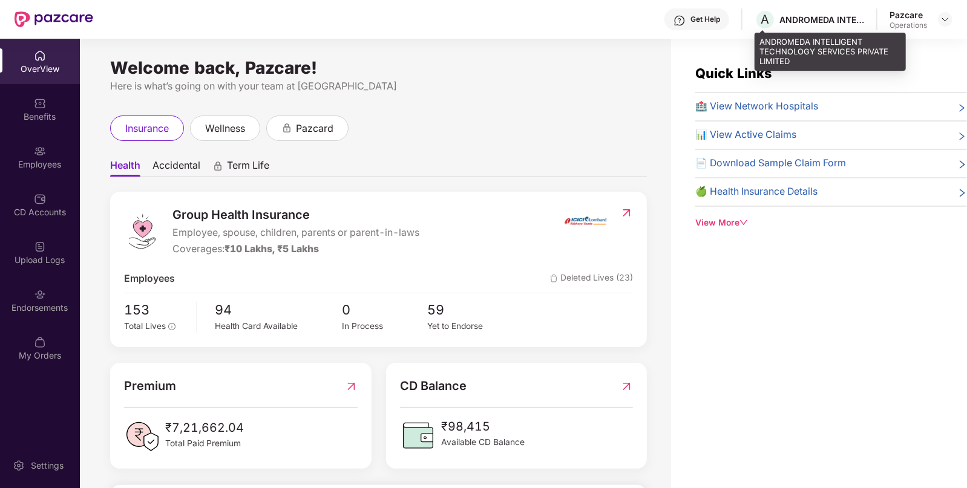
click at [814, 10] on div "A ANDROMEDA INTELLIGENT TECHNOLOGY SERVICES PRIVATE LIMITED" at bounding box center [808, 19] width 109 height 21
copy div "ANDROMEDA"
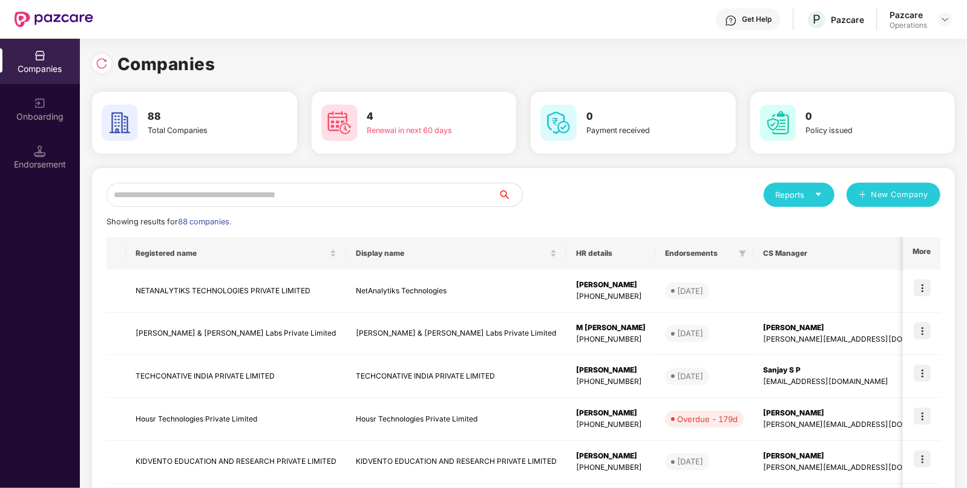
click at [179, 197] on input "text" at bounding box center [301, 195] width 391 height 24
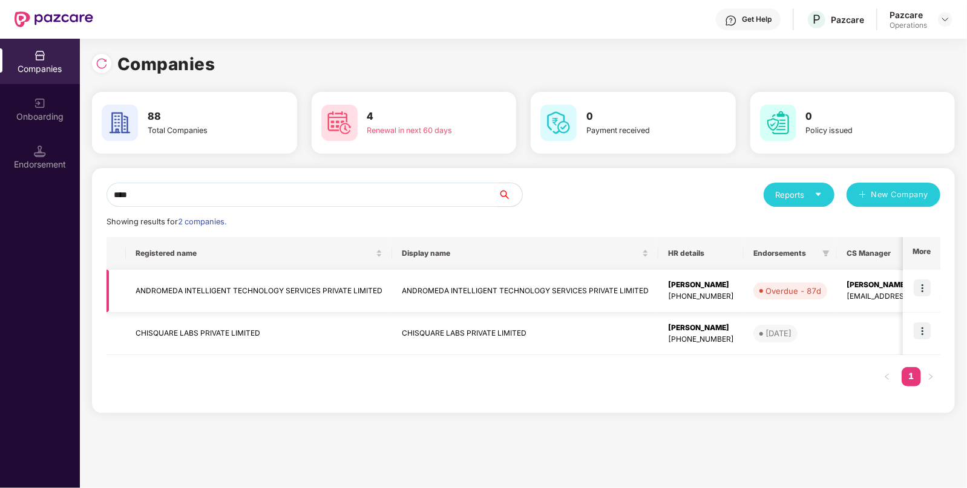
type input "****"
click at [918, 287] on img at bounding box center [921, 287] width 17 height 17
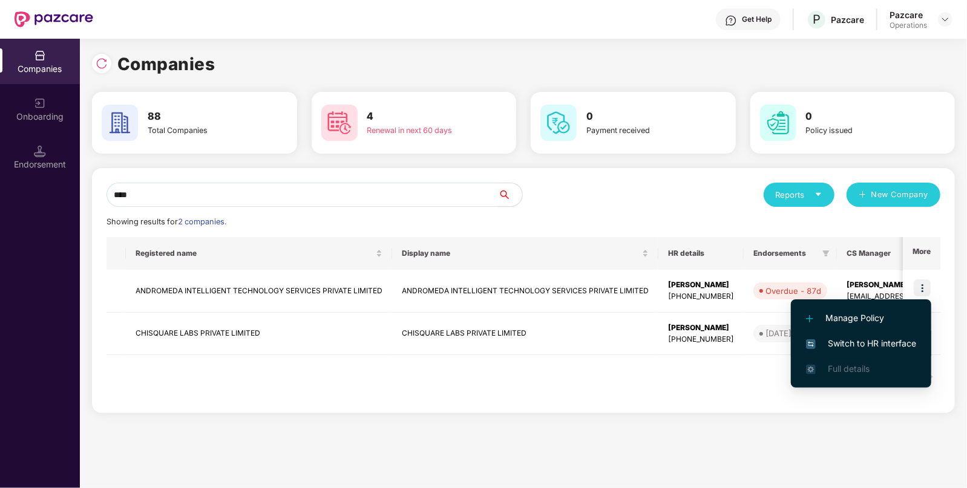
click at [872, 347] on span "Switch to HR interface" at bounding box center [861, 343] width 110 height 13
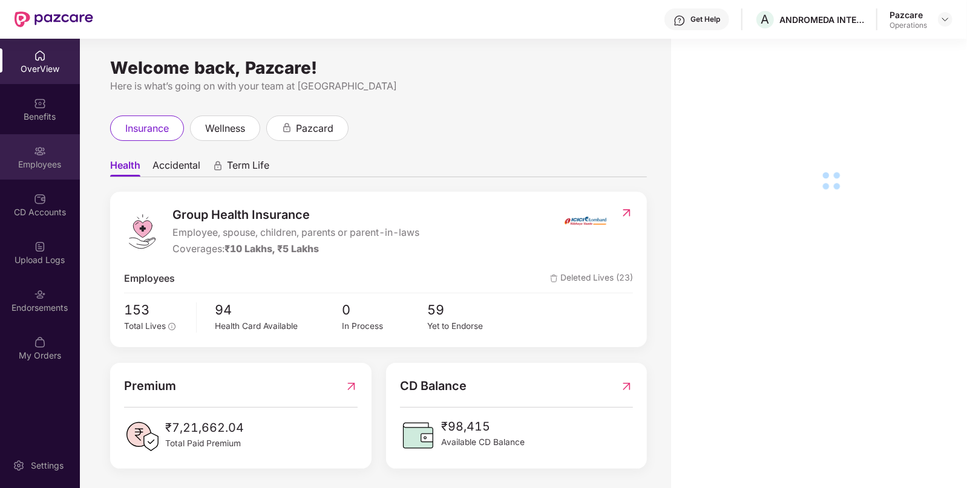
drag, startPoint x: 15, startPoint y: 188, endPoint x: 35, endPoint y: 148, distance: 44.1
click at [35, 148] on img at bounding box center [40, 151] width 12 height 12
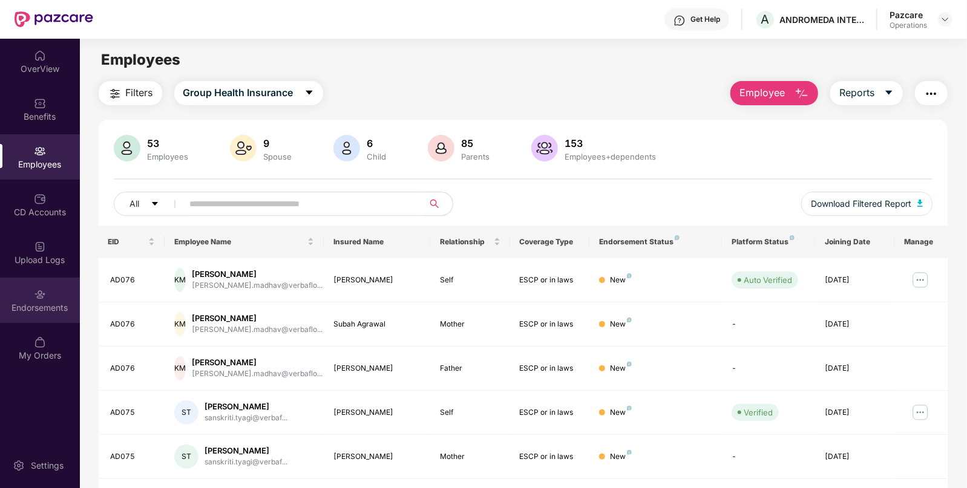
click at [62, 291] on div "Endorsements" at bounding box center [40, 300] width 80 height 45
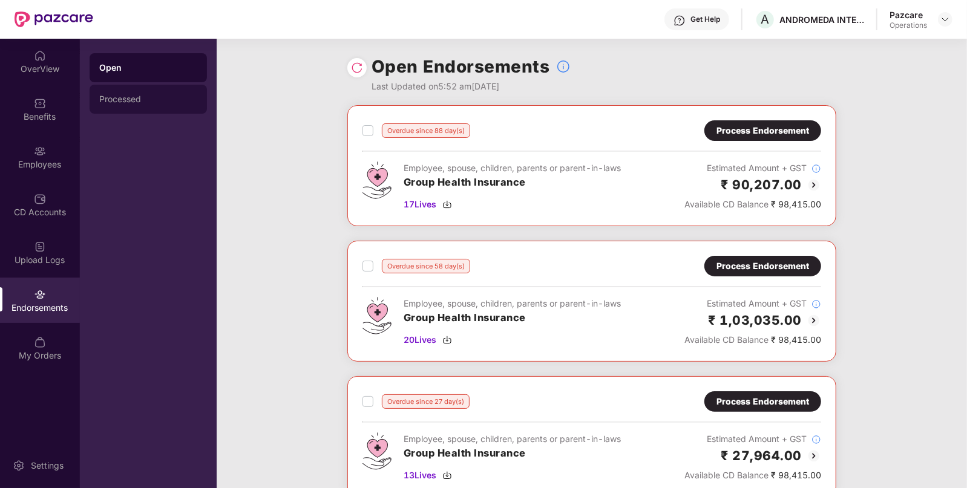
click at [148, 91] on div "Processed" at bounding box center [148, 99] width 117 height 29
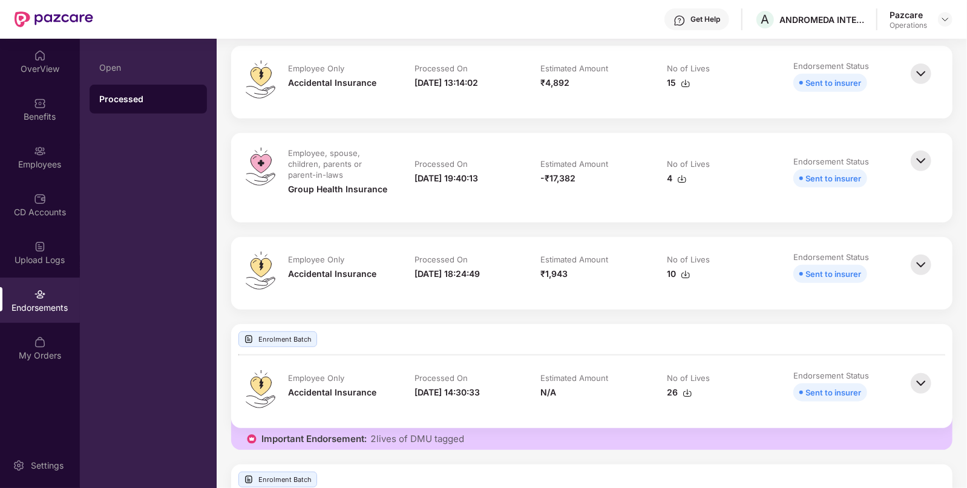
scroll to position [391, 0]
click at [918, 158] on img at bounding box center [920, 162] width 27 height 27
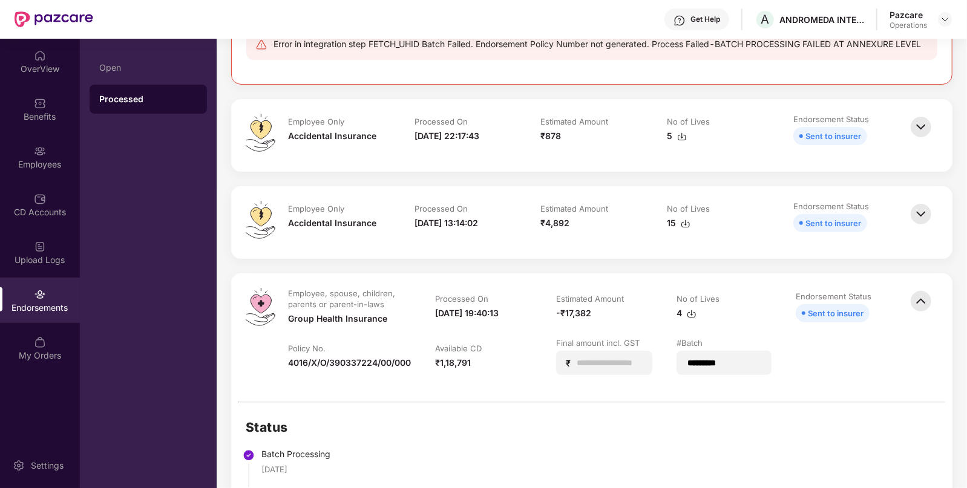
scroll to position [252, 0]
click at [693, 311] on img at bounding box center [692, 315] width 10 height 10
click at [53, 116] on div "Benefits" at bounding box center [40, 117] width 80 height 12
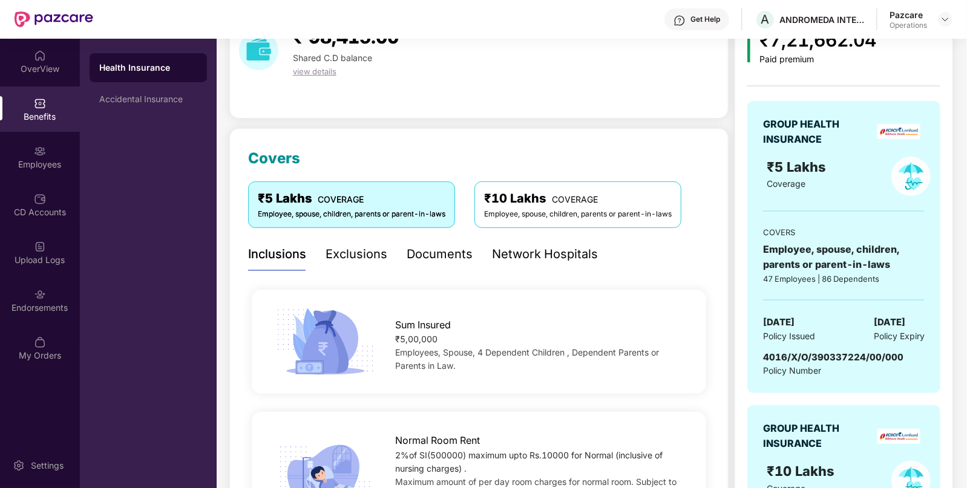
scroll to position [69, 0]
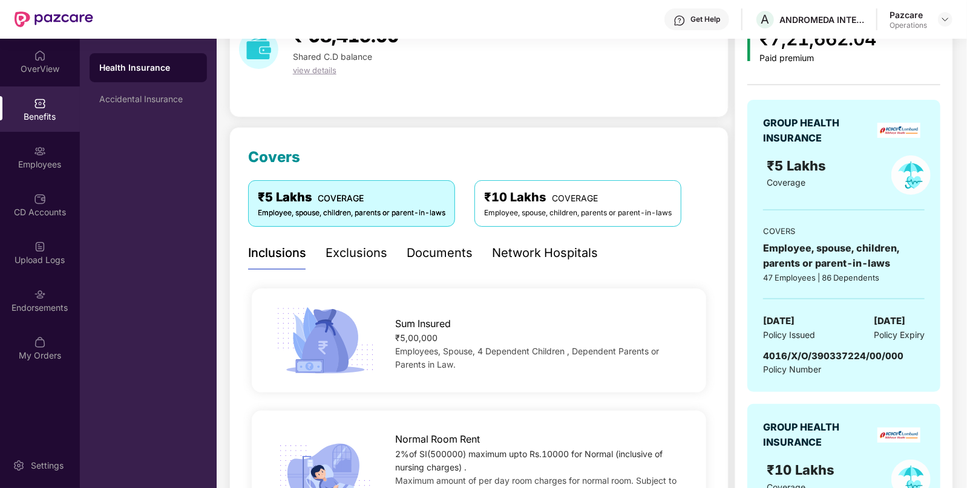
click at [891, 353] on span "4016/X/O/390337224/00/000" at bounding box center [833, 355] width 140 height 11
copy span "4016/X/O/390337224/00/000"
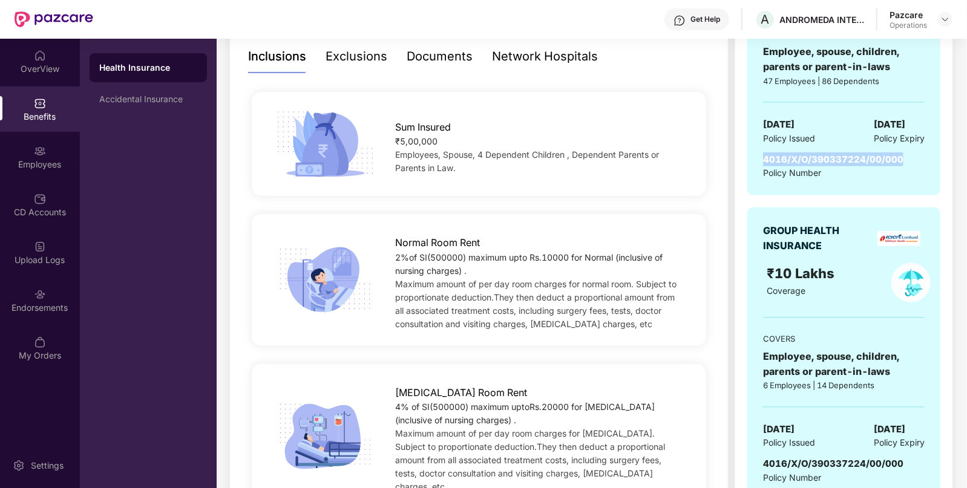
scroll to position [402, 0]
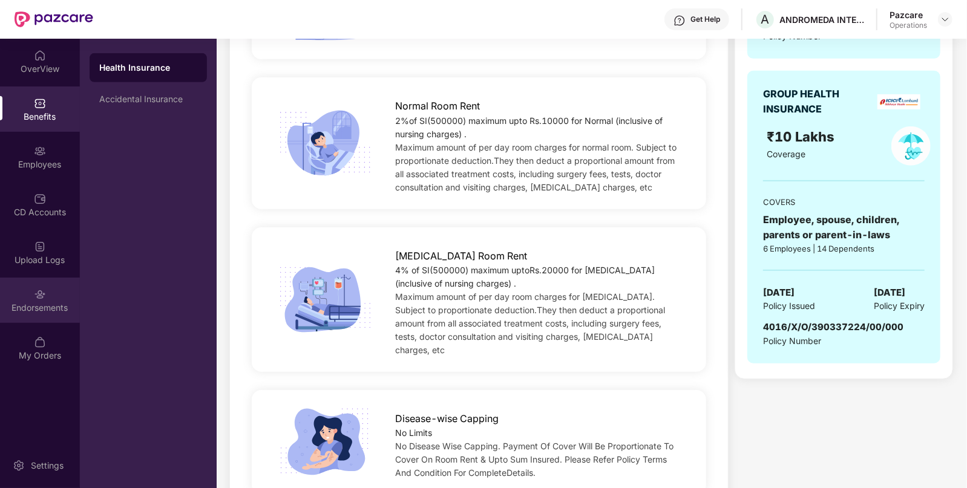
click at [36, 322] on div "Endorsements" at bounding box center [40, 300] width 80 height 45
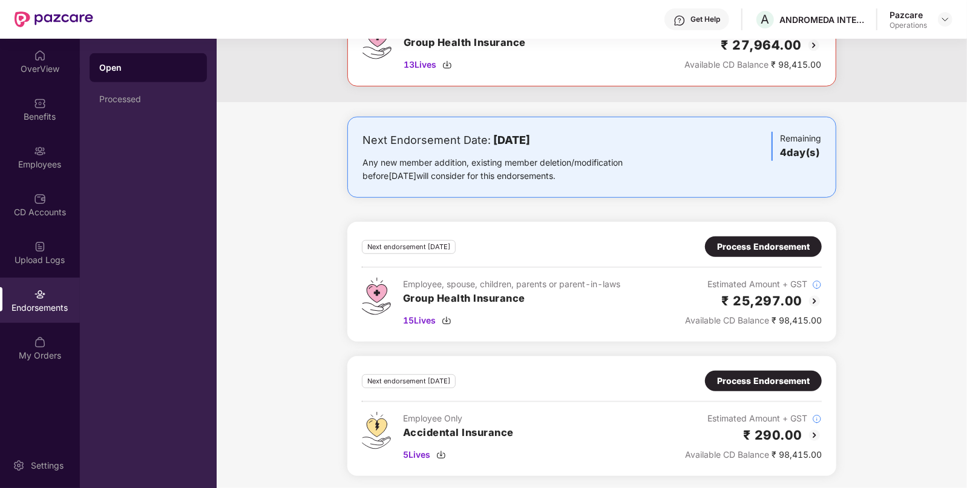
scroll to position [0, 0]
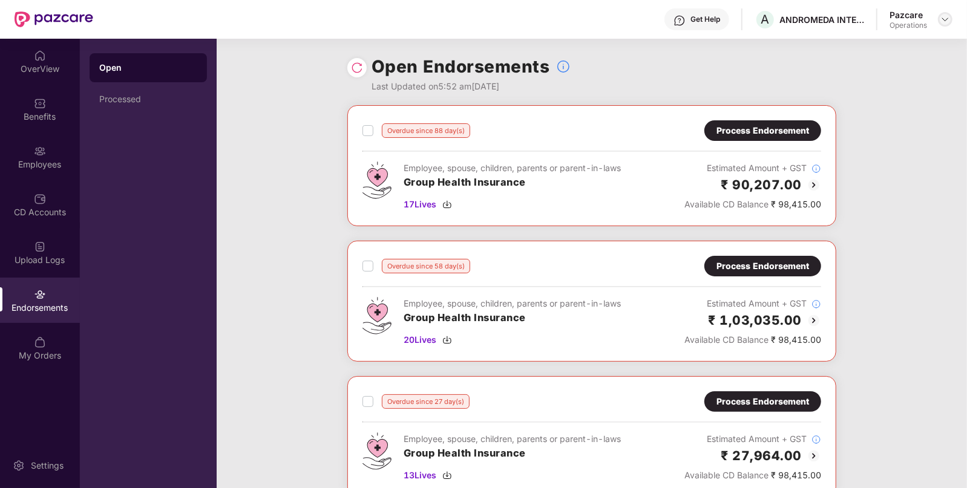
click at [947, 22] on img at bounding box center [945, 20] width 10 height 10
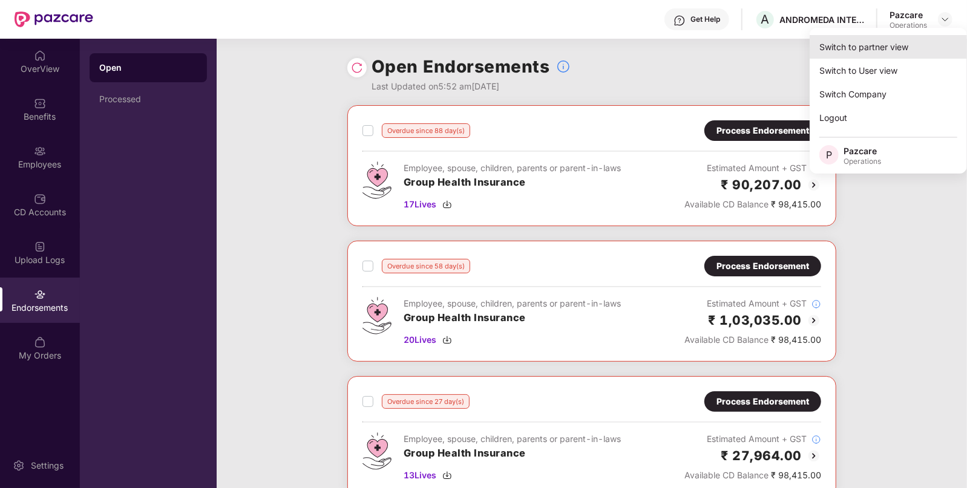
click at [904, 40] on div "Switch to partner view" at bounding box center [887, 47] width 157 height 24
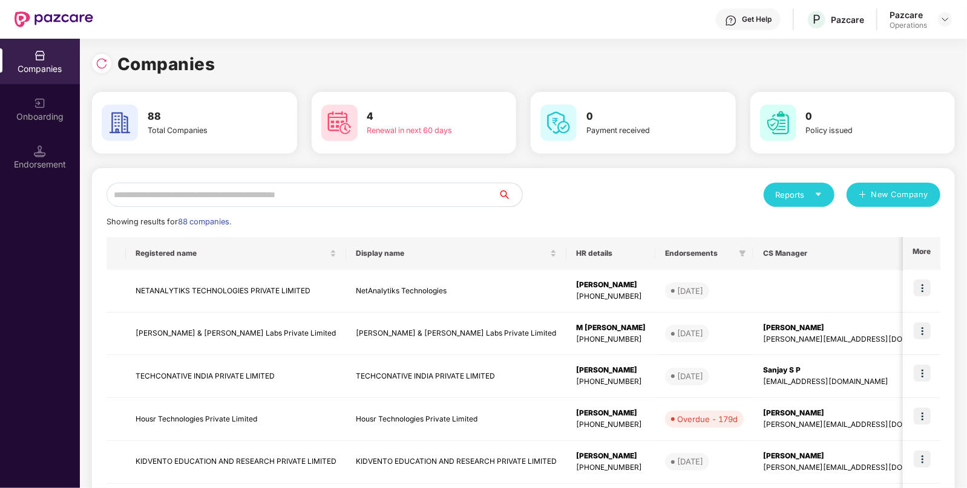
click at [295, 199] on input "text" at bounding box center [301, 195] width 391 height 24
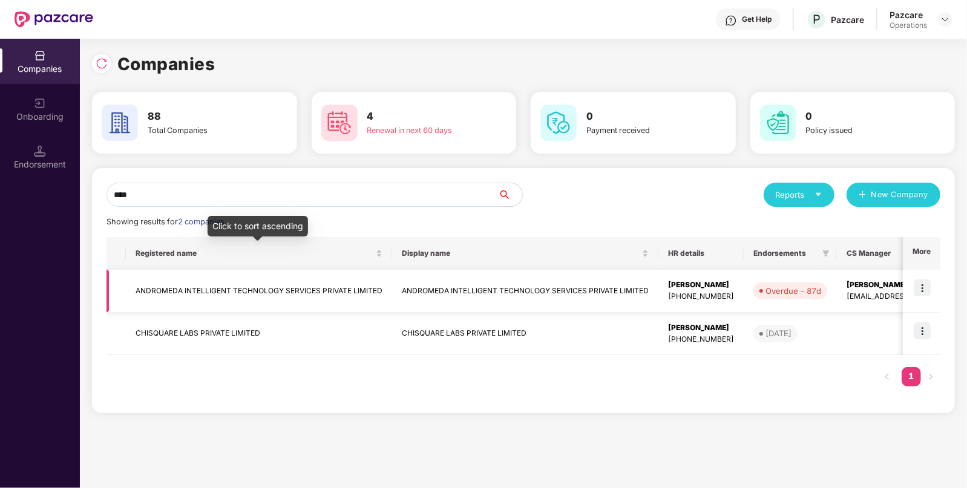
type input "****"
click at [282, 283] on td "ANDROMEDA INTELLIGENT TECHNOLOGY SERVICES PRIVATE LIMITED" at bounding box center [259, 291] width 266 height 43
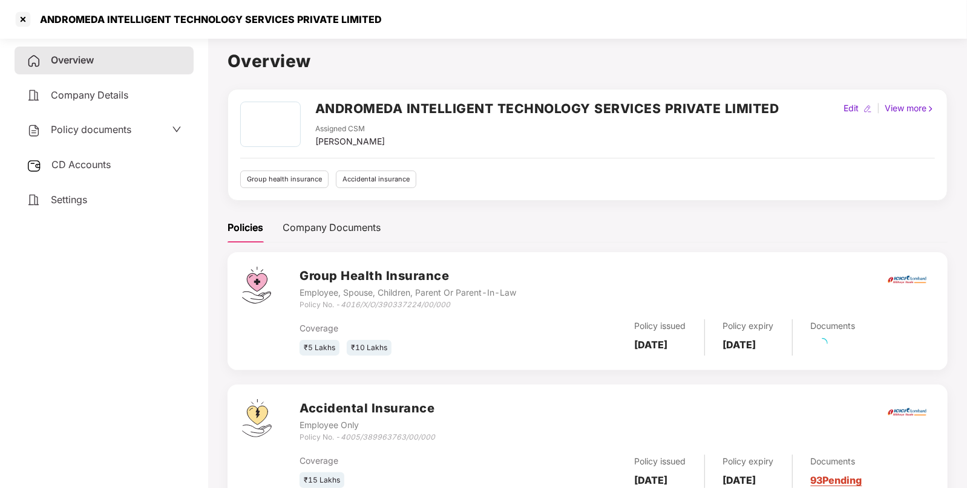
click at [82, 129] on span "Policy documents" at bounding box center [91, 129] width 80 height 12
